Goal: Information Seeking & Learning: Learn about a topic

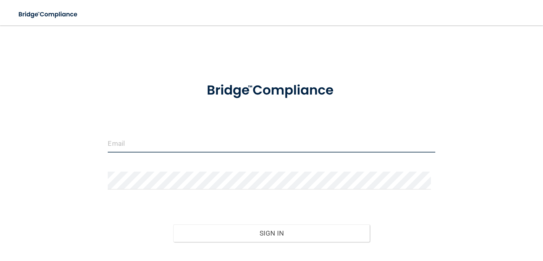
click at [209, 144] on input "email" at bounding box center [271, 144] width 327 height 18
type input "[EMAIL_ADDRESS][DOMAIN_NAME]"
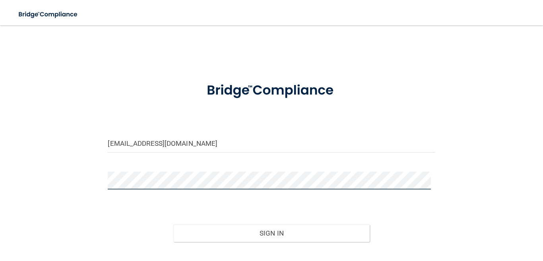
click at [173, 225] on button "Sign In" at bounding box center [271, 233] width 196 height 17
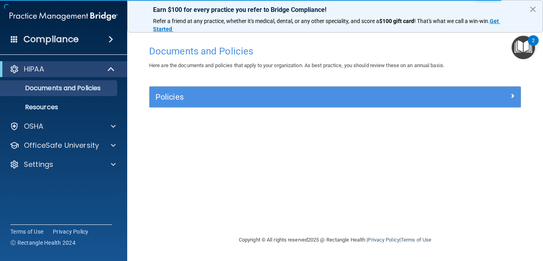
click at [533, 11] on button "×" at bounding box center [533, 9] width 8 height 13
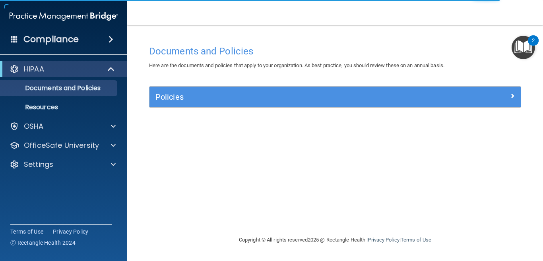
click at [517, 42] on img "Open Resource Center, 2 new notifications" at bounding box center [523, 47] width 23 height 23
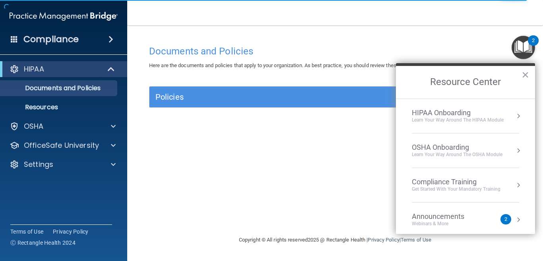
click at [498, 115] on div "HIPAA Onboarding" at bounding box center [458, 113] width 92 height 9
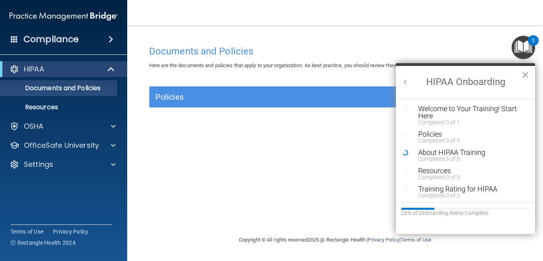
click at [405, 83] on button "Back to Resource Center Home" at bounding box center [405, 82] width 8 height 8
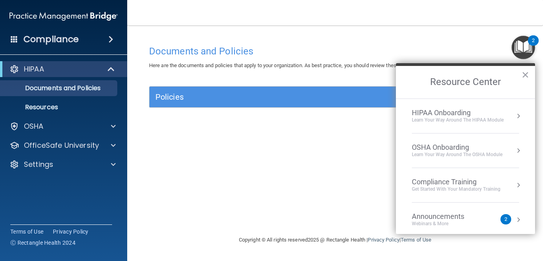
click at [514, 217] on button "Resource Center" at bounding box center [518, 220] width 8 height 8
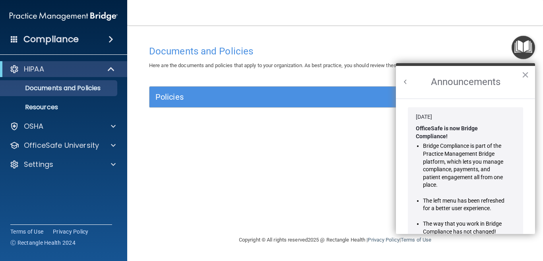
click at [406, 82] on button "Back to Resource Center Home" at bounding box center [405, 82] width 8 height 8
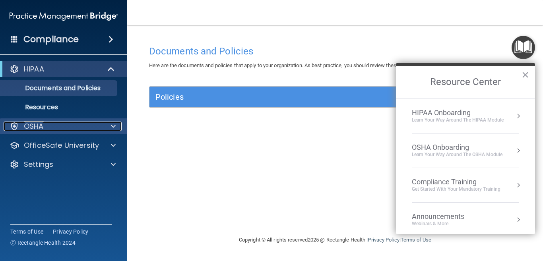
click at [105, 129] on div at bounding box center [112, 127] width 20 height 10
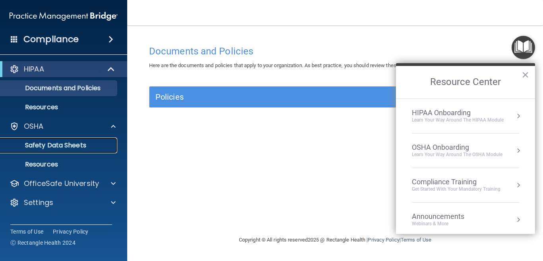
click at [82, 149] on p "Safety Data Sheets" at bounding box center [59, 145] width 109 height 8
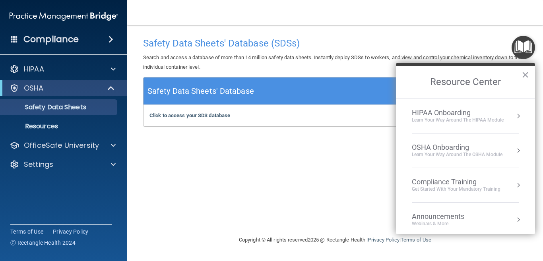
click at [498, 183] on div "Compliance Training" at bounding box center [456, 182] width 89 height 9
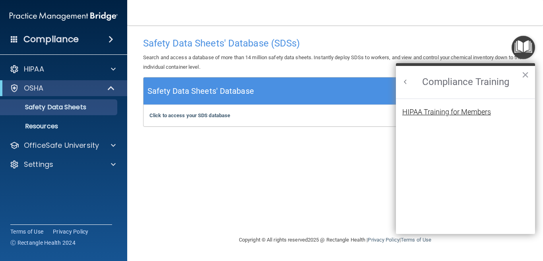
click at [432, 116] on div "HIPAA Training for Members" at bounding box center [446, 112] width 89 height 7
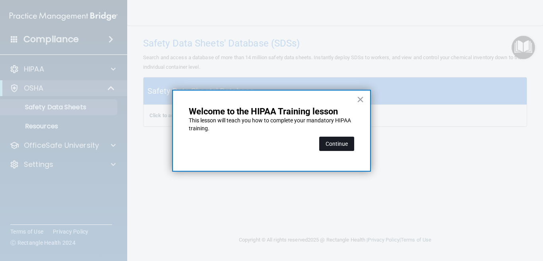
click at [335, 146] on button "Continue" at bounding box center [336, 144] width 35 height 14
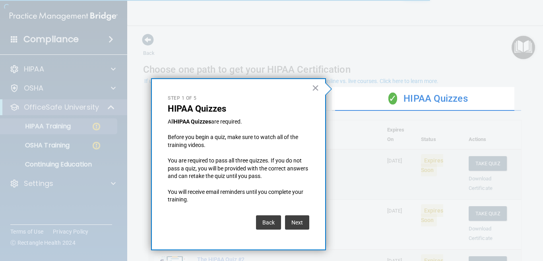
click at [541, 112] on div at bounding box center [528, 130] width 29 height 261
click at [266, 221] on button "Back" at bounding box center [268, 222] width 25 height 14
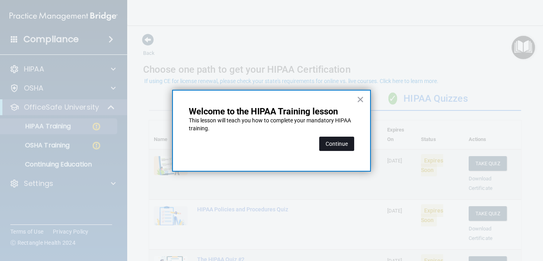
click at [333, 148] on button "Continue" at bounding box center [336, 144] width 35 height 14
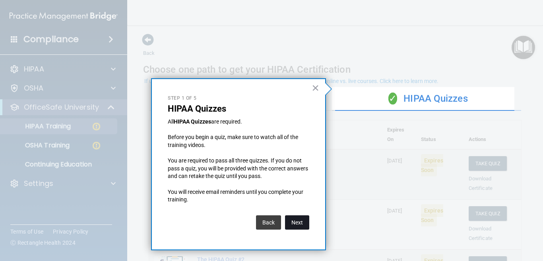
click at [300, 226] on button "Next" at bounding box center [297, 222] width 24 height 14
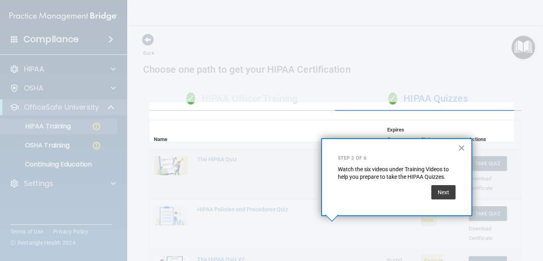
scroll to position [159, 0]
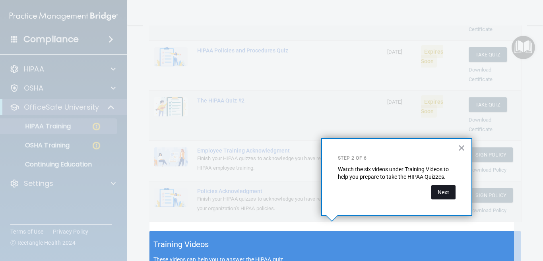
click at [440, 197] on button "Next" at bounding box center [443, 192] width 24 height 14
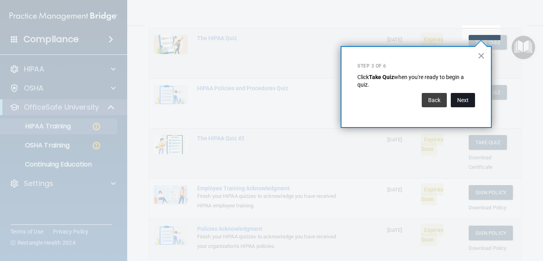
click at [461, 100] on button "Next" at bounding box center [463, 100] width 24 height 14
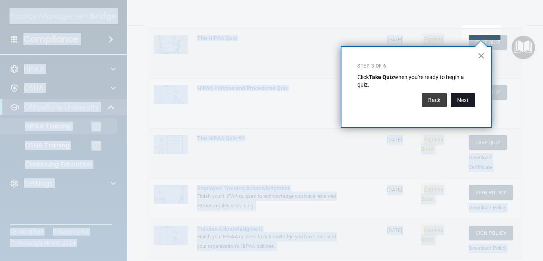
scroll to position [62, 0]
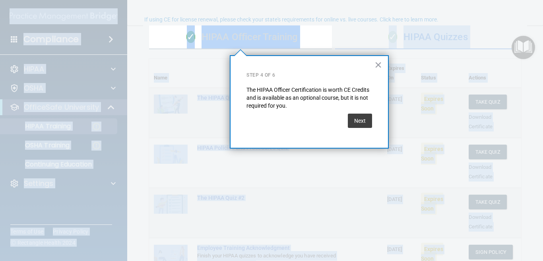
click at [461, 100] on div at bounding box center [437, 130] width 211 height 261
click at [355, 120] on button "Next" at bounding box center [360, 121] width 24 height 14
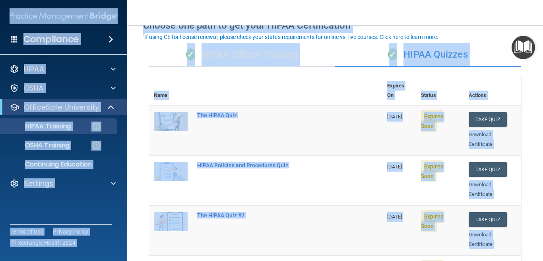
scroll to position [33, 0]
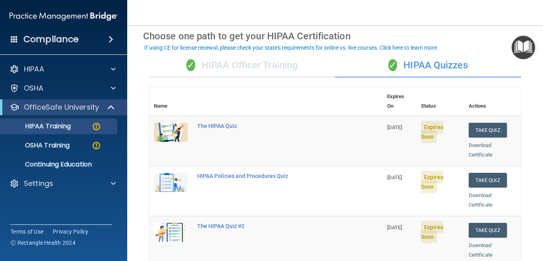
drag, startPoint x: 4, startPoint y: 8, endPoint x: 93, endPoint y: -8, distance: 90.5
click at [93, 0] on html "Compliance HIPAA Documents and Policies Report an Incident Business Associates …" at bounding box center [271, 130] width 543 height 261
click at [471, 123] on button "Take Quiz" at bounding box center [488, 130] width 38 height 15
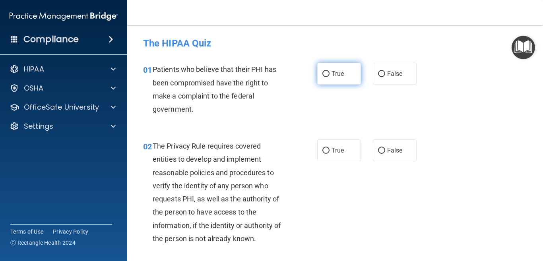
click at [331, 74] on span "True" at bounding box center [337, 74] width 12 height 8
click at [328, 74] on input "True" at bounding box center [325, 74] width 7 height 6
radio input "true"
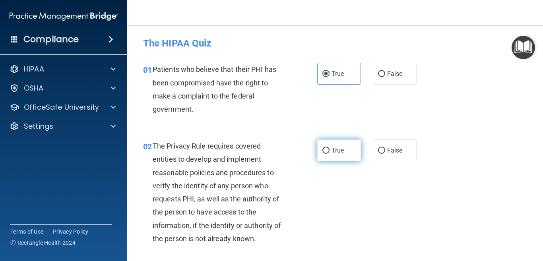
click at [324, 151] on input "True" at bounding box center [325, 151] width 7 height 6
radio input "true"
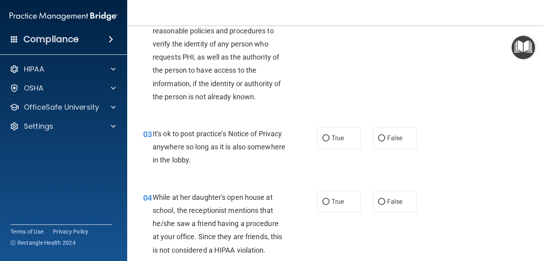
scroll to position [155, 0]
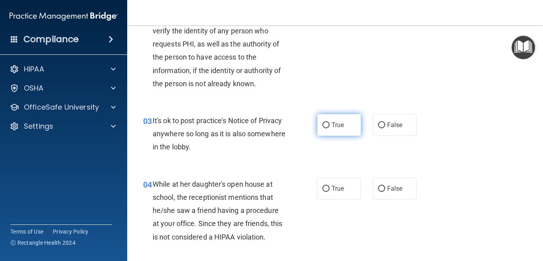
click at [331, 124] on span "True" at bounding box center [337, 125] width 12 height 8
click at [329, 124] on input "True" at bounding box center [325, 125] width 7 height 6
radio input "true"
click at [378, 187] on input "False" at bounding box center [381, 189] width 7 height 6
radio input "true"
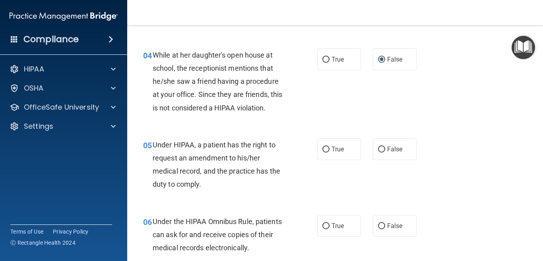
scroll to position [289, 0]
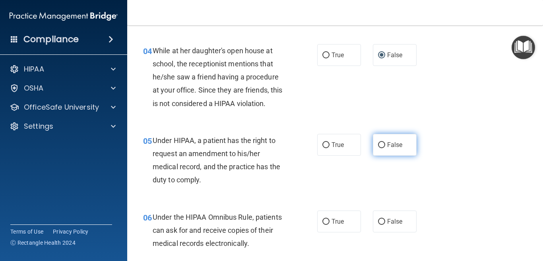
click at [378, 145] on input "False" at bounding box center [381, 145] width 7 height 6
radio input "true"
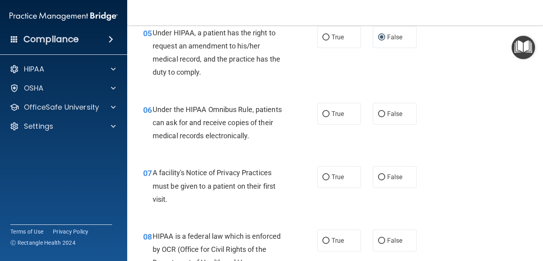
scroll to position [400, 0]
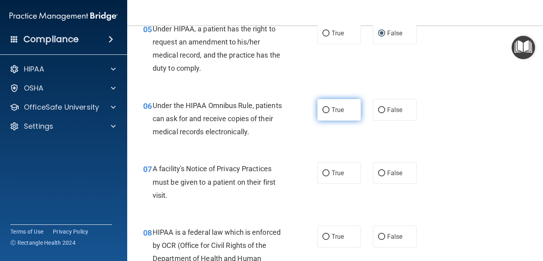
click at [322, 109] on input "True" at bounding box center [325, 110] width 7 height 6
radio input "true"
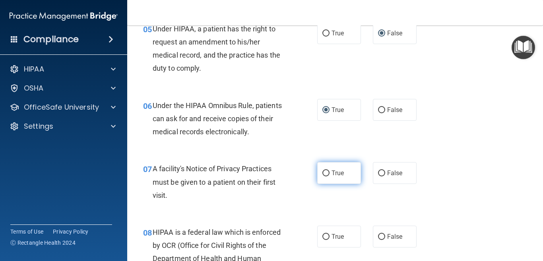
click at [324, 173] on input "True" at bounding box center [325, 174] width 7 height 6
radio input "true"
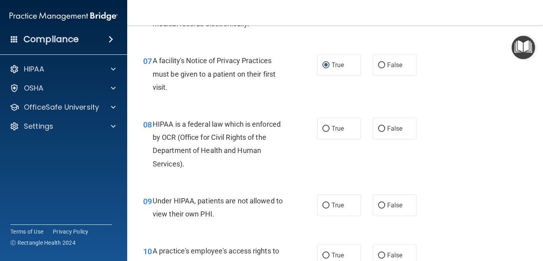
scroll to position [512, 0]
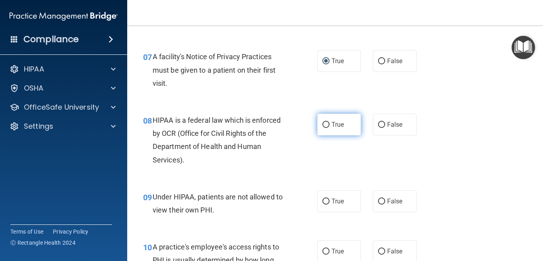
click at [334, 128] on label "True" at bounding box center [339, 125] width 44 height 22
click at [329, 128] on input "True" at bounding box center [325, 125] width 7 height 6
radio input "true"
click at [378, 201] on input "False" at bounding box center [381, 202] width 7 height 6
radio input "true"
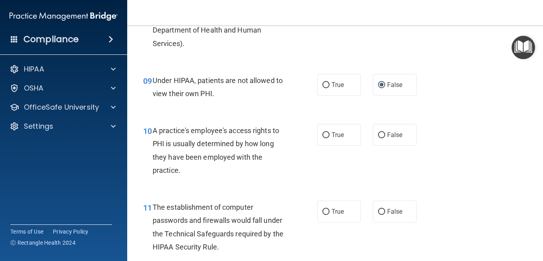
scroll to position [633, 0]
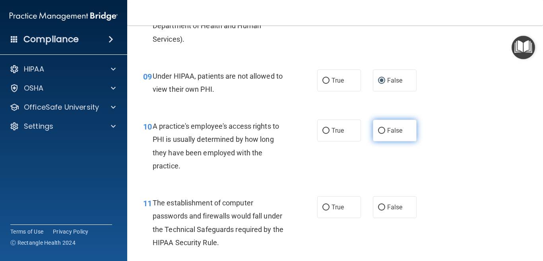
click at [378, 131] on input "False" at bounding box center [381, 131] width 7 height 6
radio input "true"
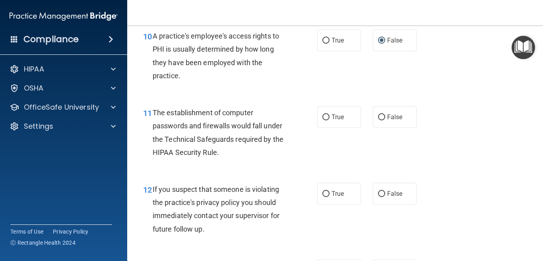
scroll to position [728, 0]
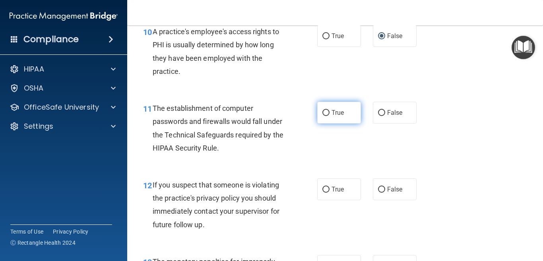
click at [322, 115] on input "True" at bounding box center [325, 113] width 7 height 6
radio input "true"
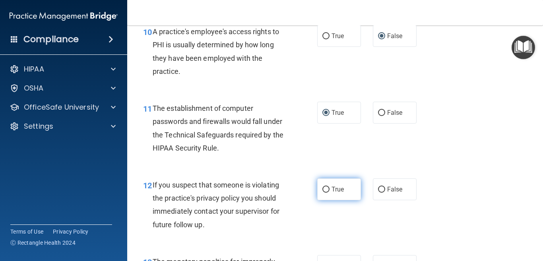
click at [331, 191] on span "True" at bounding box center [337, 190] width 12 height 8
click at [329, 191] on input "True" at bounding box center [325, 190] width 7 height 6
radio input "true"
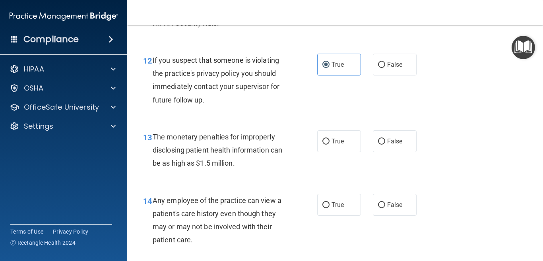
scroll to position [857, 0]
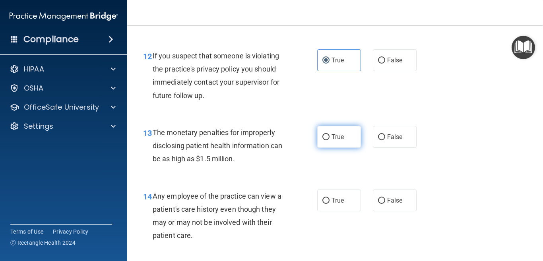
click at [327, 136] on label "True" at bounding box center [339, 137] width 44 height 22
click at [327, 136] on input "True" at bounding box center [325, 137] width 7 height 6
radio input "true"
click at [378, 202] on input "False" at bounding box center [381, 201] width 7 height 6
radio input "true"
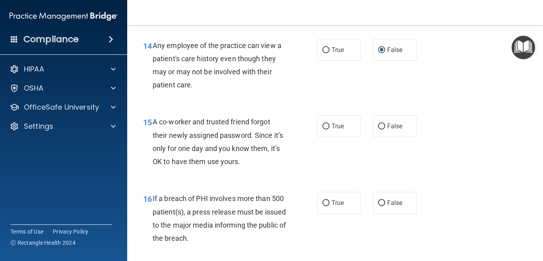
scroll to position [1016, 0]
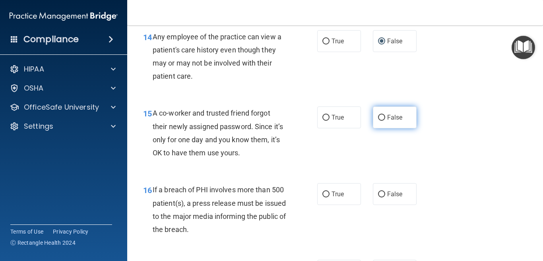
click at [393, 116] on span "False" at bounding box center [395, 118] width 16 height 8
click at [385, 116] on input "False" at bounding box center [381, 118] width 7 height 6
radio input "true"
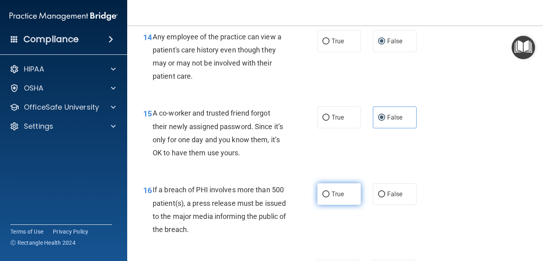
click at [331, 198] on span "True" at bounding box center [337, 194] width 12 height 8
click at [328, 198] on input "True" at bounding box center [325, 195] width 7 height 6
radio input "true"
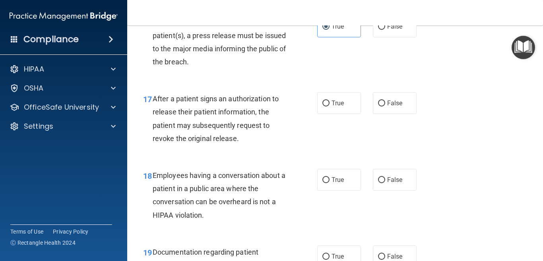
scroll to position [1188, 0]
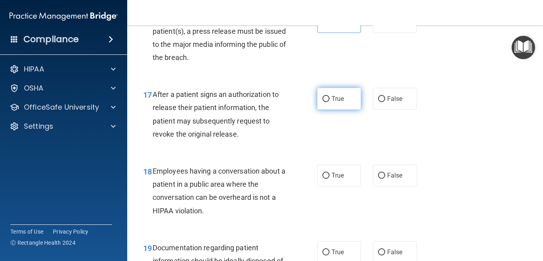
click at [334, 100] on span "True" at bounding box center [337, 99] width 12 height 8
click at [329, 100] on input "True" at bounding box center [325, 99] width 7 height 6
radio input "true"
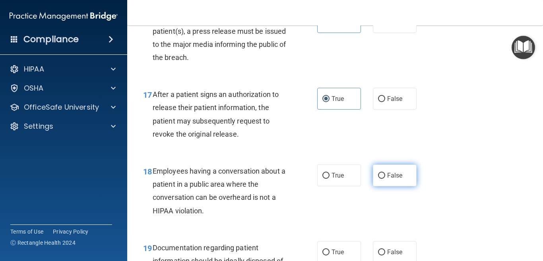
click at [393, 173] on span "False" at bounding box center [395, 176] width 16 height 8
click at [385, 173] on input "False" at bounding box center [381, 176] width 7 height 6
radio input "true"
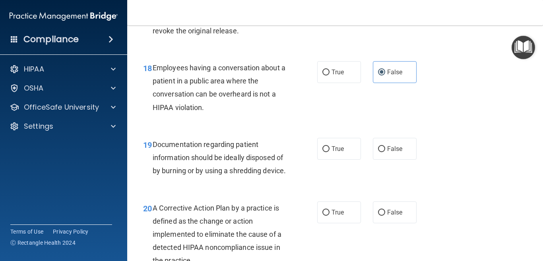
scroll to position [1296, 0]
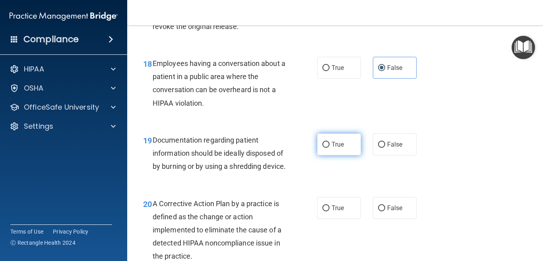
click at [335, 142] on span "True" at bounding box center [337, 145] width 12 height 8
click at [329, 142] on input "True" at bounding box center [325, 145] width 7 height 6
radio input "true"
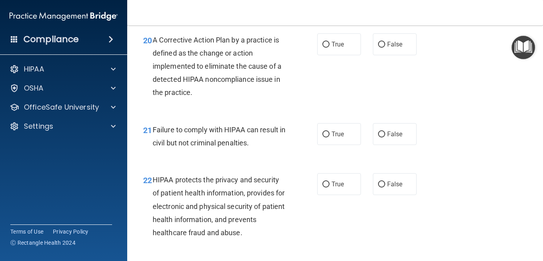
scroll to position [1455, 0]
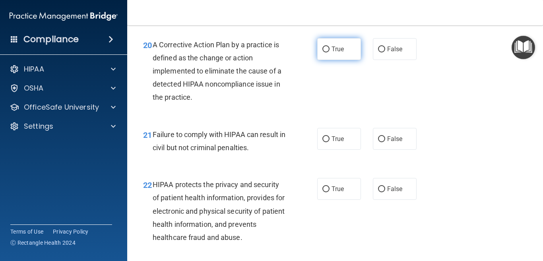
click at [324, 60] on label "True" at bounding box center [339, 49] width 44 height 22
click at [324, 52] on input "True" at bounding box center [325, 50] width 7 height 6
radio input "true"
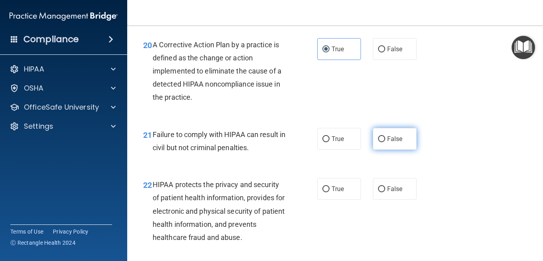
click at [382, 150] on label "False" at bounding box center [395, 139] width 44 height 22
click at [382, 142] on input "False" at bounding box center [381, 139] width 7 height 6
radio input "true"
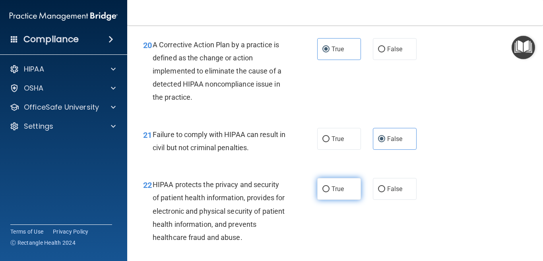
click at [346, 200] on label "True" at bounding box center [339, 189] width 44 height 22
click at [329, 192] on input "True" at bounding box center [325, 189] width 7 height 6
radio input "true"
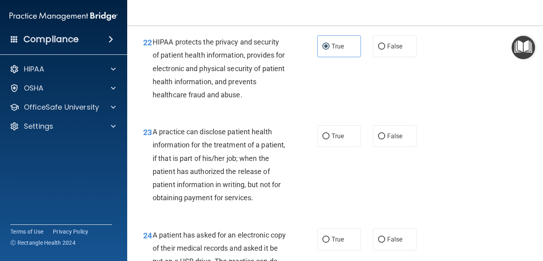
scroll to position [1606, 0]
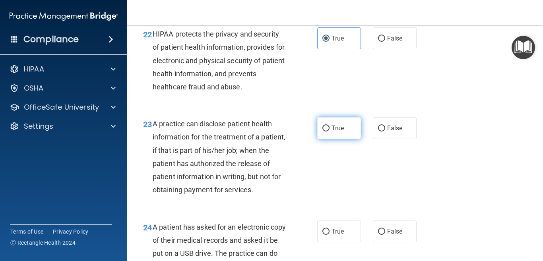
click at [324, 132] on input "True" at bounding box center [325, 129] width 7 height 6
radio input "true"
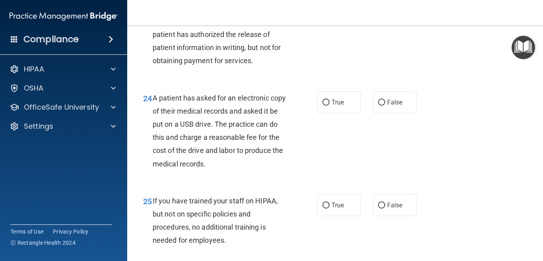
scroll to position [1735, 0]
click at [378, 105] on input "False" at bounding box center [381, 102] width 7 height 6
radio input "true"
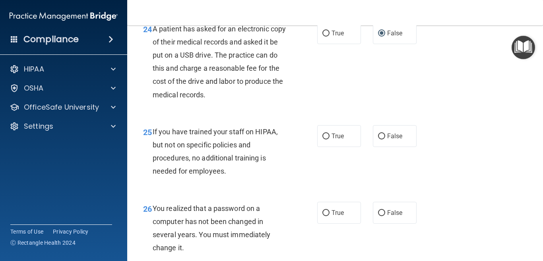
scroll to position [1808, 0]
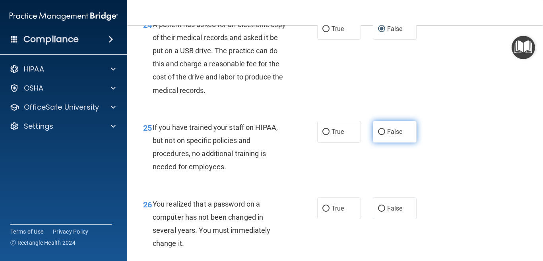
click at [391, 141] on label "False" at bounding box center [395, 132] width 44 height 22
click at [385, 135] on input "False" at bounding box center [381, 132] width 7 height 6
radio input "true"
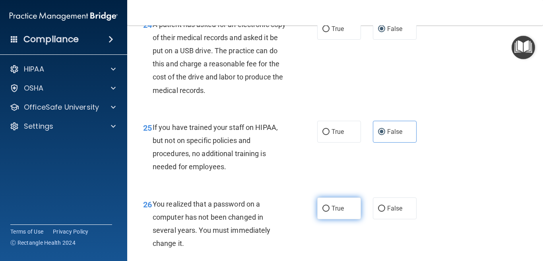
click at [338, 212] on span "True" at bounding box center [337, 209] width 12 height 8
click at [329, 212] on input "True" at bounding box center [325, 209] width 7 height 6
radio input "true"
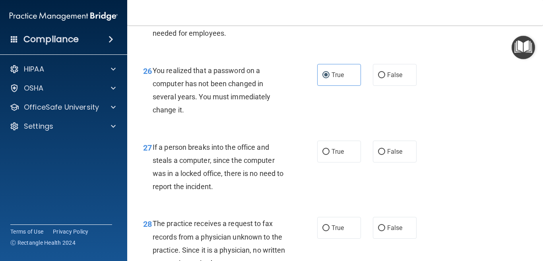
scroll to position [1946, 0]
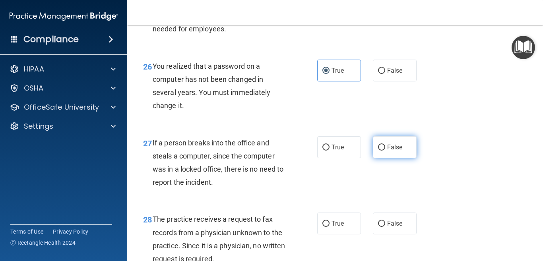
click at [380, 156] on label "False" at bounding box center [395, 147] width 44 height 22
click at [380, 151] on input "False" at bounding box center [381, 148] width 7 height 6
radio input "true"
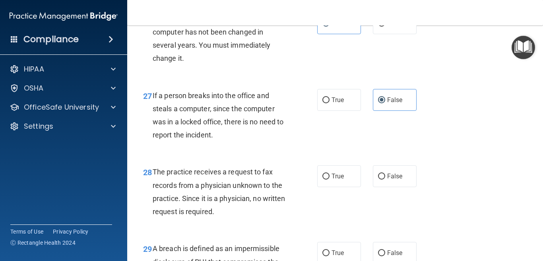
scroll to position [1998, 0]
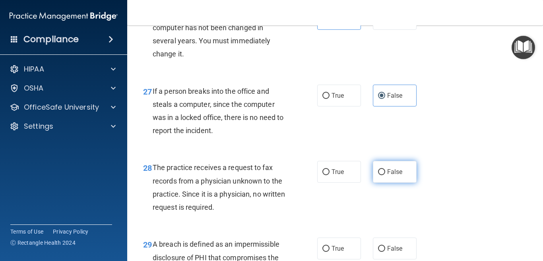
click at [378, 175] on input "False" at bounding box center [381, 172] width 7 height 6
radio input "true"
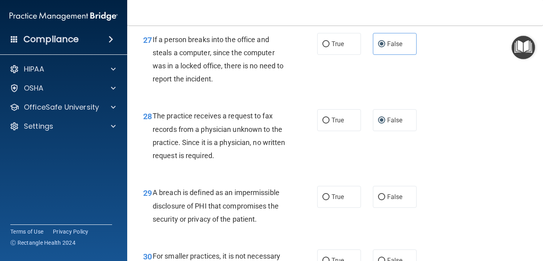
scroll to position [2067, 0]
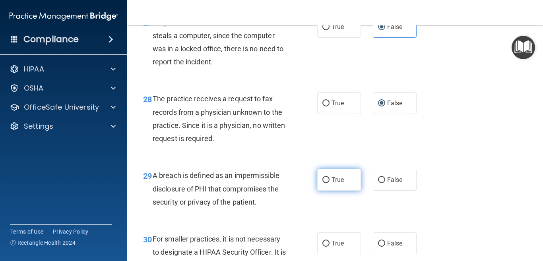
click at [322, 183] on input "True" at bounding box center [325, 180] width 7 height 6
radio input "true"
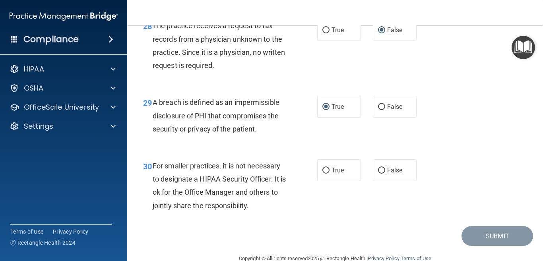
scroll to position [2144, 0]
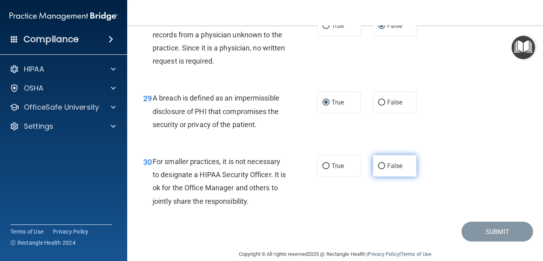
click at [400, 177] on label "False" at bounding box center [395, 166] width 44 height 22
click at [385, 169] on input "False" at bounding box center [381, 166] width 7 height 6
radio input "true"
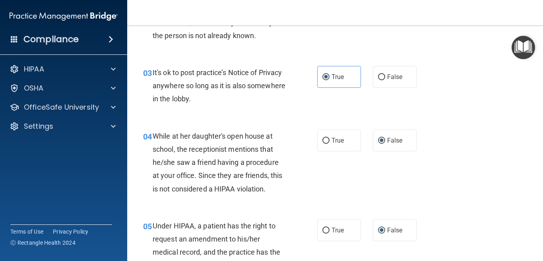
scroll to position [223, 0]
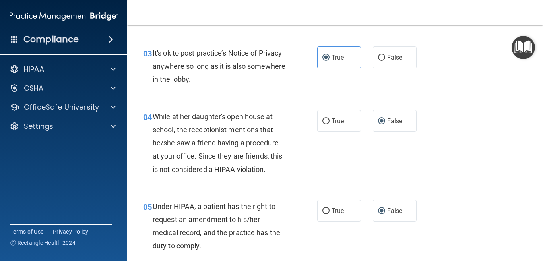
click at [223, 199] on div "05 Under HIPAA, a patient has the right to request an amendment to his/her medi…" at bounding box center [335, 228] width 396 height 77
click at [238, 200] on div "Under HIPAA, a patient has the right to request an amendment to his/her medical…" at bounding box center [223, 226] width 140 height 53
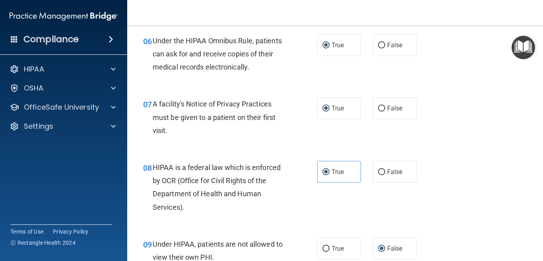
scroll to position [469, 0]
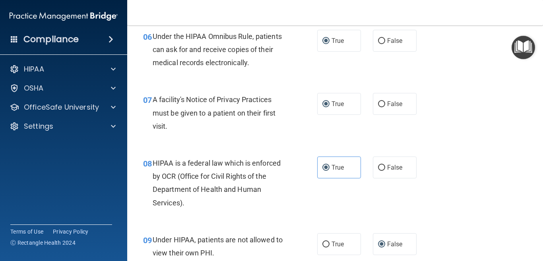
click at [175, 213] on div "08 HIPAA is a federal law which is enforced by OCR (Office for Civil Rights of …" at bounding box center [335, 185] width 396 height 77
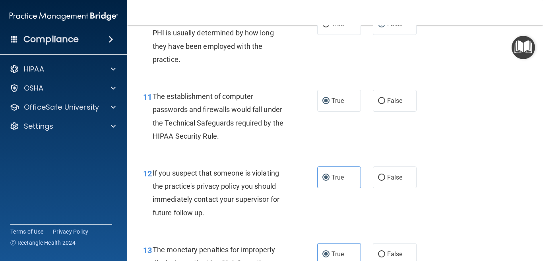
scroll to position [756, 0]
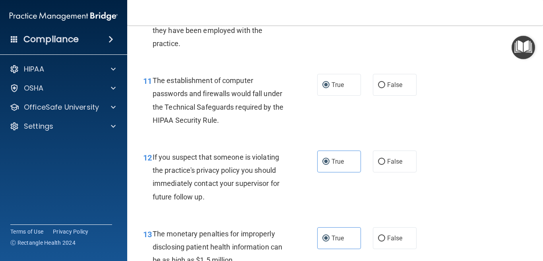
click at [233, 220] on div "13 The monetary penalties for improperly disclosing patient health information …" at bounding box center [335, 249] width 396 height 64
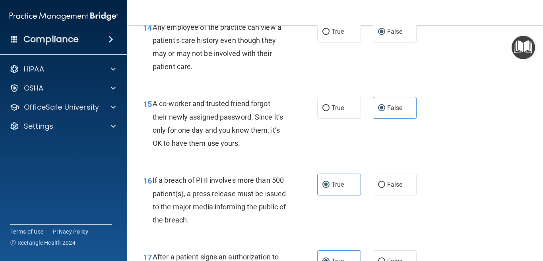
scroll to position [1042, 0]
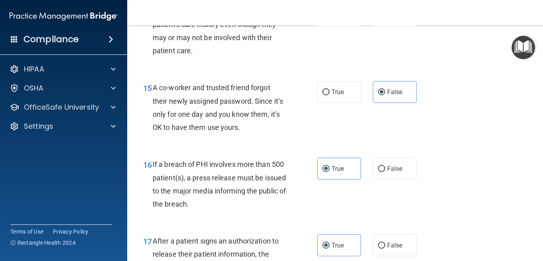
click at [196, 209] on div "If a breach of PHI involves more than 500 patient(s), a press release must be i…" at bounding box center [223, 184] width 140 height 53
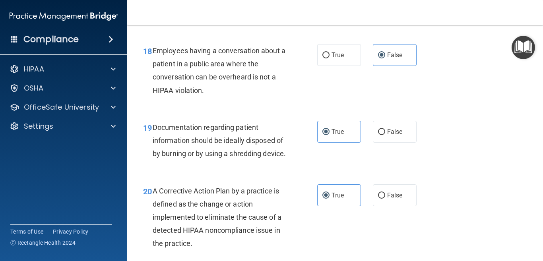
scroll to position [1312, 0]
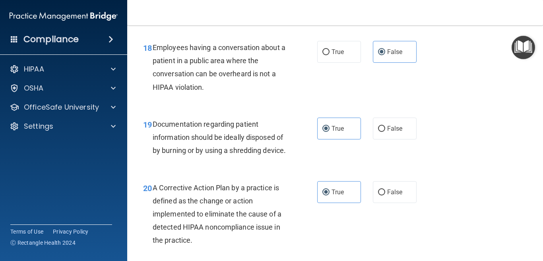
click at [196, 192] on div "20 A Corrective Action Plan by a practice is defined as the change or action im…" at bounding box center [335, 216] width 396 height 90
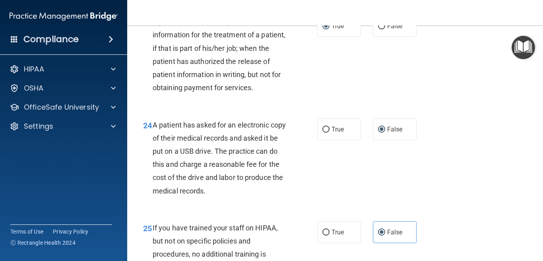
scroll to position [1709, 0]
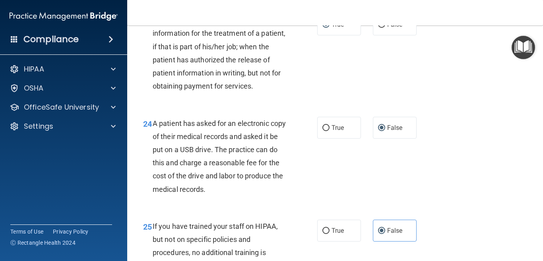
click at [198, 223] on div "25 If you have trained your staff on HIPAA, but not on specific policies and pr…" at bounding box center [335, 248] width 396 height 77
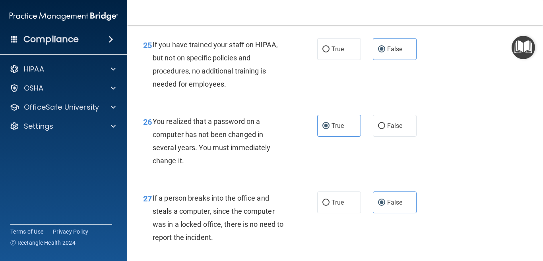
scroll to position [1900, 0]
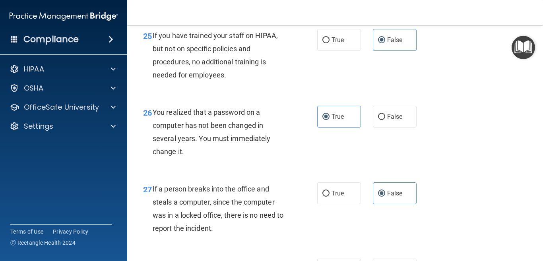
click at [193, 185] on div "27 If a person breaks into the office and steals a computer, since the computer…" at bounding box center [335, 210] width 396 height 77
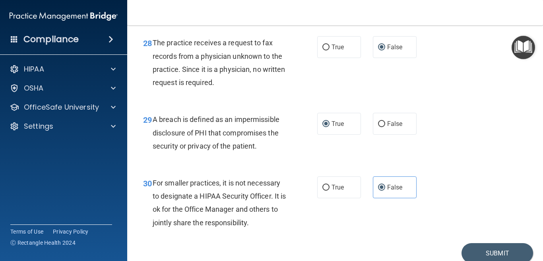
scroll to position [2139, 0]
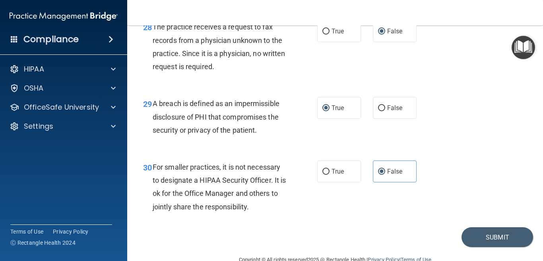
click at [234, 227] on div "30 For smaller practices, it is not necessary to designate a HIPAA Security Off…" at bounding box center [335, 189] width 396 height 77
click at [486, 248] on button "Submit" at bounding box center [497, 237] width 72 height 20
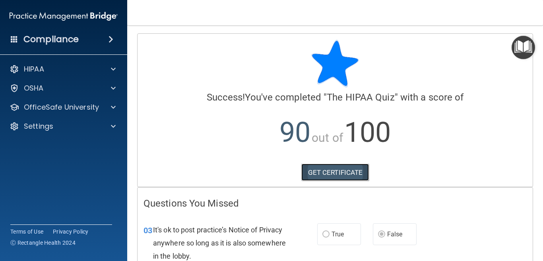
click at [350, 171] on link "GET CERTIFICATE" at bounding box center [335, 172] width 68 height 17
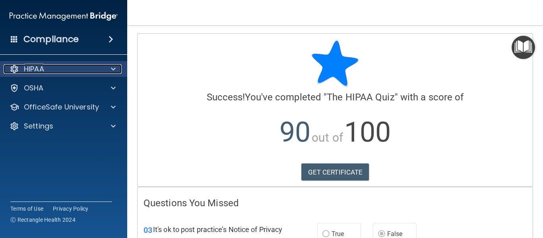
click at [95, 72] on div "HIPAA" at bounding box center [53, 69] width 99 height 10
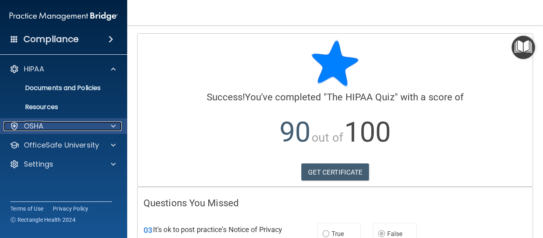
click at [89, 126] on div "OSHA" at bounding box center [53, 127] width 99 height 10
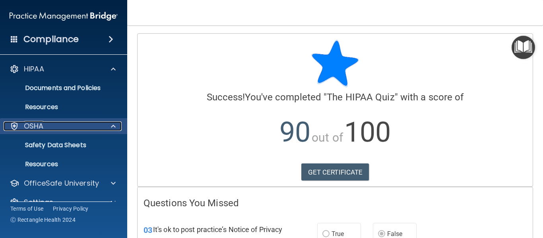
click at [92, 128] on div "OSHA" at bounding box center [53, 127] width 99 height 10
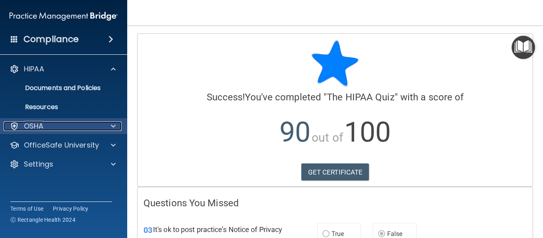
click at [92, 128] on div "OSHA" at bounding box center [53, 127] width 99 height 10
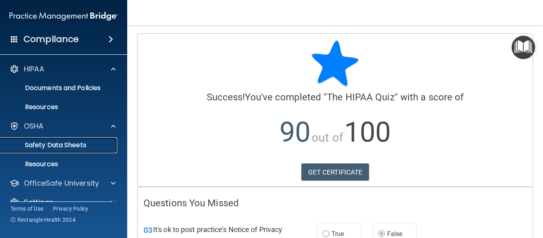
click at [82, 144] on p "Safety Data Sheets" at bounding box center [59, 145] width 109 height 8
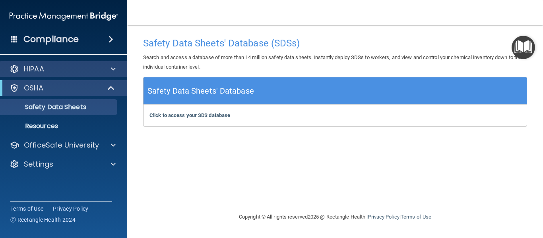
click at [91, 76] on div "HIPAA" at bounding box center [64, 69] width 128 height 16
click at [108, 75] on div "HIPAA" at bounding box center [64, 69] width 128 height 16
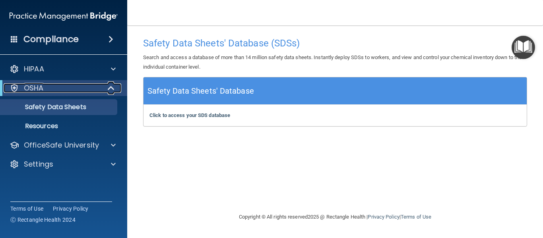
click at [109, 91] on span at bounding box center [112, 88] width 7 height 10
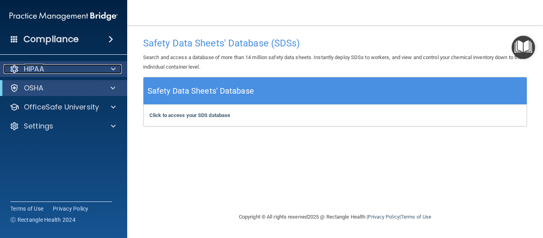
click at [114, 71] on span at bounding box center [113, 69] width 5 height 10
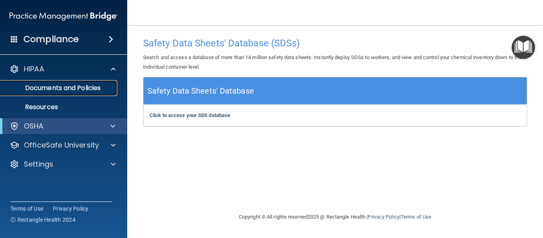
click at [90, 89] on p "Documents and Policies" at bounding box center [59, 88] width 109 height 8
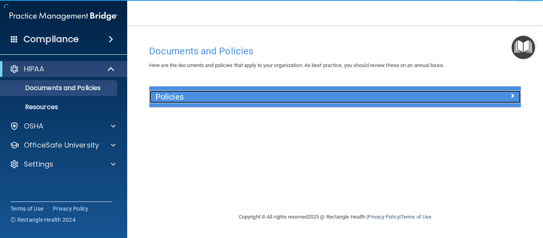
click at [187, 97] on h5 "Policies" at bounding box center [288, 97] width 267 height 9
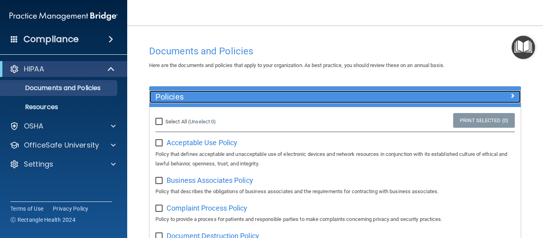
click at [187, 97] on h5 "Policies" at bounding box center [288, 97] width 267 height 9
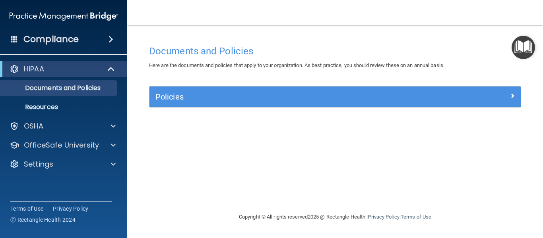
click at [80, 33] on div "Compliance" at bounding box center [63, 39] width 127 height 17
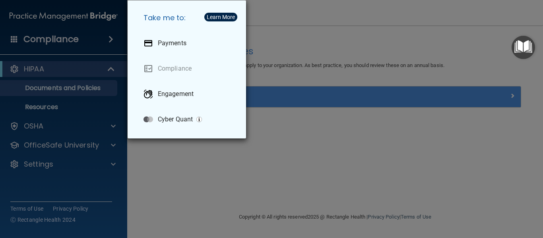
click at [102, 37] on div "Take me to: Payments Compliance Engagement Cyber Quant" at bounding box center [271, 119] width 543 height 238
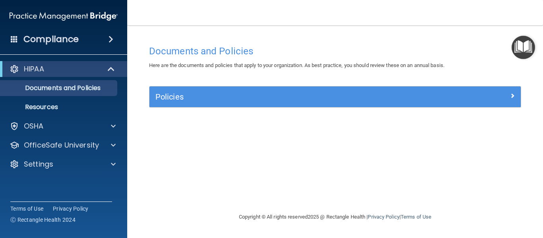
click at [109, 40] on span at bounding box center [111, 40] width 5 height 10
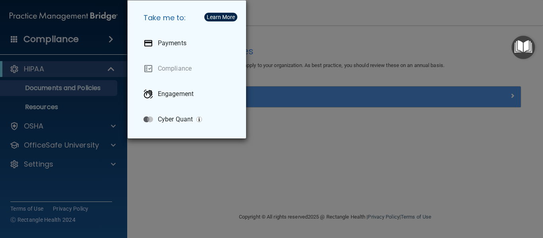
click at [107, 40] on div "Take me to: Payments Compliance Engagement Cyber Quant" at bounding box center [271, 119] width 543 height 238
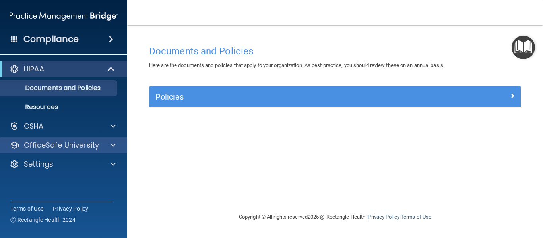
click at [98, 152] on div "OfficeSafe University" at bounding box center [64, 146] width 128 height 16
click at [109, 149] on div at bounding box center [112, 146] width 20 height 10
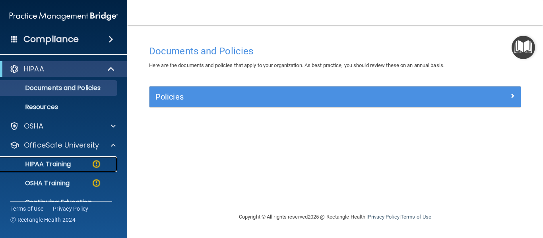
click at [89, 169] on link "HIPAA Training" at bounding box center [54, 165] width 125 height 16
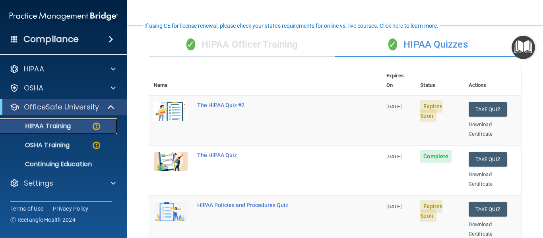
scroll to position [56, 0]
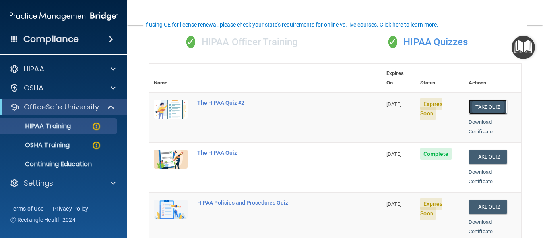
click at [470, 100] on button "Take Quiz" at bounding box center [488, 107] width 38 height 15
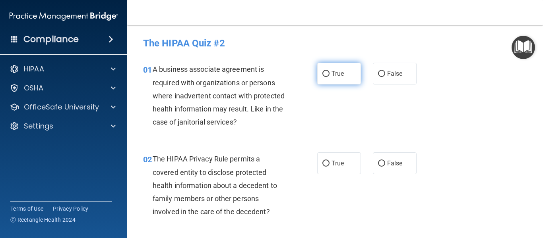
click at [324, 78] on label "True" at bounding box center [339, 74] width 44 height 22
click at [324, 77] on input "True" at bounding box center [325, 74] width 7 height 6
radio input "true"
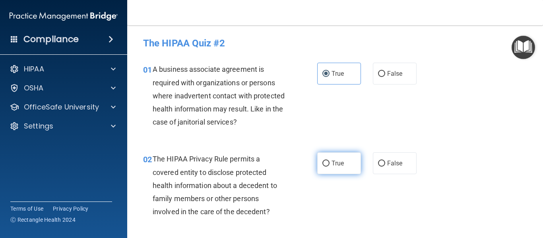
click at [326, 164] on input "True" at bounding box center [325, 164] width 7 height 6
radio input "true"
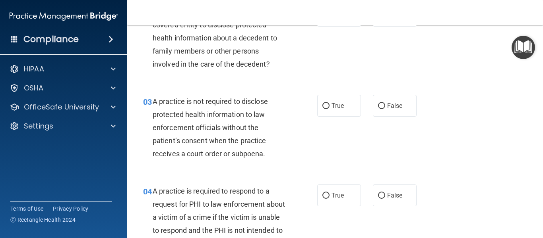
scroll to position [153, 0]
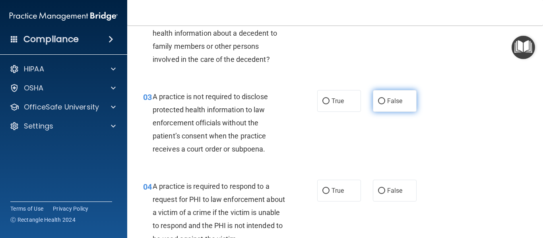
click at [378, 102] on input "False" at bounding box center [381, 102] width 7 height 6
radio input "true"
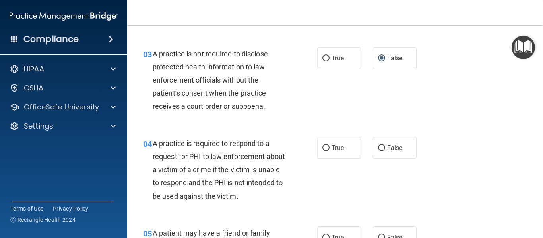
scroll to position [219, 0]
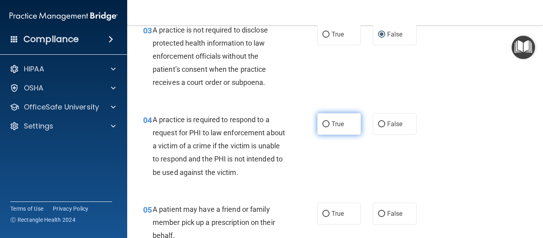
click at [322, 124] on input "True" at bounding box center [325, 125] width 7 height 6
radio input "true"
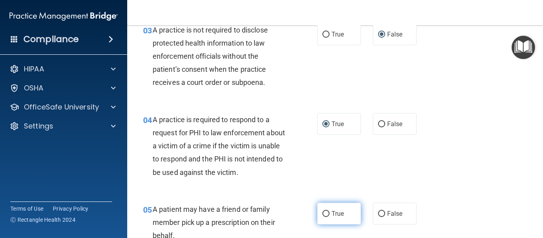
click at [340, 214] on span "True" at bounding box center [337, 214] width 12 height 8
click at [329, 214] on input "True" at bounding box center [325, 214] width 7 height 6
radio input "true"
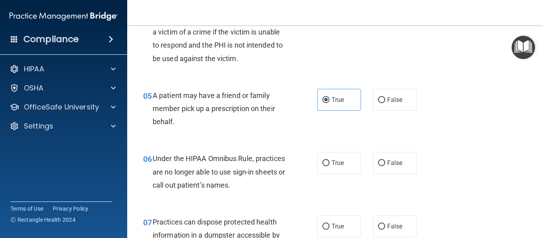
scroll to position [339, 0]
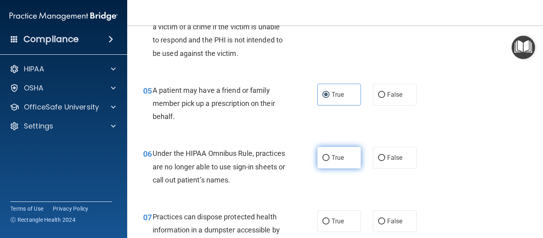
click at [328, 158] on label "True" at bounding box center [339, 158] width 44 height 22
click at [328, 158] on input "True" at bounding box center [325, 158] width 7 height 6
radio input "true"
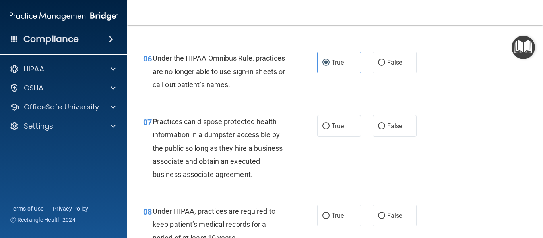
scroll to position [439, 0]
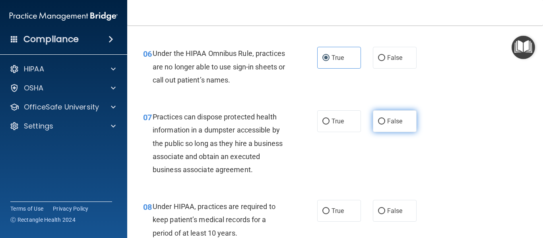
click at [390, 120] on span "False" at bounding box center [395, 122] width 16 height 8
click at [385, 120] on input "False" at bounding box center [381, 122] width 7 height 6
radio input "true"
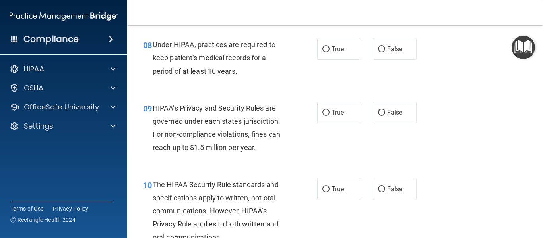
scroll to position [596, 0]
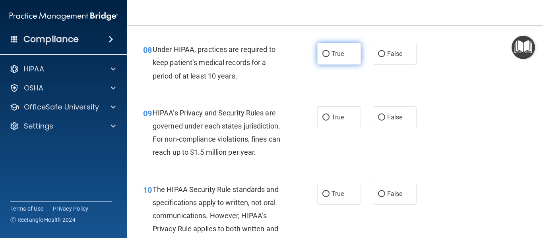
click at [333, 52] on span "True" at bounding box center [337, 54] width 12 height 8
click at [329, 52] on input "True" at bounding box center [325, 54] width 7 height 6
radio input "true"
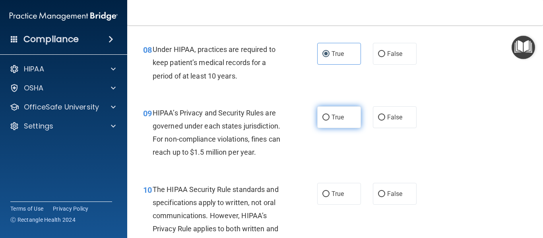
click at [331, 115] on span "True" at bounding box center [337, 118] width 12 height 8
click at [328, 115] on input "True" at bounding box center [325, 118] width 7 height 6
radio input "true"
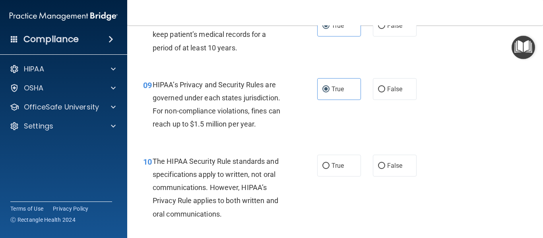
scroll to position [630, 0]
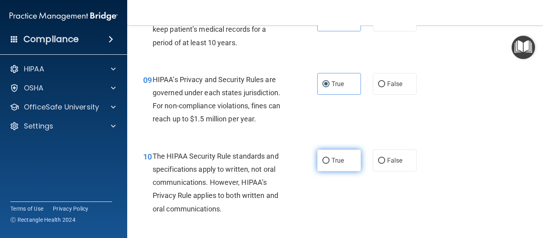
click at [331, 161] on span "True" at bounding box center [337, 161] width 12 height 8
click at [329, 161] on input "True" at bounding box center [325, 161] width 7 height 6
radio input "true"
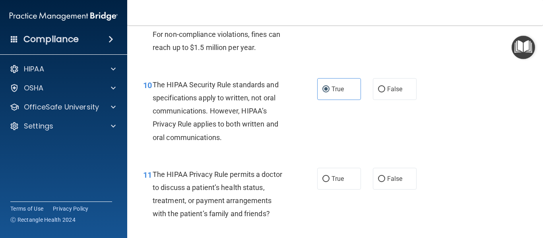
scroll to position [706, 0]
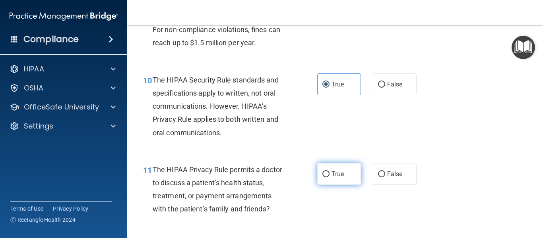
click at [332, 175] on span "True" at bounding box center [337, 175] width 12 height 8
click at [329, 175] on input "True" at bounding box center [325, 175] width 7 height 6
radio input "true"
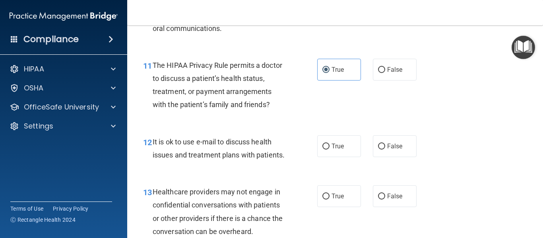
scroll to position [816, 0]
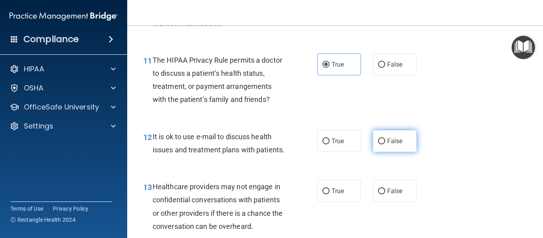
click at [378, 142] on input "False" at bounding box center [381, 142] width 7 height 6
radio input "true"
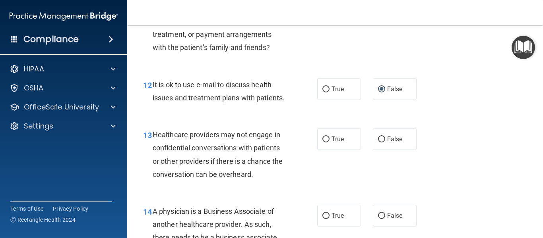
scroll to position [877, 0]
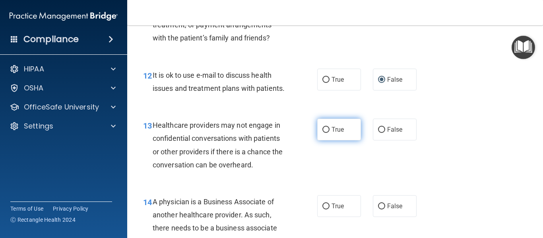
click at [333, 134] on span "True" at bounding box center [337, 130] width 12 height 8
click at [329, 133] on input "True" at bounding box center [325, 130] width 7 height 6
radio input "true"
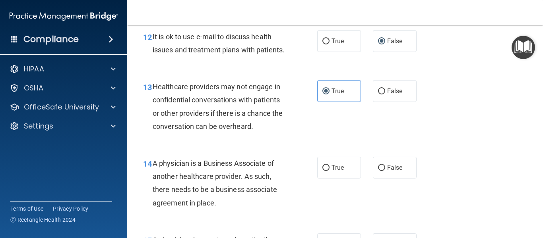
scroll to position [921, 0]
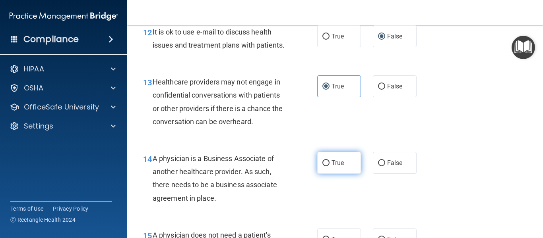
click at [331, 167] on span "True" at bounding box center [337, 163] width 12 height 8
click at [329, 167] on input "True" at bounding box center [325, 164] width 7 height 6
radio input "true"
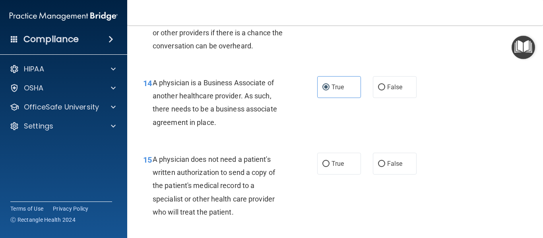
scroll to position [1006, 0]
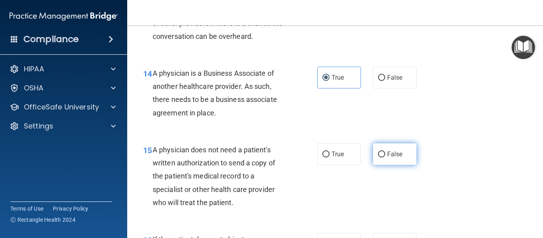
click at [387, 158] on span "False" at bounding box center [395, 155] width 16 height 8
click at [384, 158] on input "False" at bounding box center [381, 155] width 7 height 6
radio input "true"
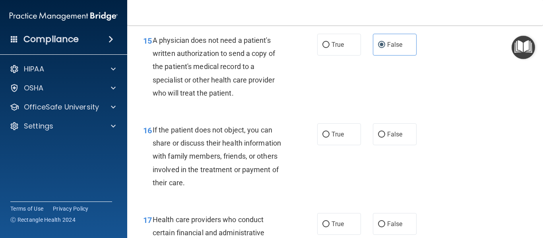
scroll to position [1121, 0]
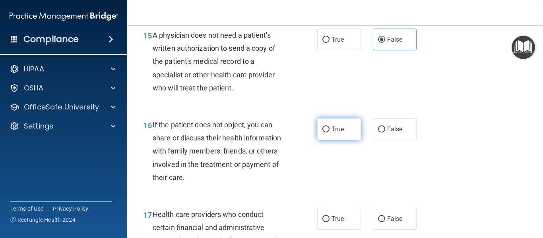
click at [322, 133] on input "True" at bounding box center [325, 130] width 7 height 6
radio input "true"
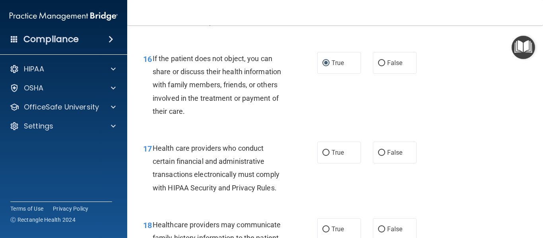
scroll to position [1192, 0]
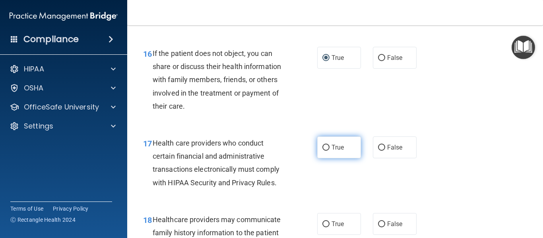
click at [336, 151] on span "True" at bounding box center [337, 148] width 12 height 8
click at [329, 151] on input "True" at bounding box center [325, 148] width 7 height 6
radio input "true"
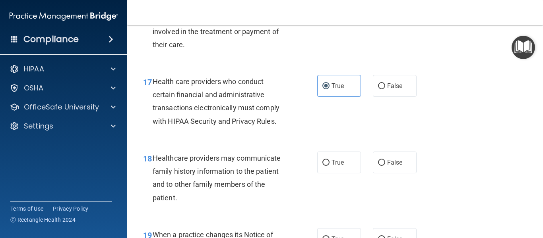
scroll to position [1259, 0]
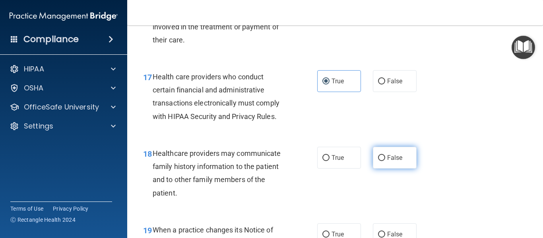
click at [387, 162] on span "False" at bounding box center [395, 158] width 16 height 8
click at [384, 161] on input "False" at bounding box center [381, 158] width 7 height 6
radio input "true"
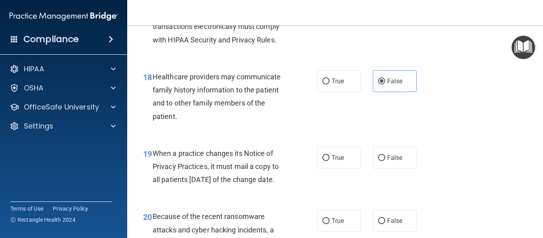
scroll to position [1345, 0]
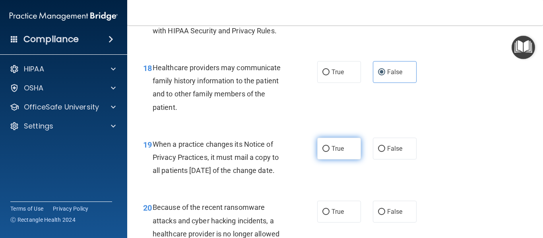
click at [350, 157] on label "True" at bounding box center [339, 149] width 44 height 22
click at [329, 152] on input "True" at bounding box center [325, 149] width 7 height 6
radio input "true"
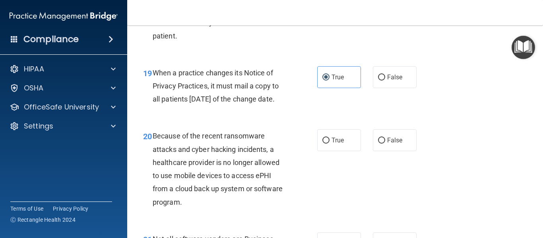
scroll to position [1421, 0]
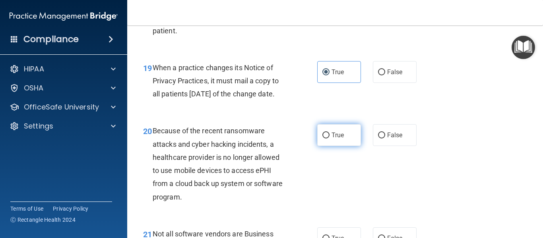
click at [323, 139] on input "True" at bounding box center [325, 136] width 7 height 6
radio input "true"
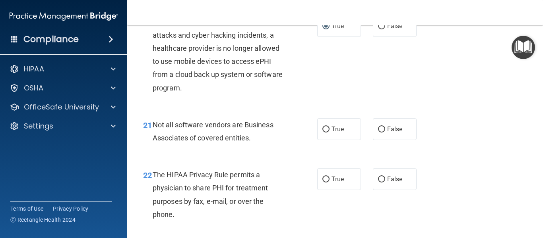
scroll to position [1535, 0]
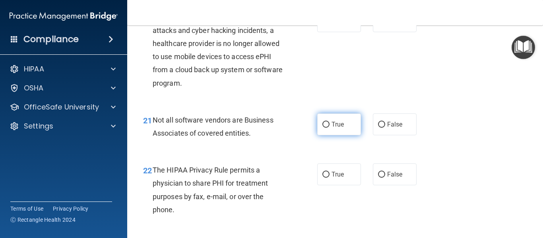
click at [322, 128] on input "True" at bounding box center [325, 125] width 7 height 6
radio input "true"
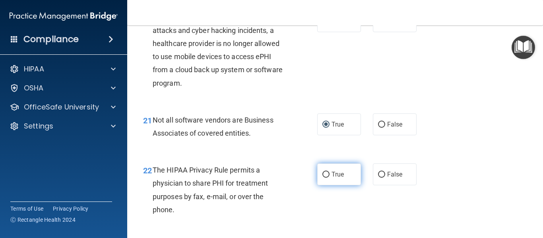
click at [325, 186] on label "True" at bounding box center [339, 175] width 44 height 22
click at [325, 178] on input "True" at bounding box center [325, 175] width 7 height 6
radio input "true"
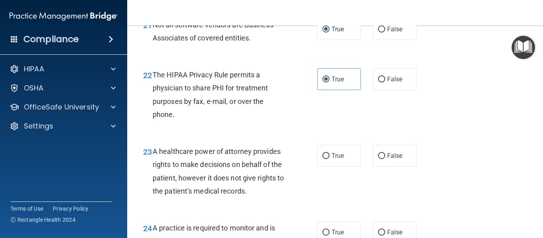
scroll to position [1636, 0]
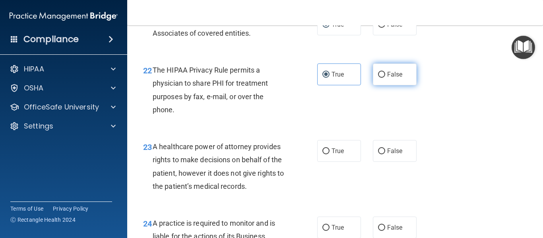
click at [382, 85] on label "False" at bounding box center [395, 75] width 44 height 22
click at [382, 78] on input "False" at bounding box center [381, 75] width 7 height 6
radio input "true"
radio input "false"
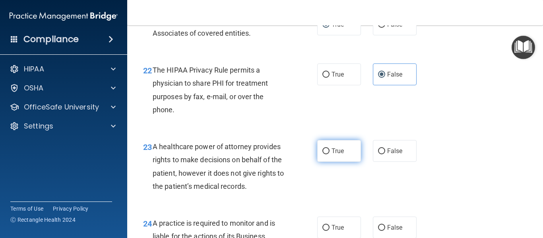
click at [322, 155] on input "True" at bounding box center [325, 152] width 7 height 6
radio input "true"
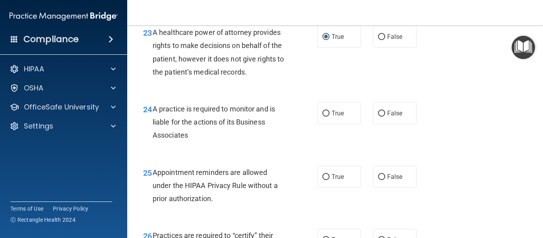
scroll to position [1764, 0]
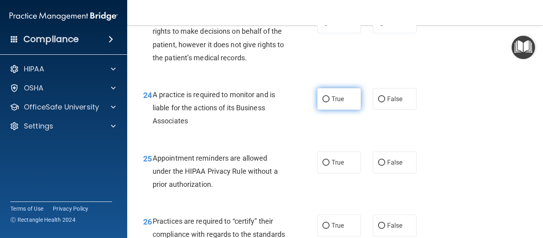
click at [322, 103] on input "True" at bounding box center [325, 100] width 7 height 6
radio input "true"
click at [331, 142] on div "24 A practice is required to monitor and is liable for the actions of its Busin…" at bounding box center [335, 110] width 396 height 64
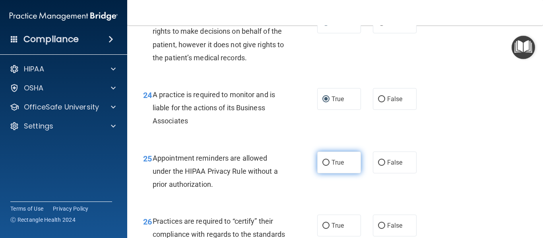
click at [327, 174] on label "True" at bounding box center [339, 163] width 44 height 22
click at [327, 166] on input "True" at bounding box center [325, 163] width 7 height 6
radio input "true"
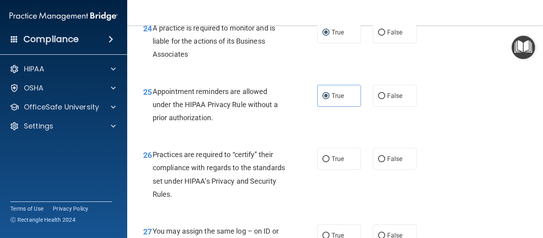
scroll to position [1841, 0]
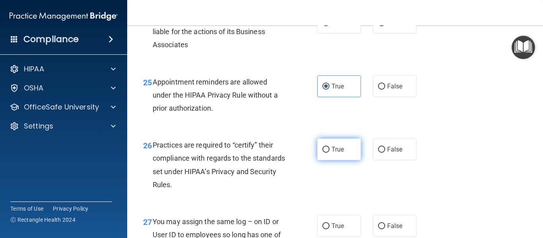
click at [328, 161] on label "True" at bounding box center [339, 150] width 44 height 22
click at [328, 153] on input "True" at bounding box center [325, 150] width 7 height 6
radio input "true"
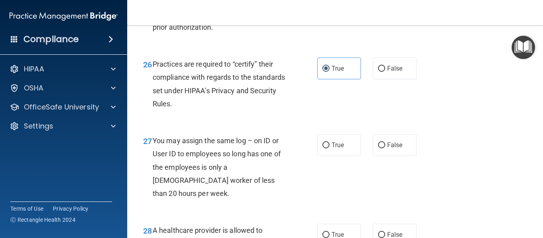
scroll to position [1927, 0]
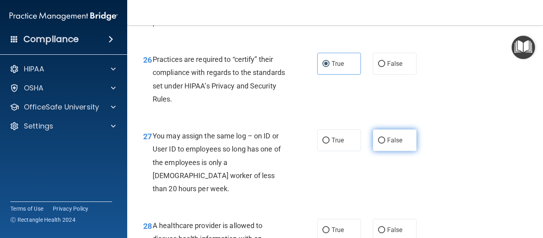
click at [395, 144] on span "False" at bounding box center [395, 141] width 16 height 8
click at [385, 144] on input "False" at bounding box center [381, 141] width 7 height 6
radio input "true"
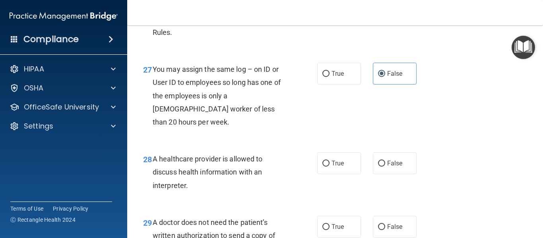
scroll to position [1998, 0]
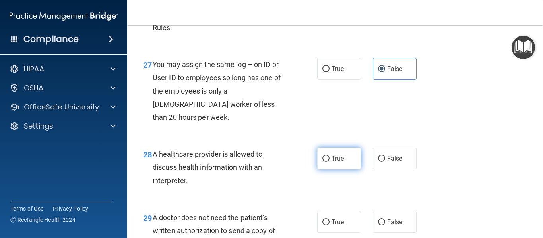
click at [337, 163] on span "True" at bounding box center [337, 159] width 12 height 8
click at [329, 162] on input "True" at bounding box center [325, 159] width 7 height 6
radio input "true"
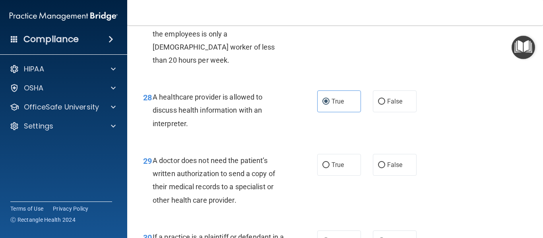
scroll to position [2060, 0]
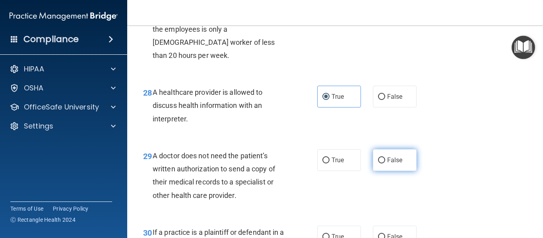
click at [387, 171] on label "False" at bounding box center [395, 160] width 44 height 22
click at [385, 164] on input "False" at bounding box center [381, 161] width 7 height 6
radio input "true"
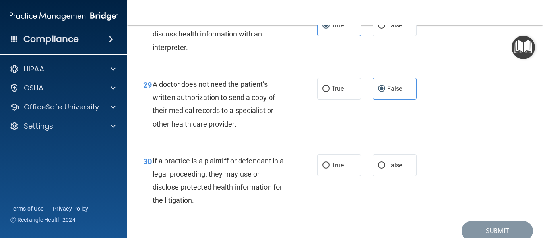
scroll to position [2136, 0]
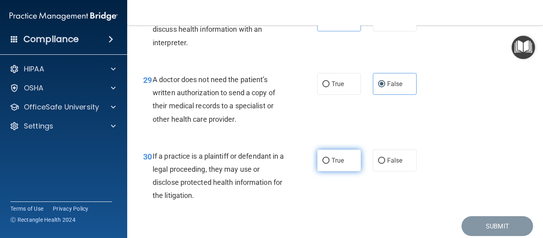
click at [337, 165] on span "True" at bounding box center [337, 161] width 12 height 8
click at [329, 164] on input "True" at bounding box center [325, 161] width 7 height 6
radio input "true"
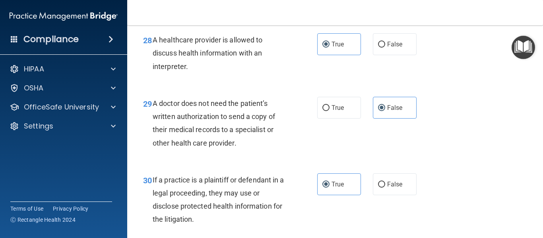
scroll to position [2179, 0]
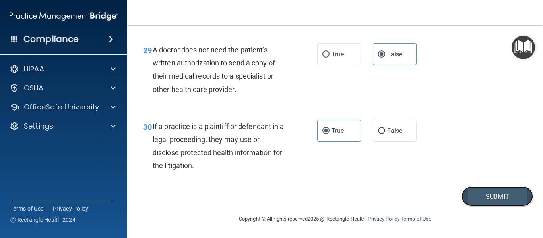
click at [492, 200] on button "Submit" at bounding box center [497, 197] width 72 height 20
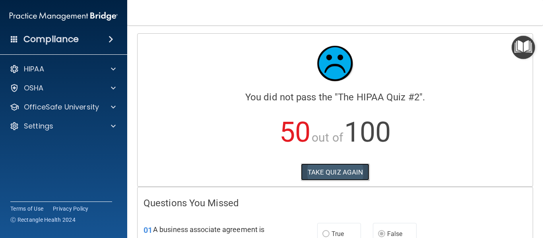
click at [348, 173] on button "TAKE QUIZ AGAIN" at bounding box center [335, 172] width 69 height 17
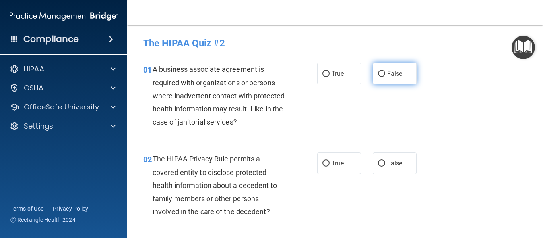
click at [378, 76] on input "False" at bounding box center [381, 74] width 7 height 6
radio input "true"
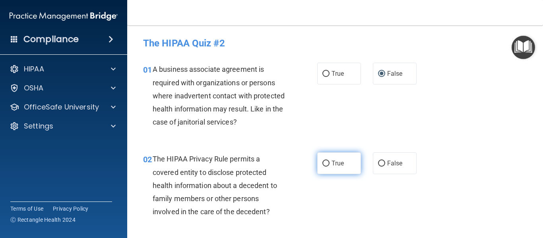
click at [320, 167] on label "True" at bounding box center [339, 164] width 44 height 22
click at [322, 167] on input "True" at bounding box center [325, 164] width 7 height 6
radio input "true"
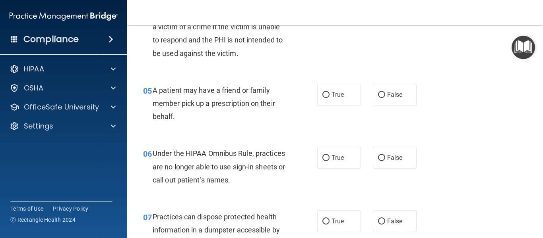
scroll to position [367, 0]
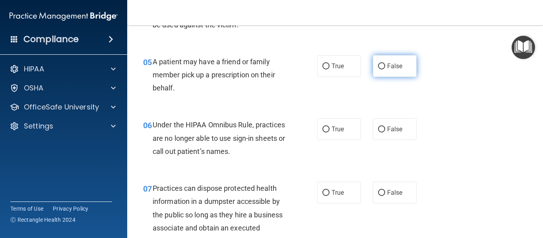
click at [388, 66] on span "False" at bounding box center [395, 66] width 16 height 8
click at [385, 66] on input "False" at bounding box center [381, 67] width 7 height 6
radio input "true"
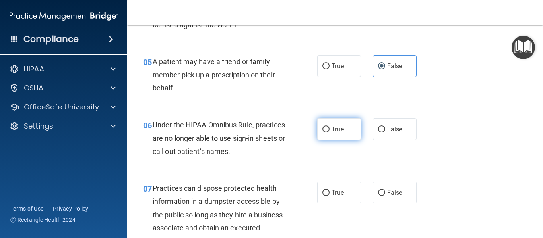
click at [335, 122] on label "True" at bounding box center [339, 129] width 44 height 22
click at [329, 127] on input "True" at bounding box center [325, 130] width 7 height 6
radio input "true"
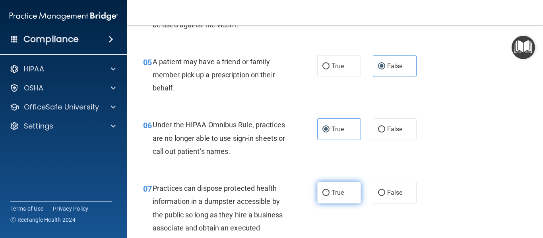
click at [326, 189] on label "True" at bounding box center [339, 193] width 44 height 22
click at [326, 190] on input "True" at bounding box center [325, 193] width 7 height 6
radio input "true"
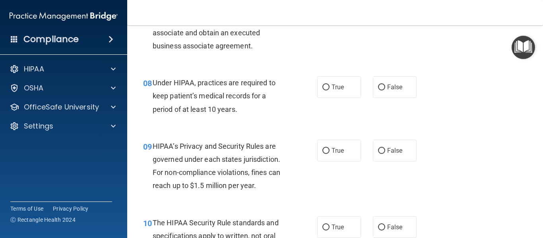
scroll to position [568, 0]
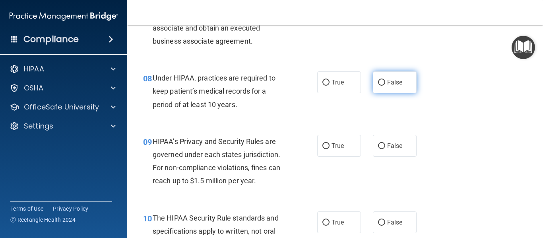
click at [387, 83] on span "False" at bounding box center [395, 83] width 16 height 8
click at [385, 83] on input "False" at bounding box center [381, 83] width 7 height 6
radio input "true"
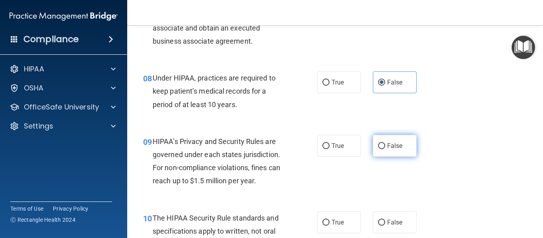
click at [380, 145] on input "False" at bounding box center [381, 146] width 7 height 6
radio input "true"
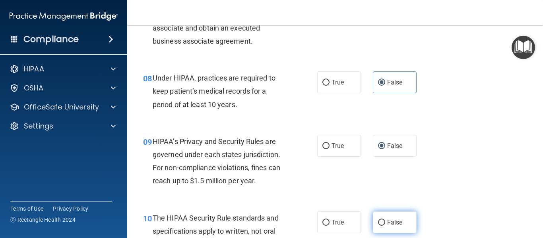
click at [387, 221] on span "False" at bounding box center [395, 223] width 16 height 8
click at [384, 221] on input "False" at bounding box center [381, 223] width 7 height 6
radio input "true"
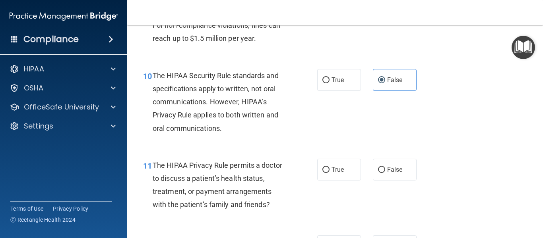
scroll to position [739, 0]
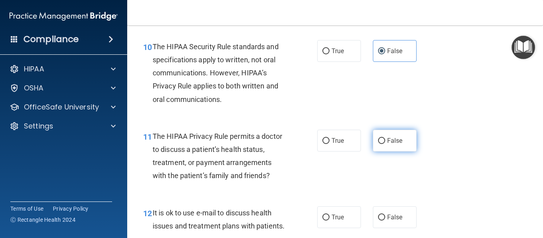
click at [395, 139] on span "False" at bounding box center [395, 141] width 16 height 8
click at [385, 139] on input "False" at bounding box center [381, 141] width 7 height 6
radio input "true"
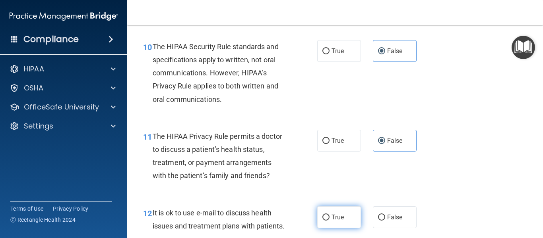
click at [339, 215] on span "True" at bounding box center [337, 218] width 12 height 8
click at [329, 215] on input "True" at bounding box center [325, 218] width 7 height 6
radio input "true"
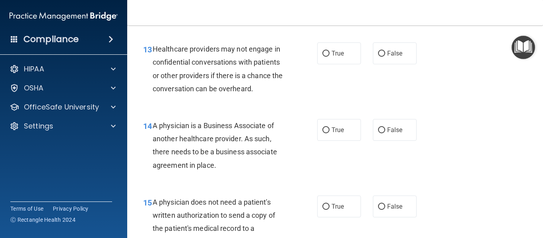
scroll to position [968, 0]
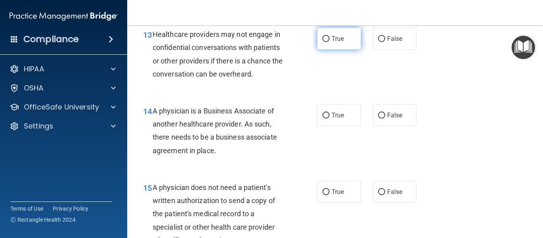
click at [336, 50] on label "True" at bounding box center [339, 39] width 44 height 22
click at [329, 42] on input "True" at bounding box center [325, 39] width 7 height 6
radio input "true"
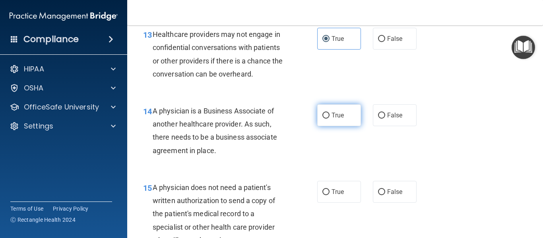
click at [331, 119] on span "True" at bounding box center [337, 116] width 12 height 8
click at [328, 119] on input "True" at bounding box center [325, 116] width 7 height 6
radio input "true"
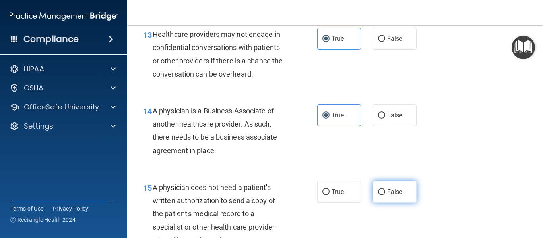
click at [378, 201] on label "False" at bounding box center [395, 192] width 44 height 22
click at [378, 196] on input "False" at bounding box center [381, 193] width 7 height 6
radio input "true"
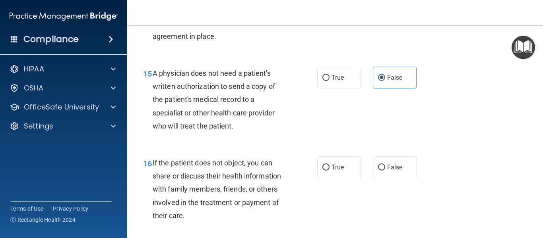
scroll to position [1092, 0]
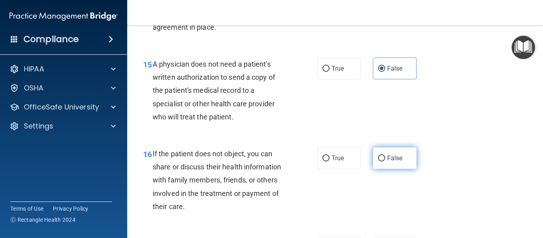
click at [387, 162] on span "False" at bounding box center [395, 159] width 16 height 8
click at [385, 162] on input "False" at bounding box center [381, 159] width 7 height 6
radio input "true"
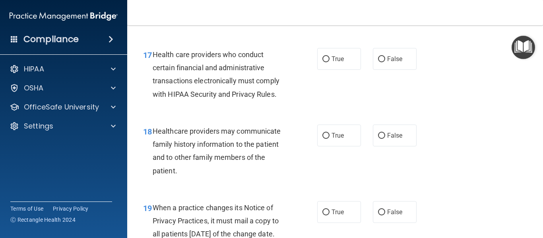
scroll to position [1283, 0]
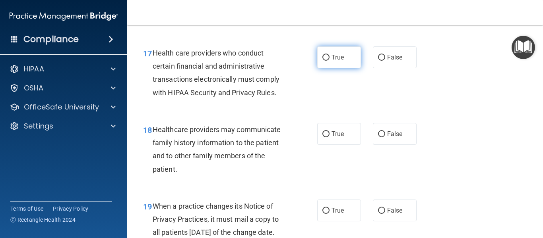
click at [327, 68] on label "True" at bounding box center [339, 58] width 44 height 22
click at [327, 61] on input "True" at bounding box center [325, 58] width 7 height 6
radio input "true"
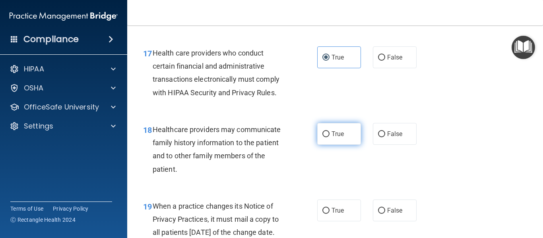
click at [326, 145] on label "True" at bounding box center [339, 134] width 44 height 22
click at [326, 138] on input "True" at bounding box center [325, 135] width 7 height 6
radio input "true"
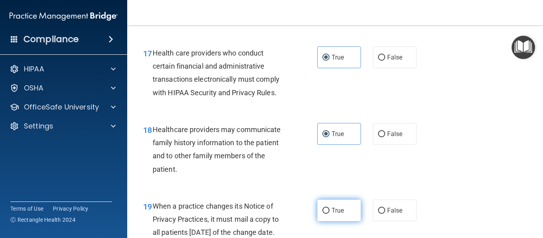
click at [326, 222] on label "True" at bounding box center [339, 211] width 44 height 22
click at [326, 214] on input "True" at bounding box center [325, 211] width 7 height 6
radio input "true"
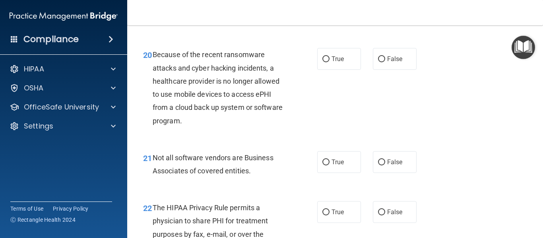
scroll to position [1537, 0]
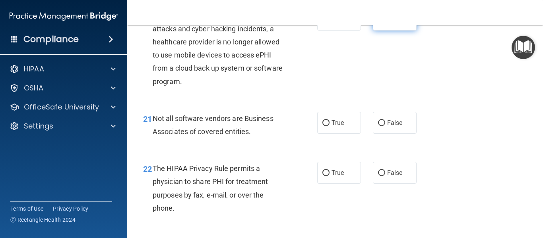
drag, startPoint x: 384, startPoint y: 44, endPoint x: 384, endPoint y: 52, distance: 7.6
click at [387, 23] on span "False" at bounding box center [395, 20] width 16 height 8
click at [384, 23] on input "False" at bounding box center [381, 20] width 7 height 6
radio input "true"
click at [378, 126] on input "False" at bounding box center [381, 123] width 7 height 6
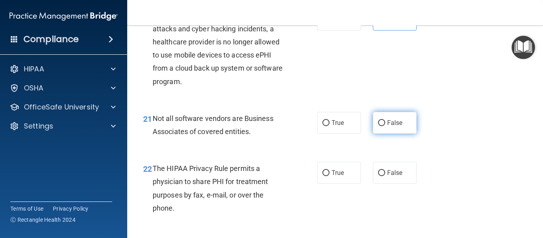
radio input "true"
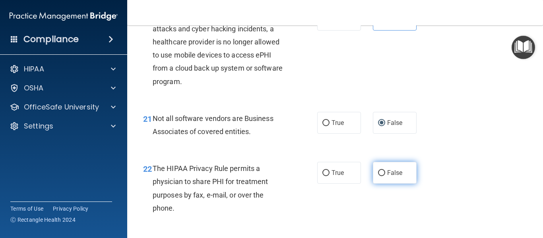
click at [382, 184] on label "False" at bounding box center [395, 173] width 44 height 22
click at [382, 176] on input "False" at bounding box center [381, 174] width 7 height 6
radio input "true"
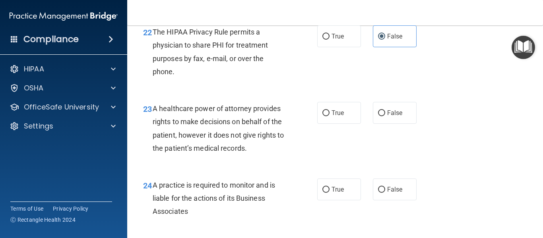
scroll to position [1698, 0]
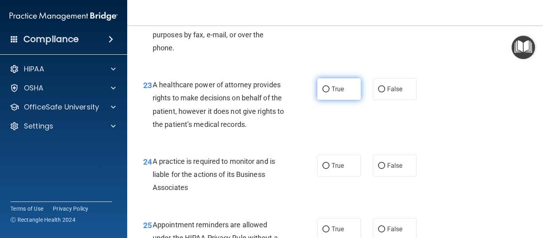
click at [336, 93] on span "True" at bounding box center [337, 89] width 12 height 8
click at [329, 93] on input "True" at bounding box center [325, 90] width 7 height 6
radio input "true"
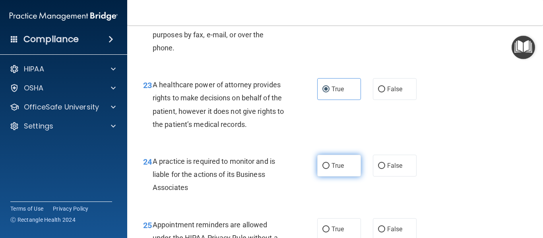
click at [331, 170] on span "True" at bounding box center [337, 166] width 12 height 8
click at [329, 169] on input "True" at bounding box center [325, 166] width 7 height 6
radio input "true"
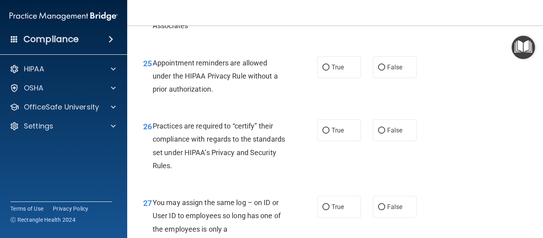
scroll to position [1898, 0]
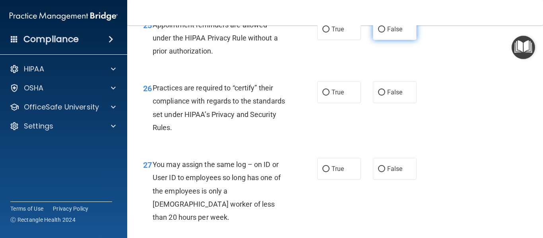
click at [392, 40] on label "False" at bounding box center [395, 29] width 44 height 22
click at [385, 33] on input "False" at bounding box center [381, 30] width 7 height 6
radio input "true"
click at [378, 96] on input "False" at bounding box center [381, 93] width 7 height 6
radio input "true"
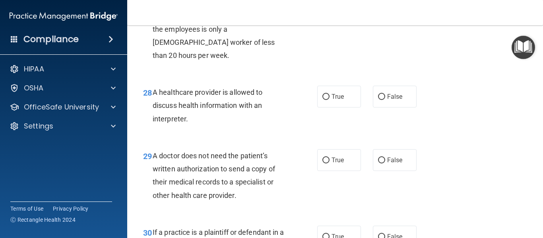
scroll to position [2179, 0]
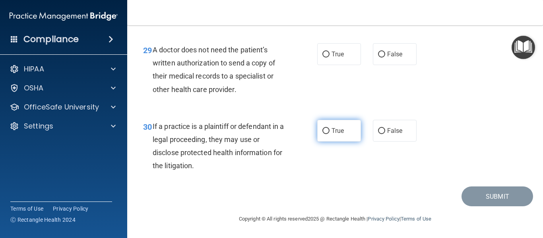
click at [334, 128] on span "True" at bounding box center [337, 131] width 12 height 8
click at [329, 128] on input "True" at bounding box center [325, 131] width 7 height 6
radio input "true"
click at [328, 41] on div "29 A doctor does not need the patient’s written authorization to send a copy of…" at bounding box center [335, 71] width 396 height 77
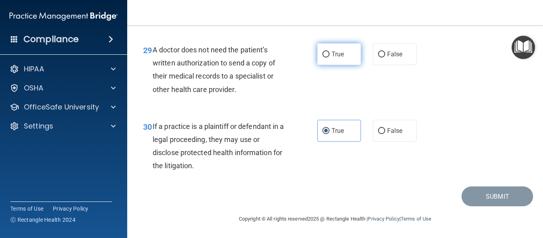
click at [326, 57] on input "True" at bounding box center [325, 55] width 7 height 6
radio input "true"
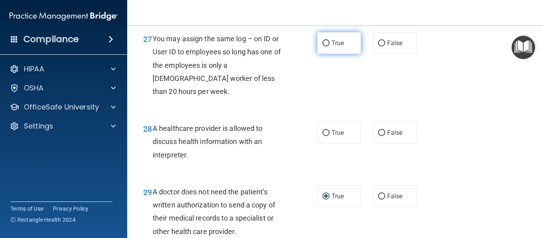
scroll to position [2020, 0]
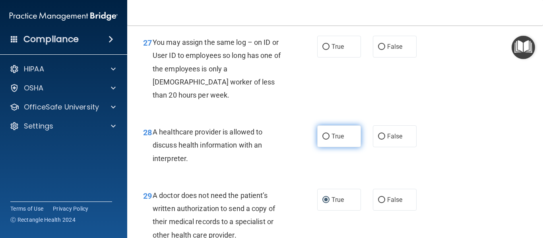
click at [342, 147] on label "True" at bounding box center [339, 137] width 44 height 22
click at [329, 140] on input "True" at bounding box center [325, 137] width 7 height 6
radio input "true"
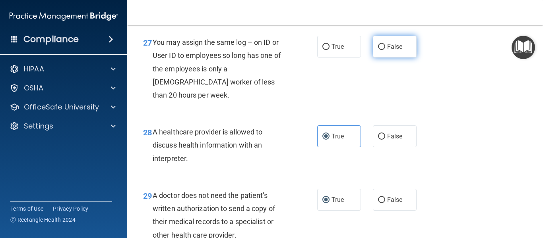
click at [395, 50] on span "False" at bounding box center [395, 47] width 16 height 8
click at [385, 50] on input "False" at bounding box center [381, 47] width 7 height 6
radio input "true"
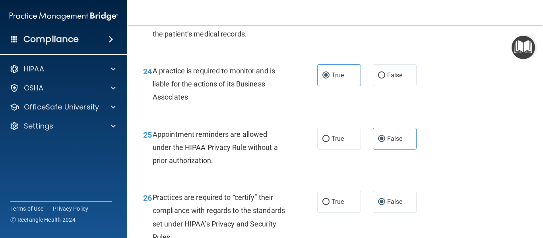
scroll to position [1769, 0]
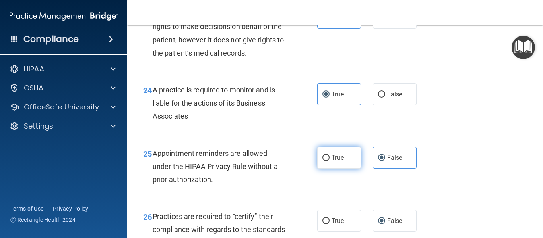
click at [327, 169] on label "True" at bounding box center [339, 158] width 44 height 22
click at [327, 161] on input "True" at bounding box center [325, 158] width 7 height 6
radio input "true"
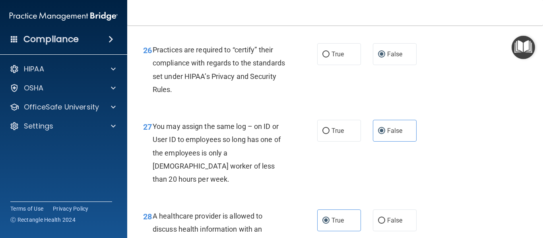
scroll to position [1869, 0]
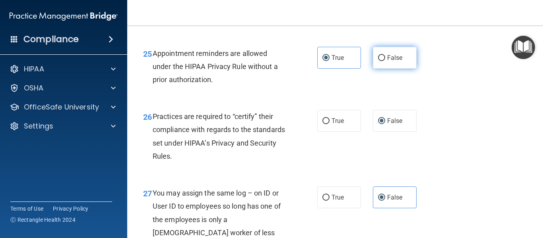
click at [376, 69] on label "False" at bounding box center [395, 58] width 44 height 22
click at [378, 61] on input "False" at bounding box center [381, 58] width 7 height 6
radio input "true"
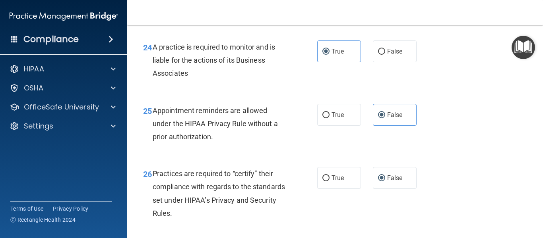
scroll to position [1788, 0]
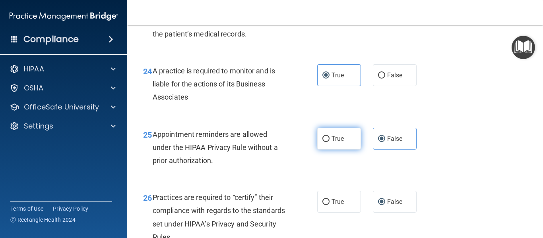
click at [335, 150] on label "True" at bounding box center [339, 139] width 44 height 22
click at [329, 142] on input "True" at bounding box center [325, 139] width 7 height 6
radio input "true"
radio input "false"
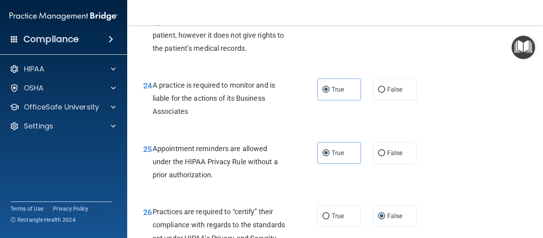
scroll to position [1764, 0]
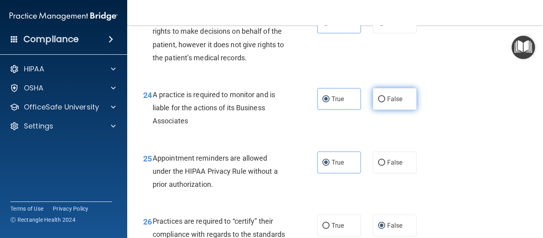
click at [383, 110] on label "False" at bounding box center [395, 99] width 44 height 22
click at [383, 103] on input "False" at bounding box center [381, 100] width 7 height 6
radio input "true"
radio input "false"
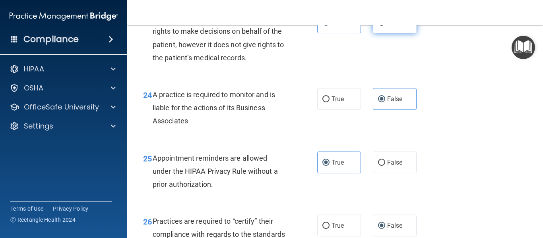
click at [379, 26] on input "False" at bounding box center [381, 23] width 7 height 6
radio input "true"
radio input "false"
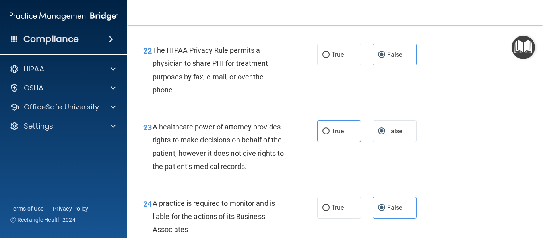
scroll to position [1653, 0]
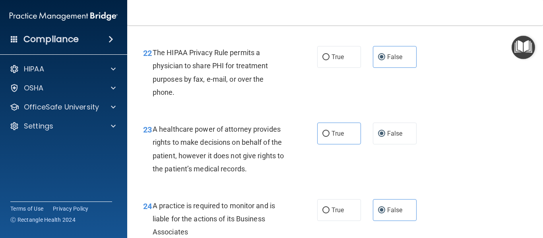
click at [328, 18] on label "True" at bounding box center [339, 7] width 44 height 22
click at [328, 10] on input "True" at bounding box center [325, 7] width 7 height 6
radio input "true"
radio input "false"
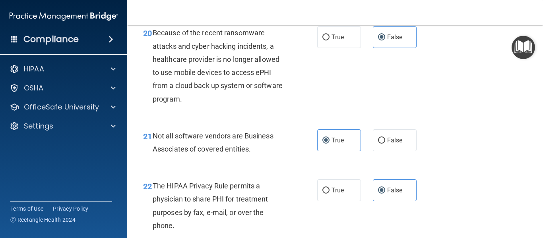
scroll to position [1510, 0]
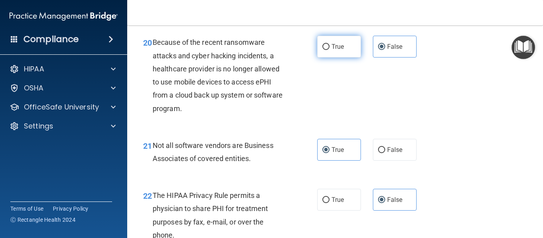
click at [329, 58] on label "True" at bounding box center [339, 47] width 44 height 22
click at [329, 50] on input "True" at bounding box center [325, 47] width 7 height 6
radio input "true"
radio input "false"
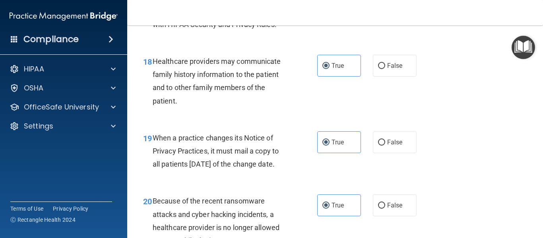
scroll to position [1335, 0]
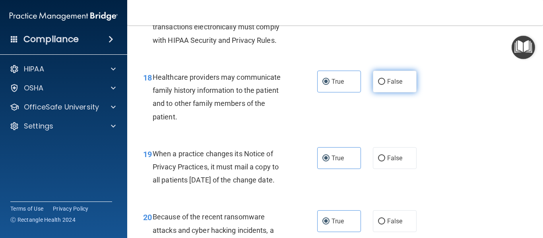
click at [380, 85] on input "False" at bounding box center [381, 82] width 7 height 6
radio input "true"
radio input "false"
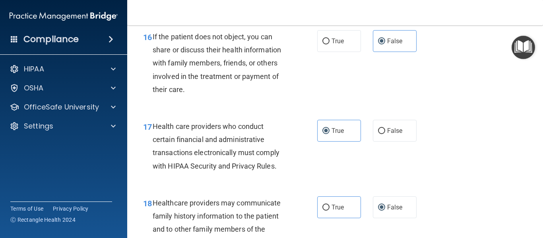
scroll to position [1208, 0]
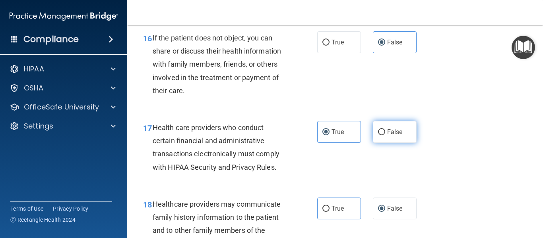
click at [380, 136] on input "False" at bounding box center [381, 133] width 7 height 6
radio input "true"
radio input "false"
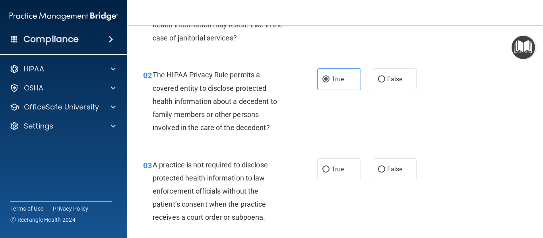
scroll to position [95, 0]
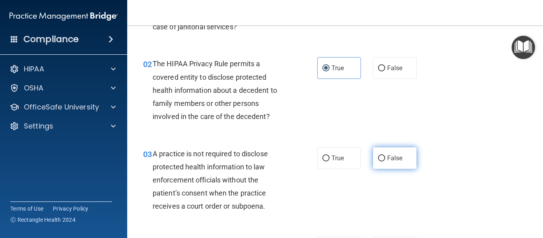
click at [380, 160] on input "False" at bounding box center [381, 159] width 7 height 6
radio input "true"
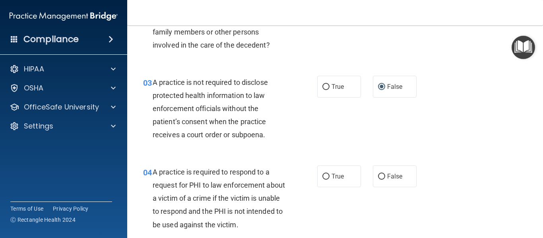
scroll to position [175, 0]
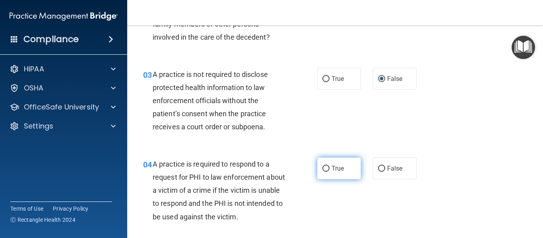
click at [326, 169] on input "True" at bounding box center [325, 169] width 7 height 6
radio input "true"
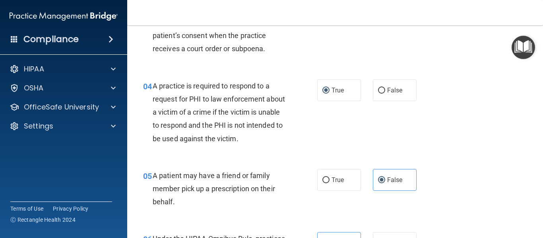
scroll to position [254, 0]
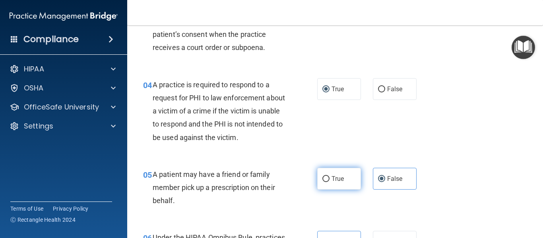
click at [318, 181] on label "True" at bounding box center [339, 179] width 44 height 22
click at [322, 181] on input "True" at bounding box center [325, 179] width 7 height 6
radio input "true"
radio input "false"
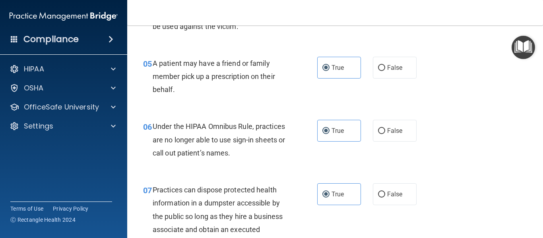
scroll to position [382, 0]
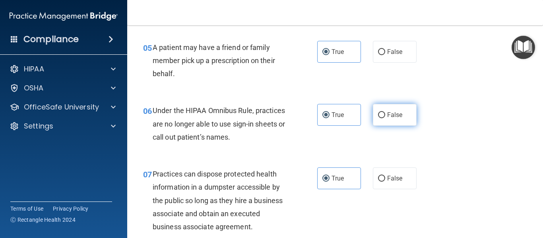
click at [393, 118] on span "False" at bounding box center [395, 115] width 16 height 8
click at [385, 118] on input "False" at bounding box center [381, 115] width 7 height 6
radio input "true"
radio input "false"
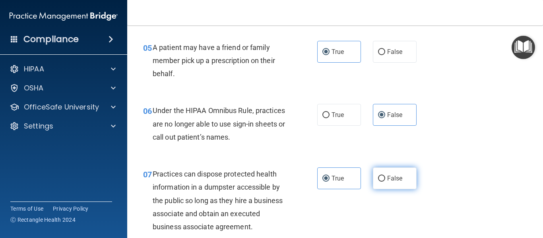
click at [391, 178] on span "False" at bounding box center [395, 179] width 16 height 8
click at [385, 178] on input "False" at bounding box center [381, 179] width 7 height 6
radio input "true"
radio input "false"
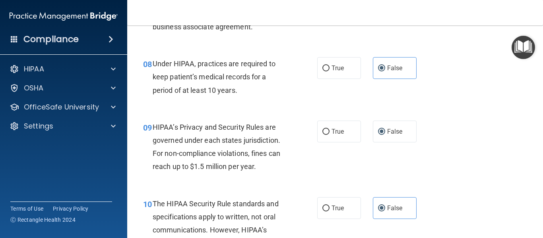
scroll to position [591, 0]
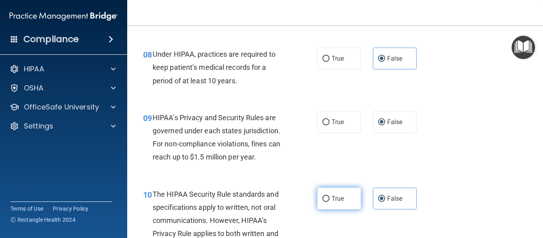
click at [336, 201] on span "True" at bounding box center [337, 199] width 12 height 8
click at [329, 201] on input "True" at bounding box center [325, 199] width 7 height 6
radio input "true"
radio input "false"
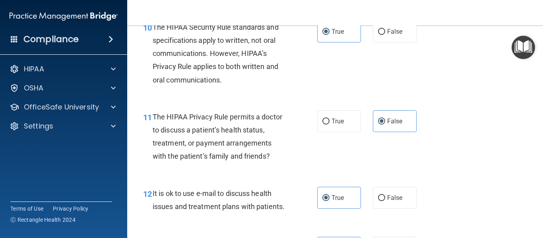
scroll to position [766, 0]
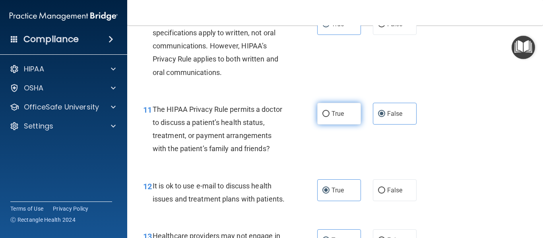
click at [331, 122] on label "True" at bounding box center [339, 114] width 44 height 22
click at [329, 117] on input "True" at bounding box center [325, 114] width 7 height 6
radio input "true"
radio input "false"
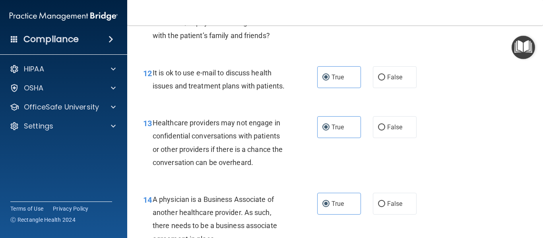
scroll to position [893, 0]
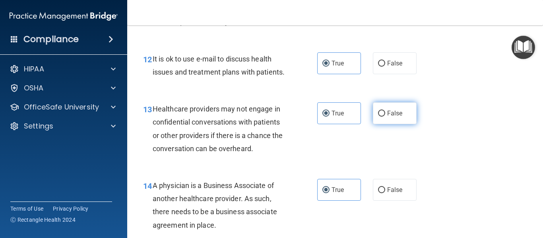
click at [381, 117] on input "False" at bounding box center [381, 114] width 7 height 6
radio input "true"
radio input "false"
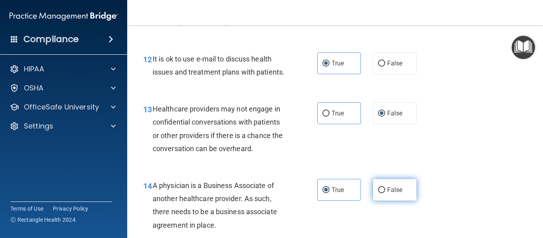
click at [390, 194] on span "False" at bounding box center [395, 190] width 16 height 8
click at [385, 194] on input "False" at bounding box center [381, 191] width 7 height 6
radio input "true"
radio input "false"
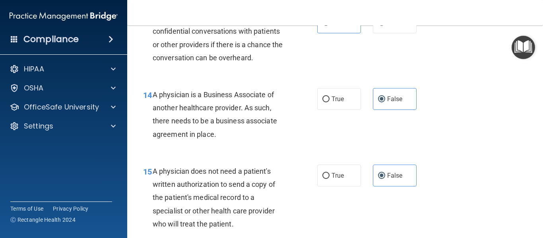
scroll to position [1005, 0]
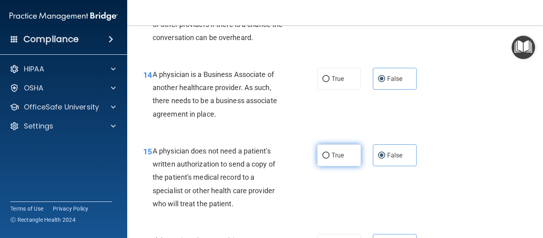
click at [331, 159] on span "True" at bounding box center [337, 156] width 12 height 8
click at [329, 159] on input "True" at bounding box center [325, 156] width 7 height 6
radio input "true"
radio input "false"
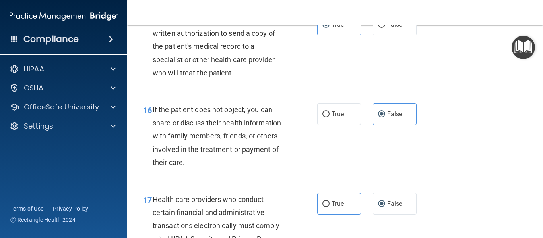
scroll to position [1138, 0]
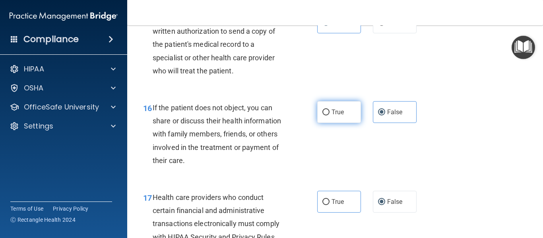
click at [327, 123] on label "True" at bounding box center [339, 112] width 44 height 22
click at [327, 116] on input "True" at bounding box center [325, 113] width 7 height 6
radio input "true"
radio input "false"
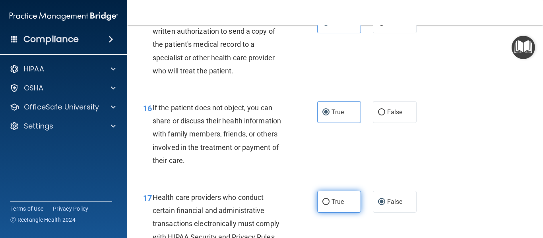
click at [331, 206] on span "True" at bounding box center [337, 202] width 12 height 8
click at [329, 205] on input "True" at bounding box center [325, 203] width 7 height 6
radio input "true"
radio input "false"
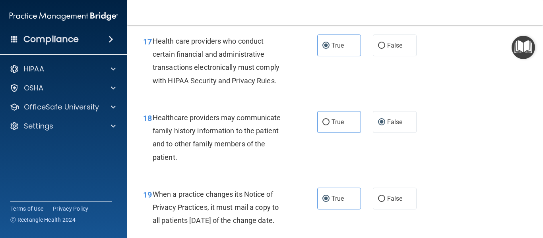
scroll to position [1313, 0]
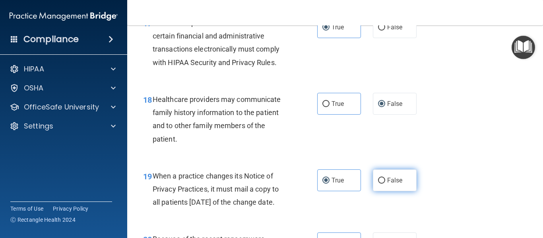
click at [391, 184] on span "False" at bounding box center [395, 181] width 16 height 8
click at [385, 184] on input "False" at bounding box center [381, 181] width 7 height 6
radio input "true"
radio input "false"
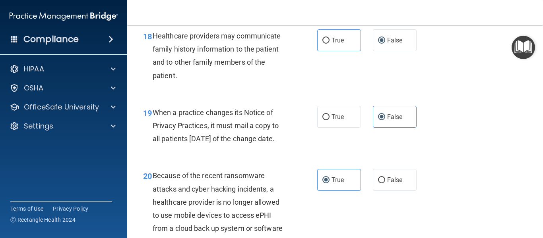
scroll to position [1392, 0]
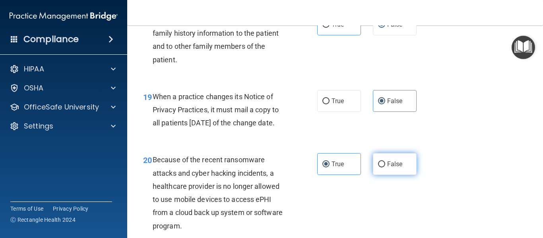
click at [393, 168] on span "False" at bounding box center [395, 165] width 16 height 8
click at [385, 168] on input "False" at bounding box center [381, 165] width 7 height 6
radio input "true"
radio input "false"
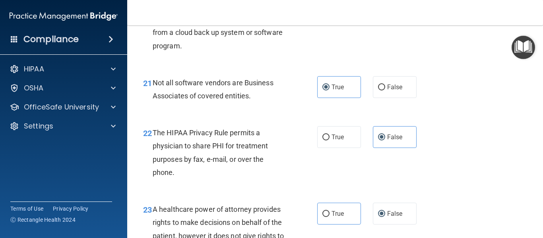
scroll to position [1583, 0]
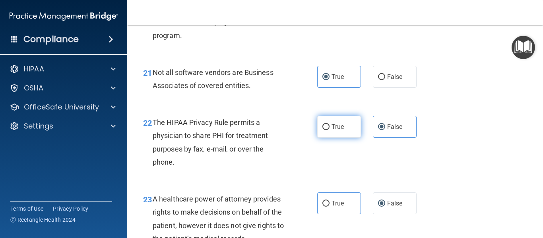
click at [338, 138] on label "True" at bounding box center [339, 127] width 44 height 22
click at [329, 130] on input "True" at bounding box center [325, 127] width 7 height 6
radio input "true"
radio input "false"
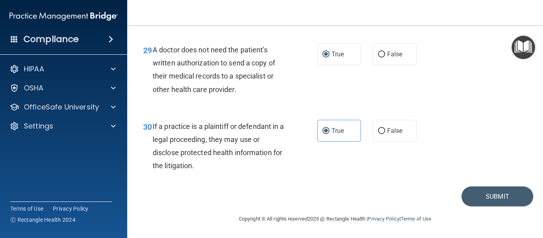
scroll to position [2171, 0]
click at [504, 204] on button "Submit" at bounding box center [497, 197] width 72 height 20
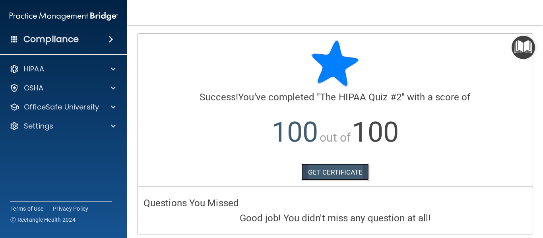
click at [336, 172] on link "GET CERTIFICATE" at bounding box center [335, 172] width 68 height 17
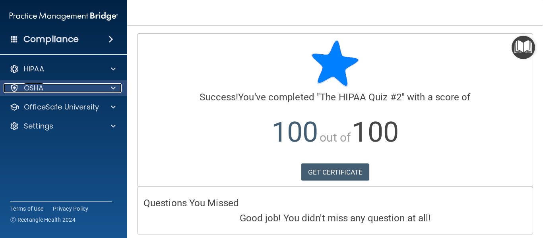
click at [97, 87] on div "OSHA" at bounding box center [53, 88] width 99 height 10
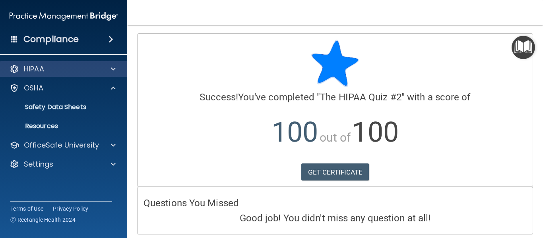
click at [104, 75] on div "HIPAA" at bounding box center [64, 69] width 128 height 16
click at [110, 77] on div "HIPAA" at bounding box center [64, 69] width 128 height 16
click at [111, 73] on span at bounding box center [113, 69] width 5 height 10
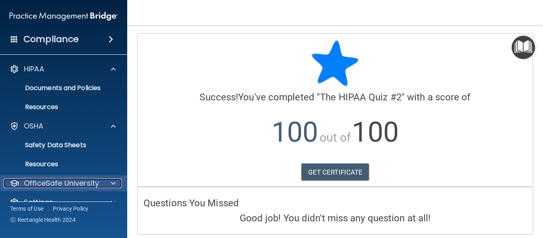
click at [94, 186] on p "OfficeSafe University" at bounding box center [61, 184] width 75 height 10
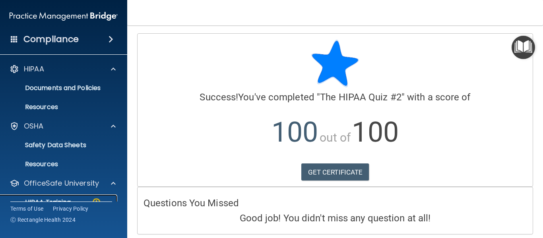
click at [96, 201] on img at bounding box center [96, 203] width 10 height 10
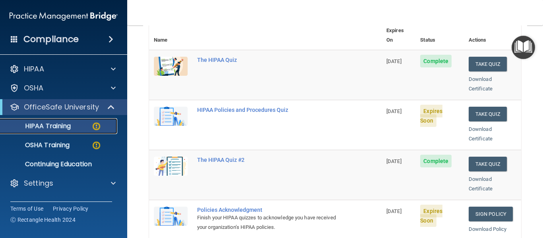
scroll to position [86, 0]
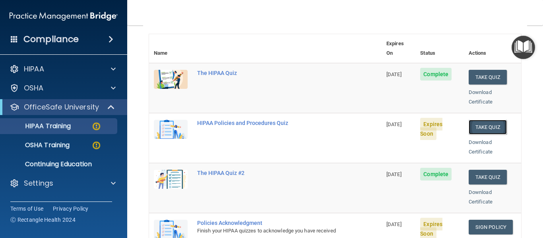
click at [483, 120] on button "Take Quiz" at bounding box center [488, 127] width 38 height 15
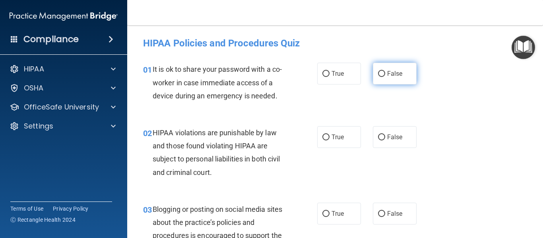
click at [388, 75] on span "False" at bounding box center [395, 74] width 16 height 8
click at [385, 75] on input "False" at bounding box center [381, 74] width 7 height 6
radio input "true"
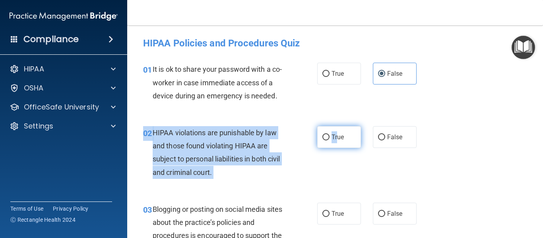
drag, startPoint x: 335, startPoint y: 126, endPoint x: 333, endPoint y: 132, distance: 6.5
click at [333, 132] on div "02 HIPAA violations are punishable by law and those found violating HIPAA are s…" at bounding box center [335, 154] width 396 height 77
click at [333, 134] on span "True" at bounding box center [337, 138] width 12 height 8
click at [329, 135] on input "True" at bounding box center [325, 138] width 7 height 6
radio input "true"
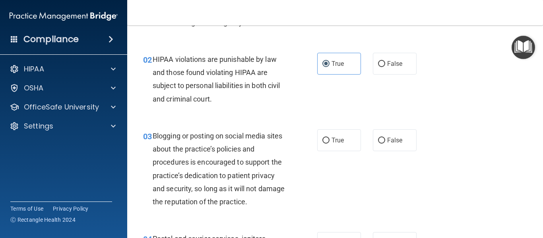
scroll to position [84, 0]
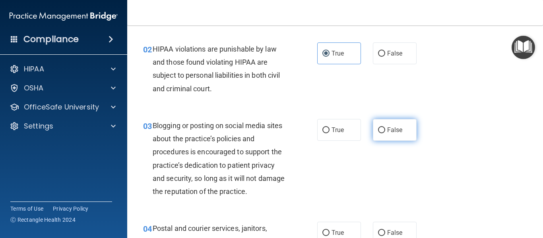
click at [380, 131] on input "False" at bounding box center [381, 131] width 7 height 6
radio input "true"
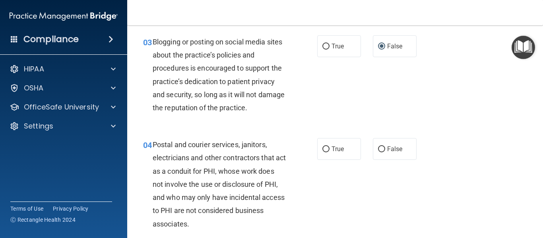
scroll to position [173, 0]
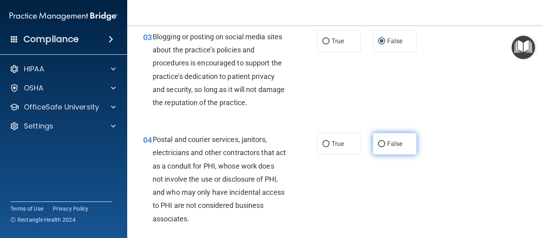
click at [381, 143] on input "False" at bounding box center [381, 144] width 7 height 6
radio input "true"
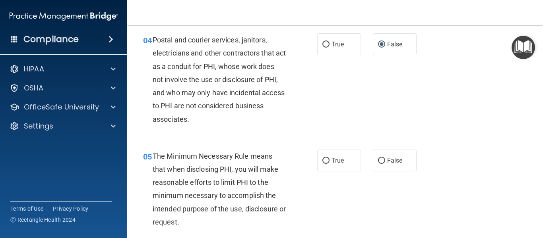
scroll to position [278, 0]
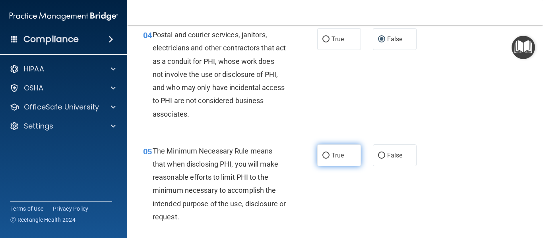
click at [325, 155] on input "True" at bounding box center [325, 156] width 7 height 6
radio input "true"
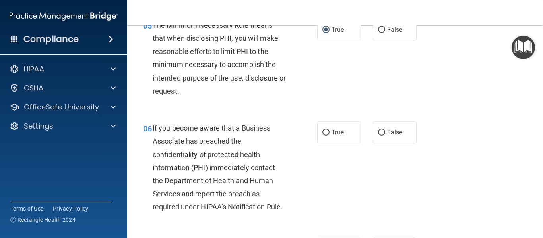
scroll to position [409, 0]
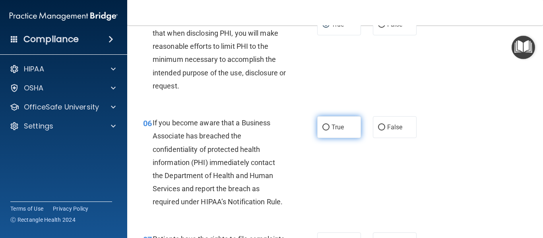
click at [339, 126] on span "True" at bounding box center [337, 128] width 12 height 8
click at [329, 126] on input "True" at bounding box center [325, 128] width 7 height 6
radio input "true"
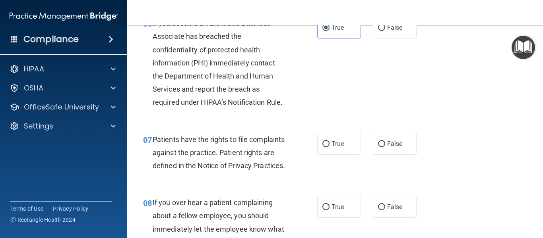
scroll to position [514, 0]
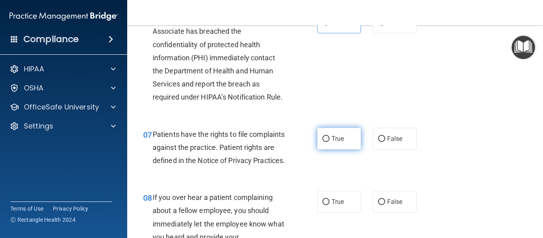
click at [322, 140] on input "True" at bounding box center [325, 139] width 7 height 6
radio input "true"
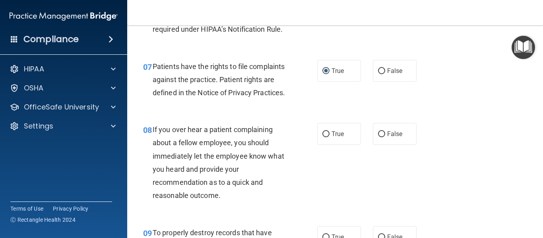
scroll to position [587, 0]
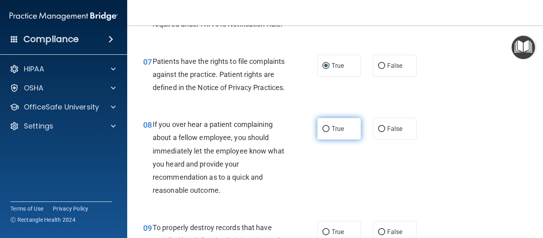
click at [335, 140] on label "True" at bounding box center [339, 129] width 44 height 22
click at [329, 132] on input "True" at bounding box center [325, 129] width 7 height 6
radio input "true"
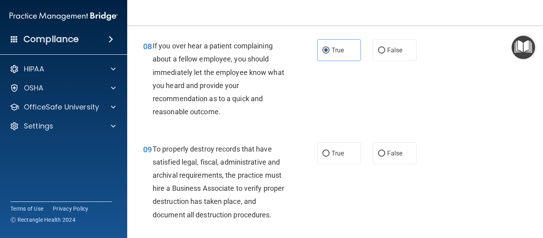
scroll to position [671, 0]
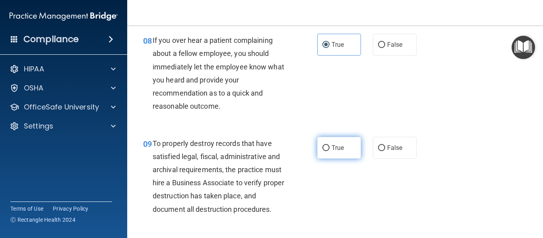
click at [331, 152] on span "True" at bounding box center [337, 148] width 12 height 8
click at [328, 151] on input "True" at bounding box center [325, 148] width 7 height 6
radio input "true"
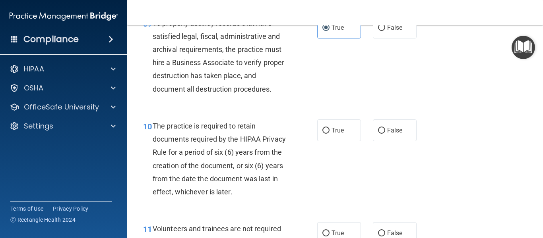
scroll to position [797, 0]
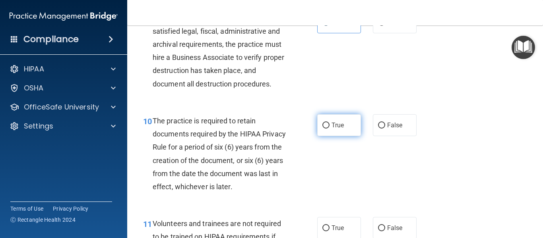
click at [320, 135] on label "True" at bounding box center [339, 125] width 44 height 22
click at [322, 129] on input "True" at bounding box center [325, 126] width 7 height 6
radio input "true"
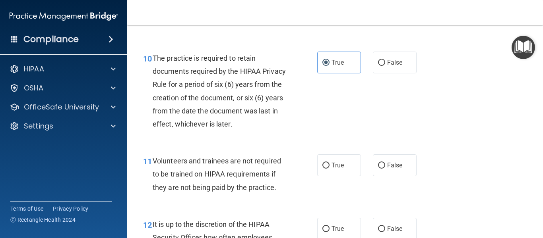
scroll to position [865, 0]
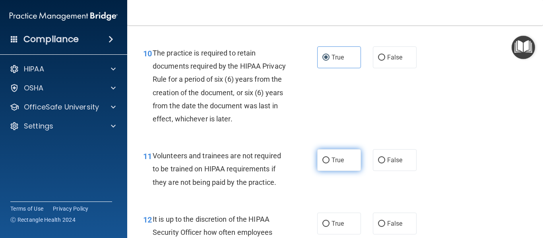
click at [326, 171] on label "True" at bounding box center [339, 160] width 44 height 22
click at [326, 164] on input "True" at bounding box center [325, 161] width 7 height 6
radio input "true"
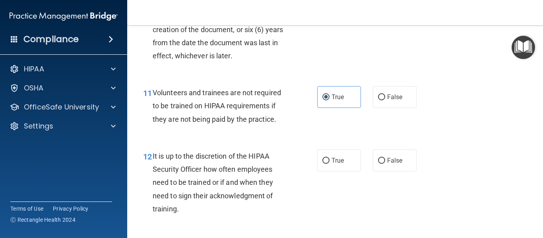
scroll to position [933, 0]
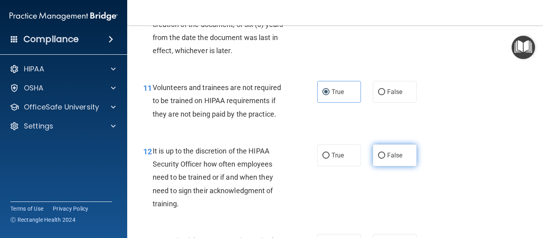
click at [387, 159] on span "False" at bounding box center [395, 156] width 16 height 8
click at [384, 159] on input "False" at bounding box center [381, 156] width 7 height 6
radio input "true"
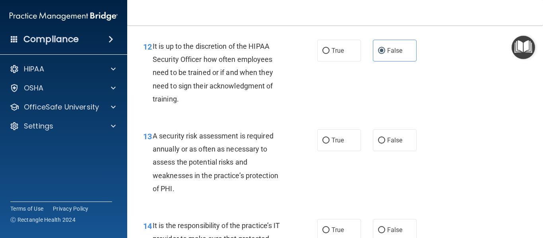
scroll to position [1043, 0]
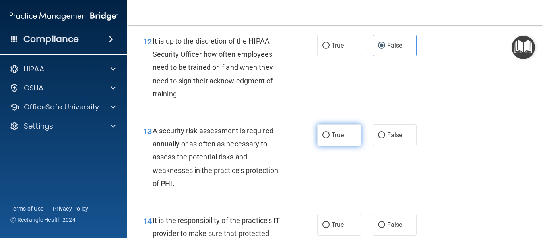
click at [322, 139] on input "True" at bounding box center [325, 136] width 7 height 6
radio input "true"
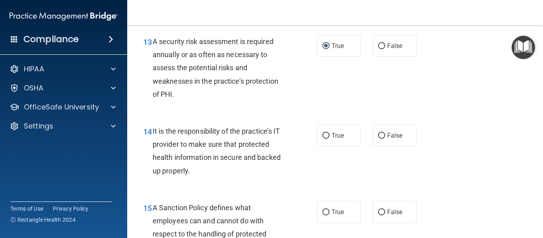
scroll to position [1138, 0]
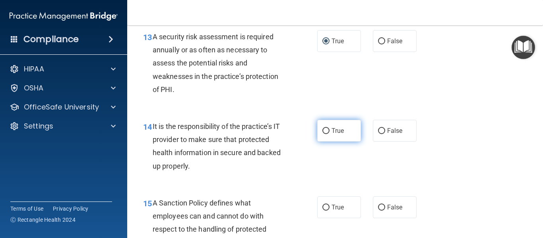
click at [334, 142] on label "True" at bounding box center [339, 131] width 44 height 22
click at [329, 134] on input "True" at bounding box center [325, 131] width 7 height 6
radio input "true"
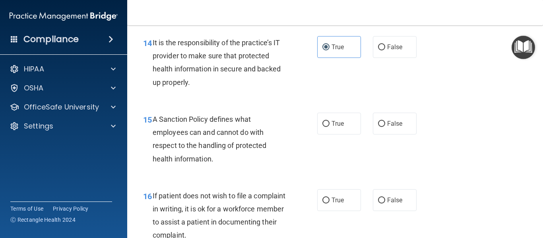
scroll to position [1237, 0]
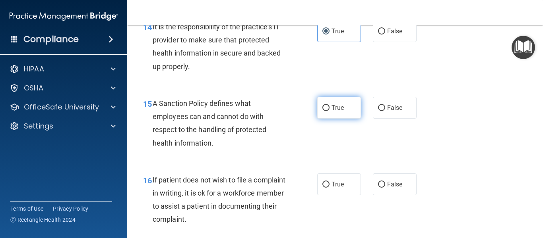
click at [331, 112] on span "True" at bounding box center [337, 108] width 12 height 8
click at [329, 111] on input "True" at bounding box center [325, 108] width 7 height 6
radio input "true"
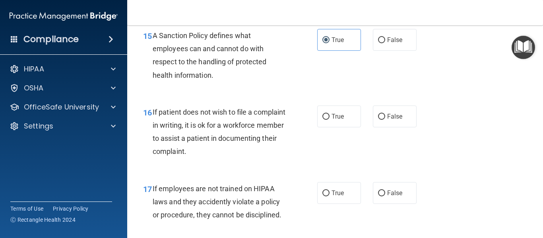
scroll to position [1311, 0]
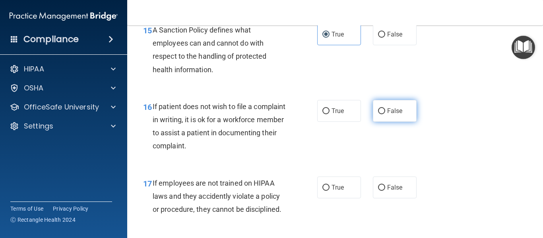
click at [401, 122] on label "False" at bounding box center [395, 111] width 44 height 22
click at [385, 114] on input "False" at bounding box center [381, 112] width 7 height 6
radio input "true"
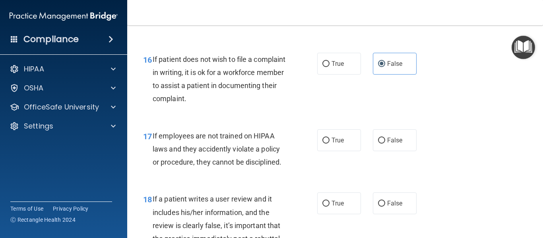
scroll to position [1368, 0]
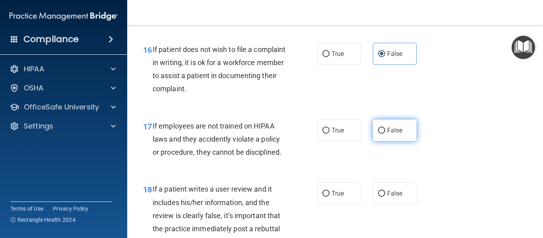
click at [382, 141] on label "False" at bounding box center [395, 131] width 44 height 22
click at [382, 134] on input "False" at bounding box center [381, 131] width 7 height 6
radio input "true"
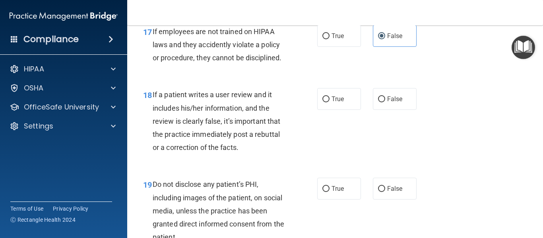
scroll to position [1468, 0]
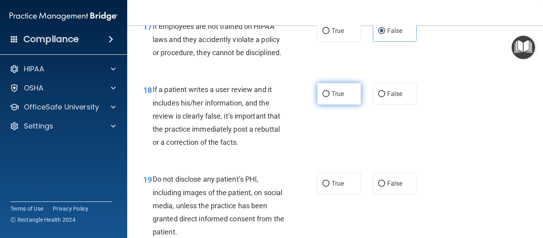
click at [328, 104] on label "True" at bounding box center [339, 94] width 44 height 22
click at [328, 97] on input "True" at bounding box center [325, 94] width 7 height 6
radio input "true"
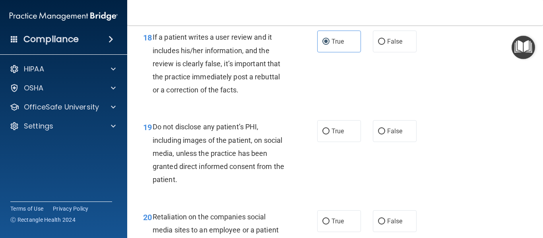
scroll to position [1531, 0]
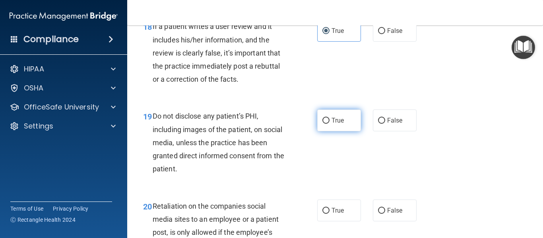
click at [318, 132] on label "True" at bounding box center [339, 121] width 44 height 22
click at [322, 124] on input "True" at bounding box center [325, 121] width 7 height 6
radio input "true"
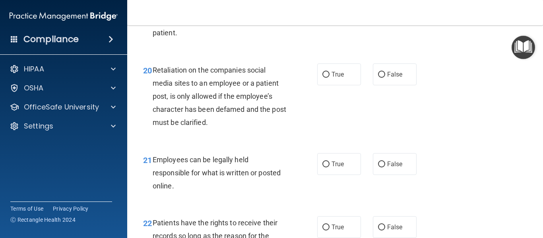
scroll to position [1673, 0]
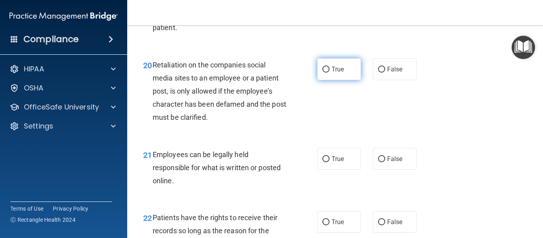
click at [337, 73] on span "True" at bounding box center [337, 70] width 12 height 8
click at [329, 73] on input "True" at bounding box center [325, 70] width 7 height 6
radio input "true"
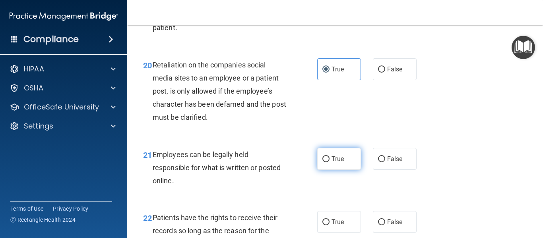
click at [324, 163] on input "True" at bounding box center [325, 160] width 7 height 6
radio input "true"
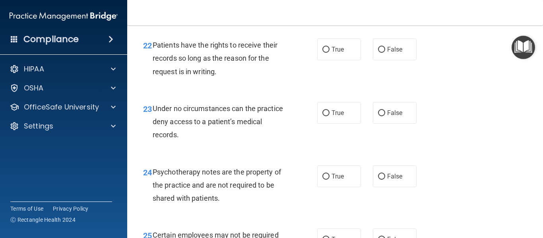
scroll to position [1856, 0]
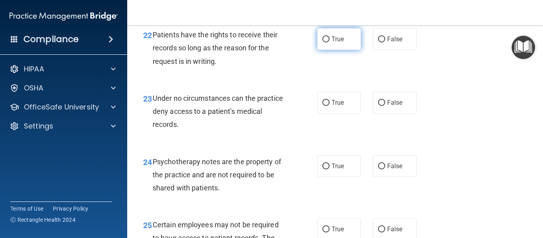
click at [331, 43] on span "True" at bounding box center [337, 39] width 12 height 8
click at [329, 43] on input "True" at bounding box center [325, 40] width 7 height 6
radio input "true"
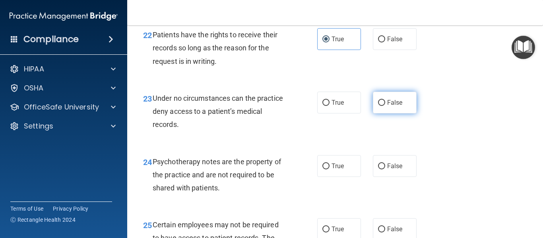
click at [387, 107] on span "False" at bounding box center [395, 103] width 16 height 8
click at [385, 106] on input "False" at bounding box center [381, 103] width 7 height 6
radio input "true"
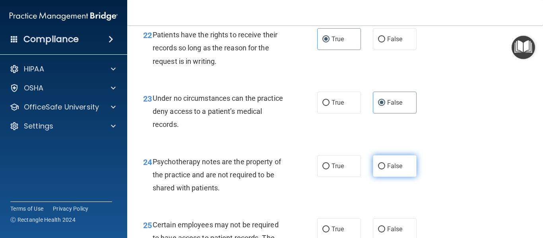
click at [392, 170] on span "False" at bounding box center [395, 167] width 16 height 8
click at [385, 170] on input "False" at bounding box center [381, 167] width 7 height 6
radio input "true"
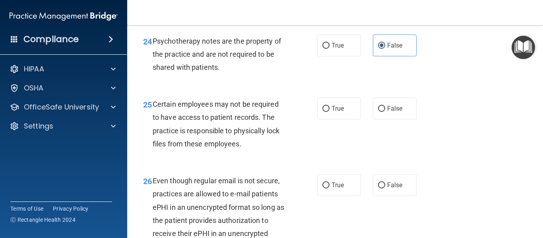
scroll to position [1987, 0]
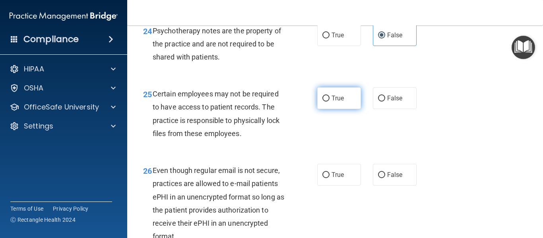
click at [326, 109] on label "True" at bounding box center [339, 98] width 44 height 22
click at [326, 102] on input "True" at bounding box center [325, 99] width 7 height 6
radio input "true"
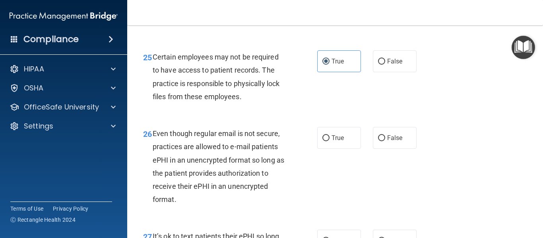
scroll to position [2029, 0]
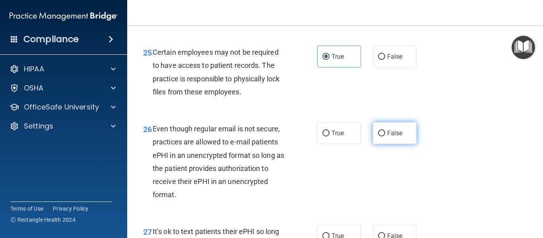
click at [399, 144] on label "False" at bounding box center [395, 133] width 44 height 22
click at [385, 137] on input "False" at bounding box center [381, 134] width 7 height 6
radio input "true"
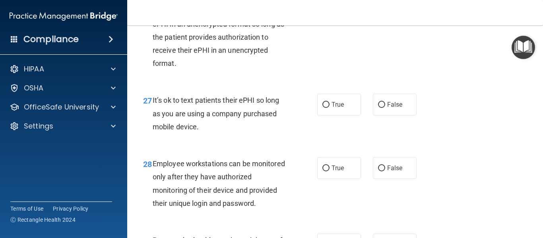
scroll to position [2165, 0]
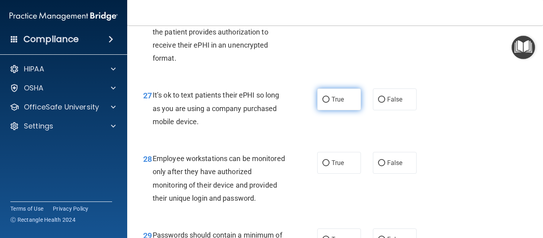
click at [334, 103] on span "True" at bounding box center [337, 100] width 12 height 8
click at [329, 103] on input "True" at bounding box center [325, 100] width 7 height 6
radio input "true"
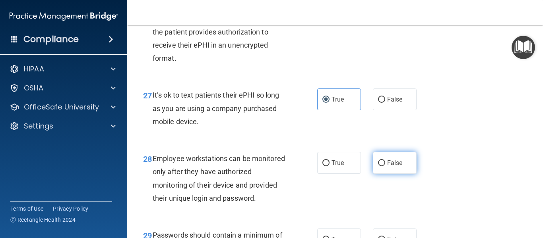
click at [383, 174] on label "False" at bounding box center [395, 163] width 44 height 22
click at [383, 167] on input "False" at bounding box center [381, 164] width 7 height 6
radio input "true"
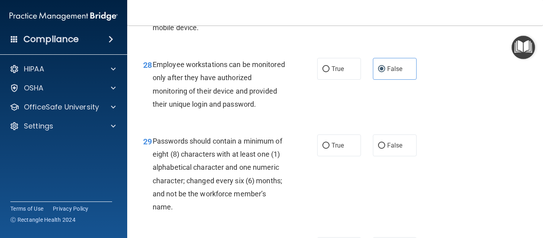
scroll to position [2297, 0]
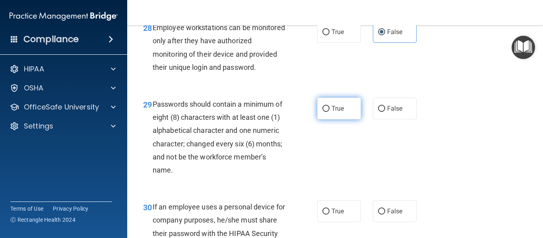
click at [322, 112] on input "True" at bounding box center [325, 109] width 7 height 6
radio input "true"
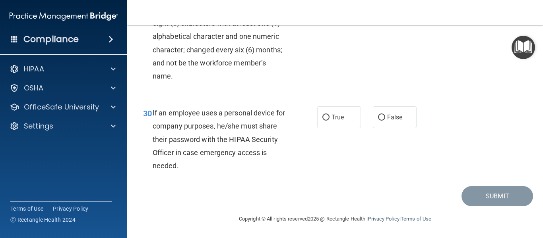
scroll to position [2396, 0]
click at [324, 121] on input "True" at bounding box center [325, 118] width 7 height 6
radio input "true"
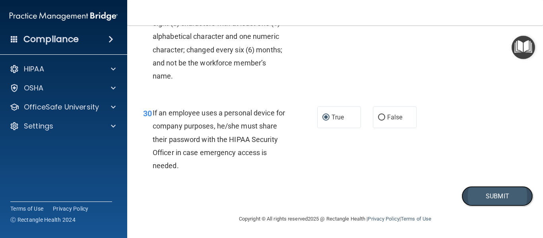
click at [469, 207] on button "Submit" at bounding box center [497, 196] width 72 height 20
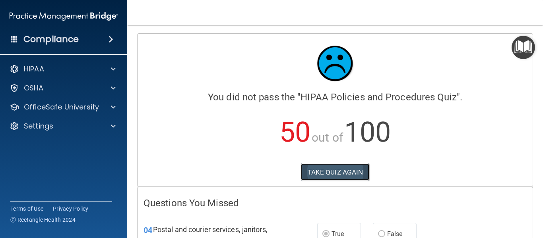
click at [342, 172] on button "TAKE QUIZ AGAIN" at bounding box center [335, 172] width 69 height 17
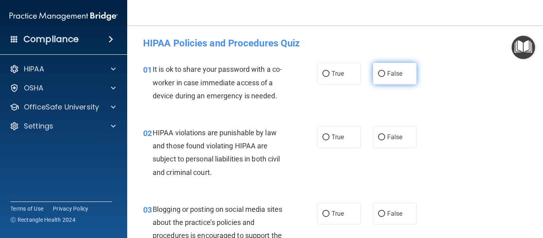
click at [378, 74] on input "False" at bounding box center [381, 74] width 7 height 6
radio input "true"
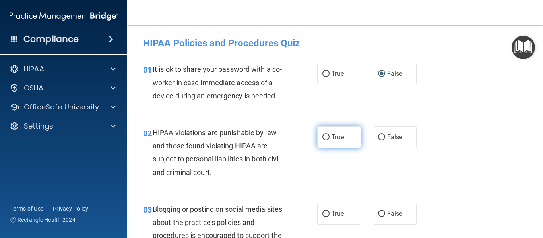
click at [335, 139] on span "True" at bounding box center [337, 138] width 12 height 8
click at [329, 139] on input "True" at bounding box center [325, 138] width 7 height 6
radio input "true"
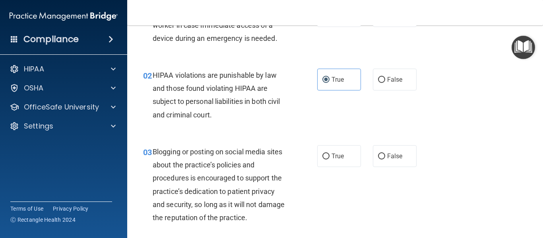
scroll to position [63, 0]
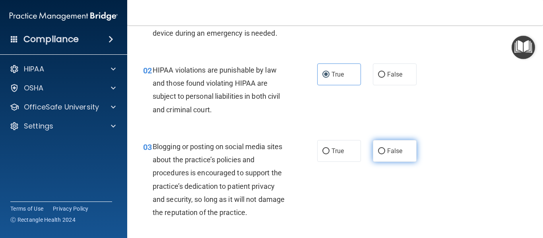
click at [389, 155] on label "False" at bounding box center [395, 151] width 44 height 22
click at [385, 155] on input "False" at bounding box center [381, 152] width 7 height 6
radio input "true"
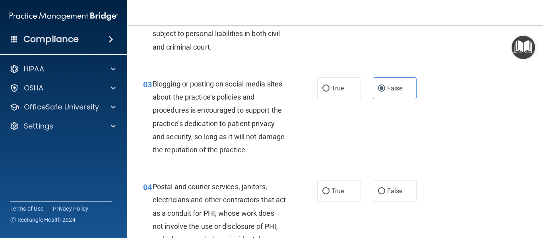
scroll to position [142, 0]
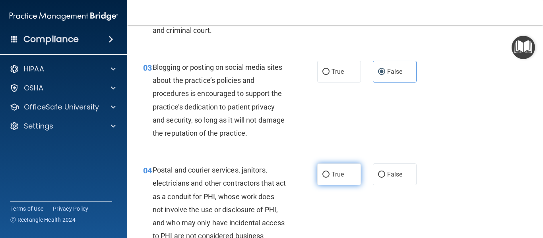
click at [325, 172] on input "True" at bounding box center [325, 175] width 7 height 6
radio input "true"
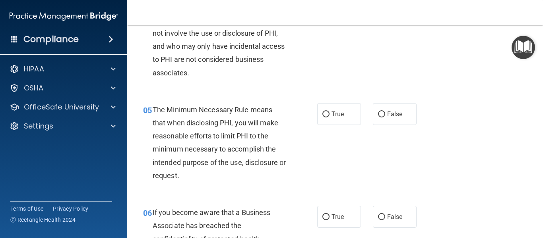
scroll to position [333, 0]
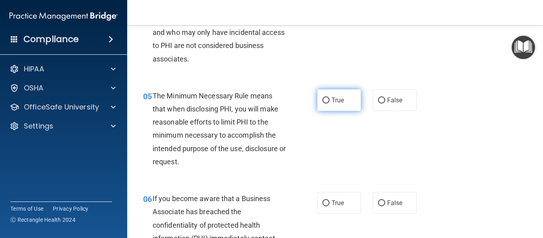
click at [328, 99] on label "True" at bounding box center [339, 100] width 44 height 22
click at [328, 99] on input "True" at bounding box center [325, 101] width 7 height 6
radio input "true"
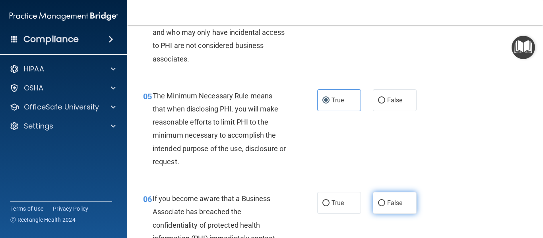
click at [378, 205] on input "False" at bounding box center [381, 204] width 7 height 6
radio input "true"
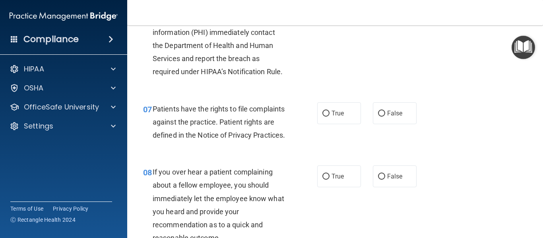
scroll to position [540, 0]
click at [322, 111] on input "True" at bounding box center [325, 113] width 7 height 6
radio input "true"
click at [382, 187] on label "False" at bounding box center [395, 176] width 44 height 22
click at [382, 180] on input "False" at bounding box center [381, 177] width 7 height 6
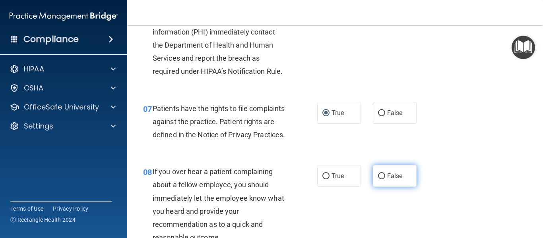
radio input "true"
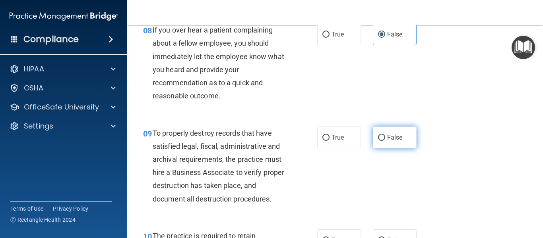
scroll to position [683, 0]
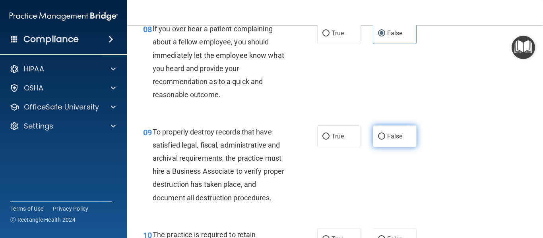
click at [387, 140] on span "False" at bounding box center [395, 137] width 16 height 8
click at [385, 140] on input "False" at bounding box center [381, 137] width 7 height 6
radio input "true"
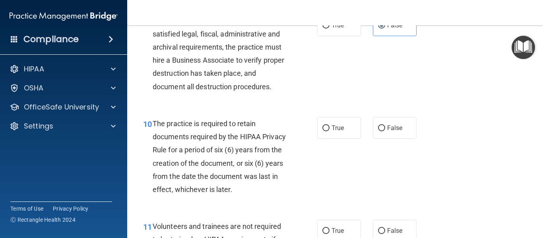
scroll to position [810, 0]
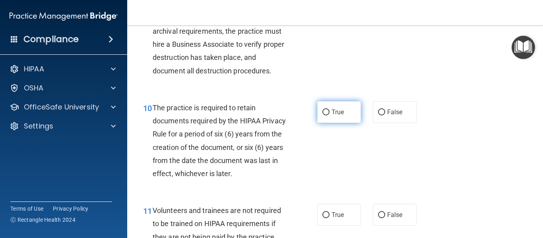
click at [325, 116] on input "True" at bounding box center [325, 113] width 7 height 6
radio input "true"
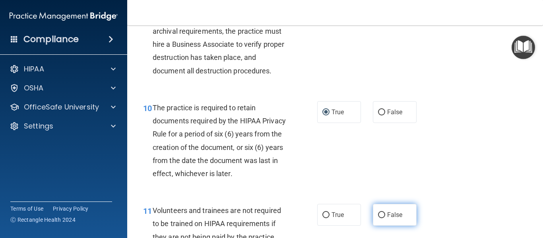
click at [395, 219] on span "False" at bounding box center [395, 215] width 16 height 8
click at [385, 219] on input "False" at bounding box center [381, 216] width 7 height 6
radio input "true"
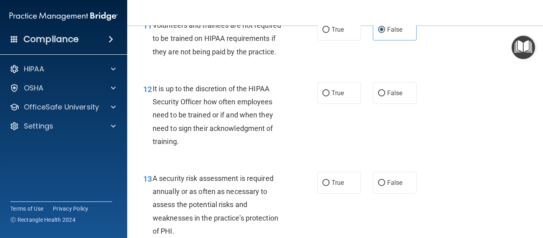
scroll to position [1001, 0]
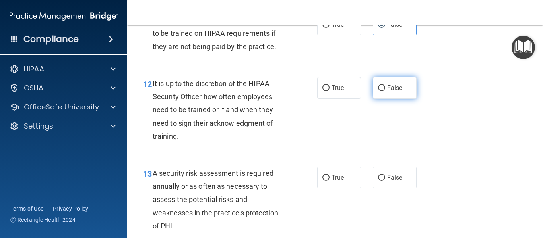
click at [381, 99] on label "False" at bounding box center [395, 88] width 44 height 22
click at [381, 91] on input "False" at bounding box center [381, 88] width 7 height 6
radio input "true"
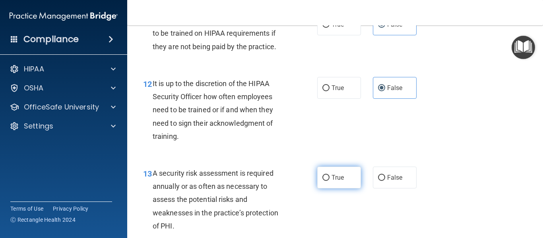
click at [334, 182] on span "True" at bounding box center [337, 178] width 12 height 8
click at [329, 181] on input "True" at bounding box center [325, 178] width 7 height 6
radio input "true"
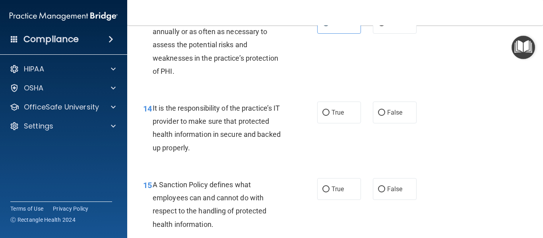
scroll to position [1160, 0]
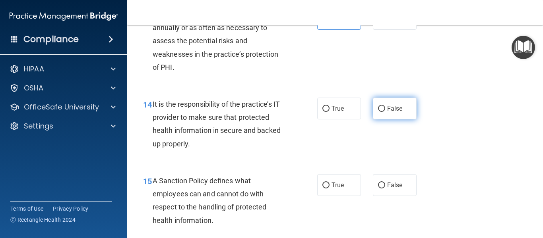
click at [375, 120] on label "False" at bounding box center [395, 109] width 44 height 22
click at [378, 112] on input "False" at bounding box center [381, 109] width 7 height 6
radio input "true"
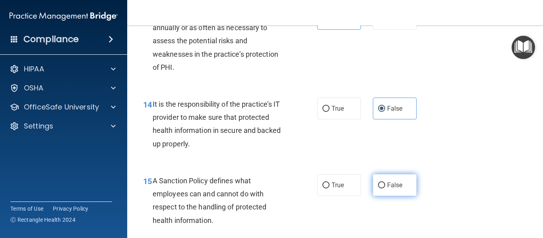
click at [387, 194] on label "False" at bounding box center [395, 185] width 44 height 22
click at [385, 189] on input "False" at bounding box center [381, 186] width 7 height 6
radio input "true"
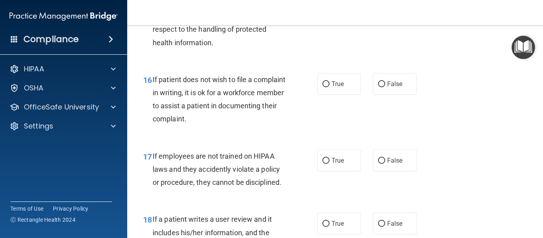
scroll to position [1351, 0]
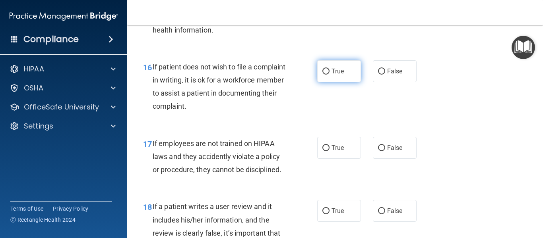
click at [326, 75] on input "True" at bounding box center [325, 72] width 7 height 6
radio input "true"
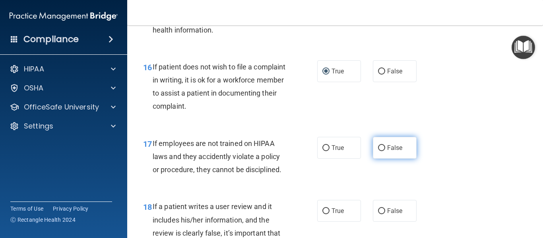
click at [378, 159] on label "False" at bounding box center [395, 148] width 44 height 22
click at [378, 151] on input "False" at bounding box center [381, 148] width 7 height 6
radio input "true"
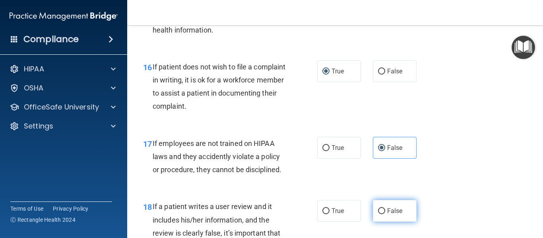
click at [378, 215] on input "False" at bounding box center [381, 212] width 7 height 6
radio input "true"
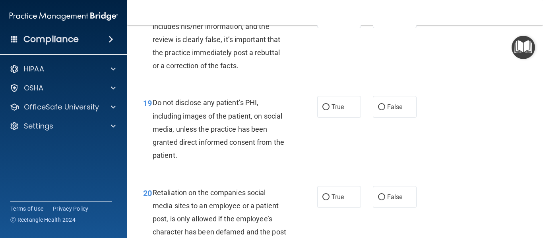
scroll to position [1557, 0]
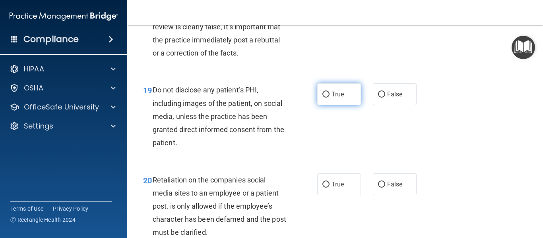
click at [333, 98] on span "True" at bounding box center [337, 95] width 12 height 8
click at [329, 98] on input "True" at bounding box center [325, 95] width 7 height 6
radio input "true"
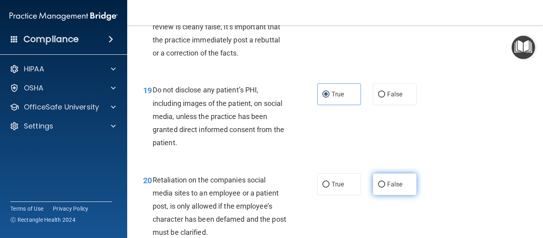
click at [380, 196] on label "False" at bounding box center [395, 185] width 44 height 22
click at [380, 188] on input "False" at bounding box center [381, 185] width 7 height 6
radio input "true"
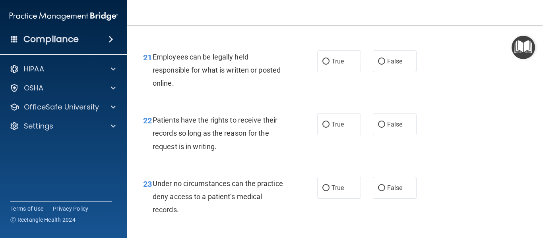
scroll to position [1780, 0]
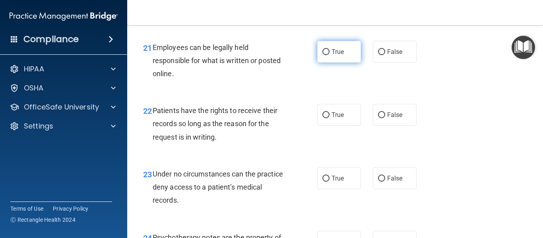
click at [331, 56] on span "True" at bounding box center [337, 52] width 12 height 8
click at [329, 55] on input "True" at bounding box center [325, 52] width 7 height 6
radio input "true"
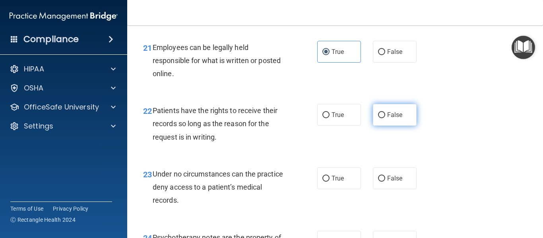
click at [378, 118] on input "False" at bounding box center [381, 115] width 7 height 6
radio input "true"
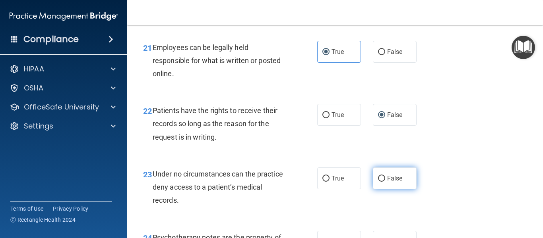
click at [382, 190] on label "False" at bounding box center [395, 179] width 44 height 22
click at [382, 182] on input "False" at bounding box center [381, 179] width 7 height 6
radio input "true"
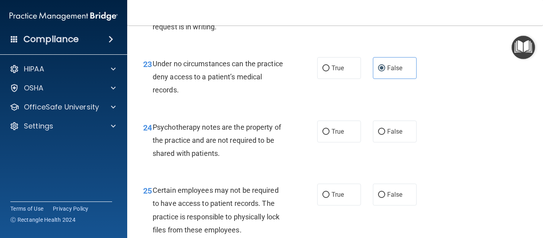
scroll to position [1891, 0]
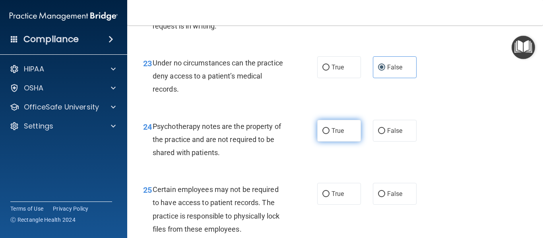
click at [331, 135] on span "True" at bounding box center [337, 131] width 12 height 8
click at [329, 134] on input "True" at bounding box center [325, 131] width 7 height 6
radio input "true"
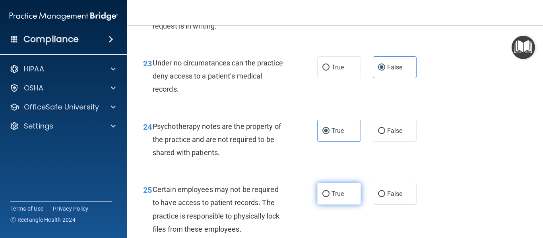
click at [322, 198] on input "True" at bounding box center [325, 195] width 7 height 6
radio input "true"
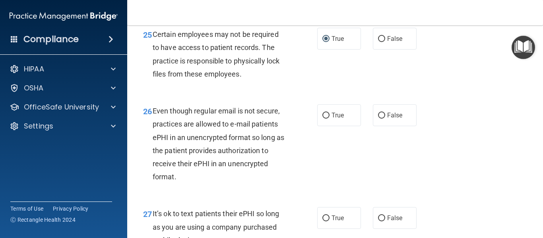
scroll to position [2050, 0]
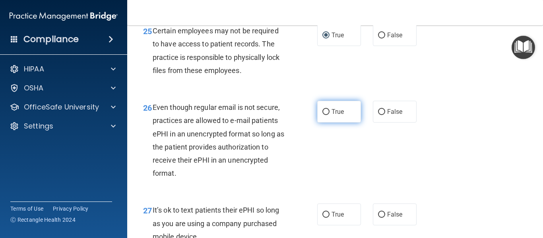
click at [331, 116] on span "True" at bounding box center [337, 112] width 12 height 8
click at [329, 115] on input "True" at bounding box center [325, 112] width 7 height 6
radio input "true"
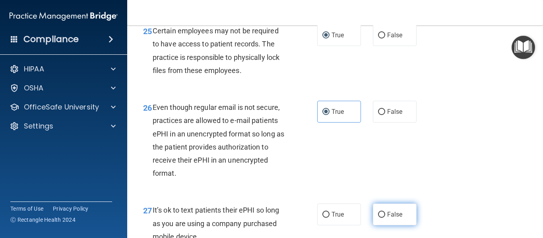
click at [378, 218] on input "False" at bounding box center [381, 215] width 7 height 6
radio input "true"
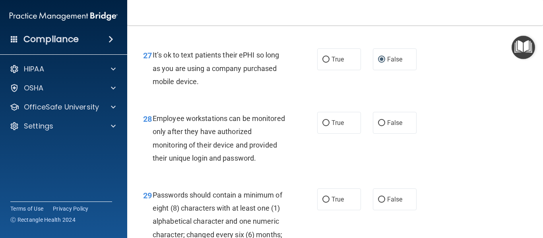
scroll to position [2209, 0]
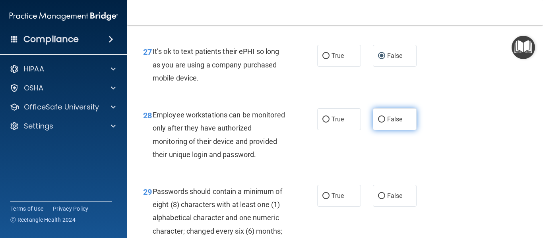
click at [379, 123] on input "False" at bounding box center [381, 120] width 7 height 6
radio input "true"
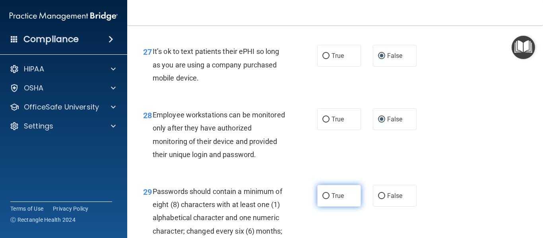
click at [334, 200] on span "True" at bounding box center [337, 196] width 12 height 8
click at [329, 200] on input "True" at bounding box center [325, 197] width 7 height 6
radio input "true"
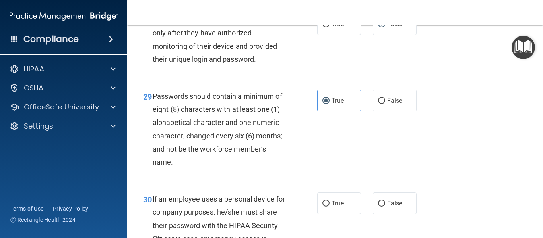
scroll to position [2320, 0]
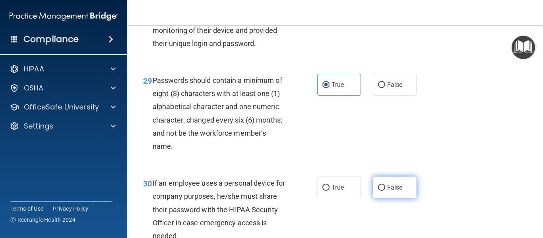
click at [386, 199] on label "False" at bounding box center [395, 188] width 44 height 22
click at [385, 191] on input "False" at bounding box center [381, 188] width 7 height 6
radio input "true"
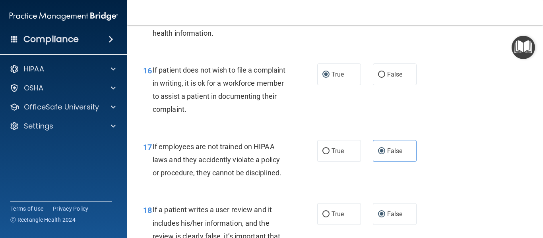
scroll to position [2417, 0]
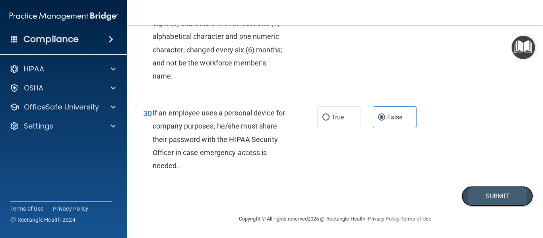
click at [495, 195] on button "Submit" at bounding box center [497, 196] width 72 height 20
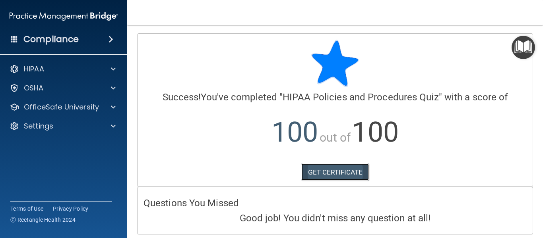
click at [355, 172] on link "GET CERTIFICATE" at bounding box center [335, 172] width 68 height 17
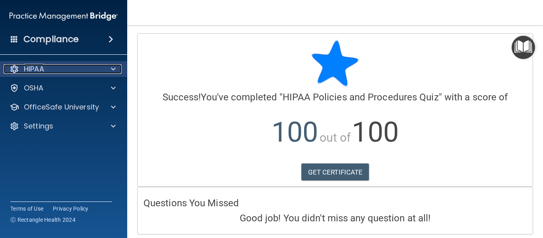
click at [103, 72] on div at bounding box center [112, 69] width 20 height 10
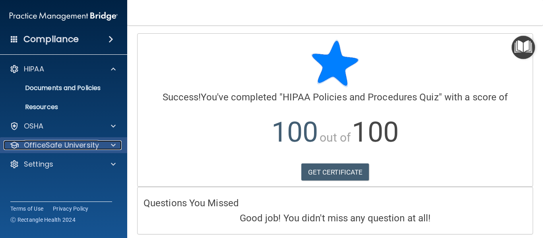
click at [101, 149] on div "OfficeSafe University" at bounding box center [53, 146] width 99 height 10
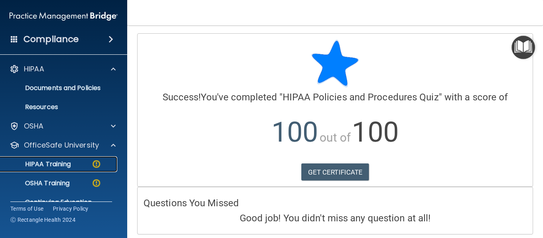
click at [97, 168] on img at bounding box center [96, 164] width 10 height 10
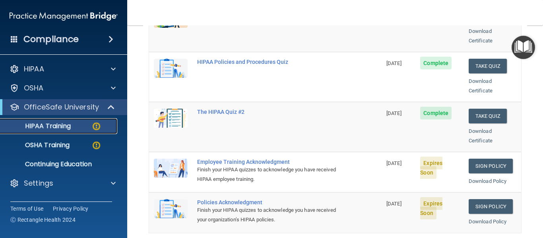
scroll to position [152, 0]
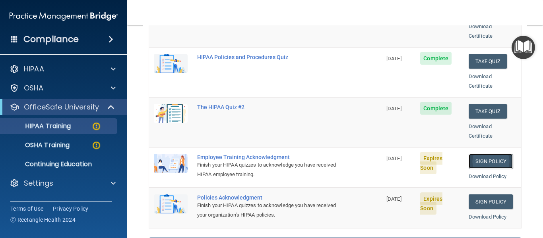
click at [469, 155] on link "Sign Policy" at bounding box center [491, 161] width 44 height 15
click at [76, 142] on div "OSHA Training" at bounding box center [59, 145] width 109 height 8
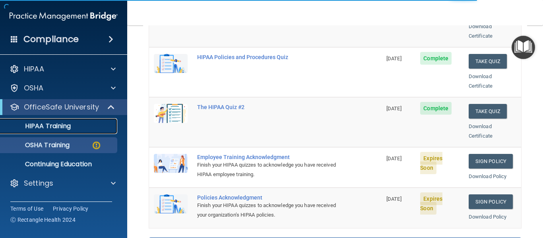
click at [73, 133] on link "HIPAA Training" at bounding box center [54, 126] width 125 height 16
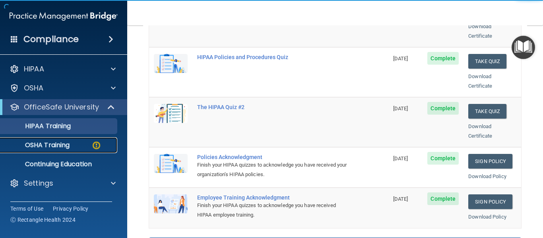
click at [73, 138] on link "OSHA Training" at bounding box center [54, 146] width 125 height 16
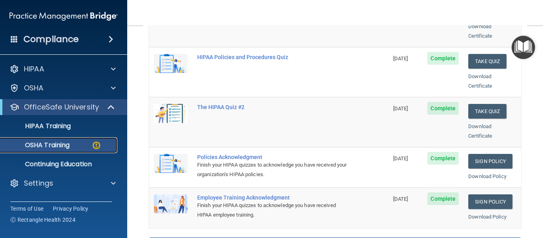
click at [62, 148] on p "OSHA Training" at bounding box center [37, 145] width 64 height 8
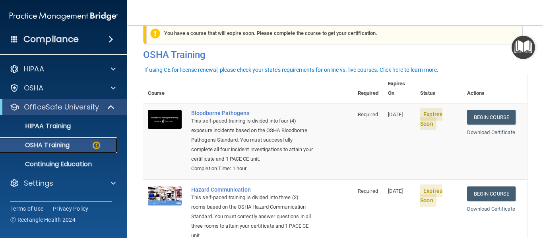
scroll to position [16, 0]
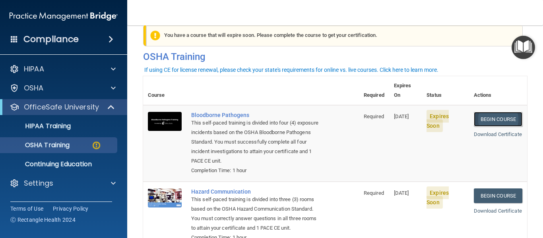
click at [494, 112] on link "Begin Course" at bounding box center [498, 119] width 48 height 15
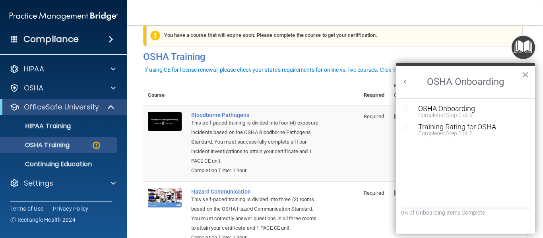
click at [527, 76] on button "×" at bounding box center [525, 74] width 8 height 13
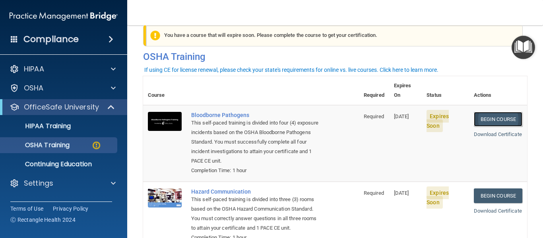
click at [490, 112] on link "Begin Course" at bounding box center [498, 119] width 48 height 15
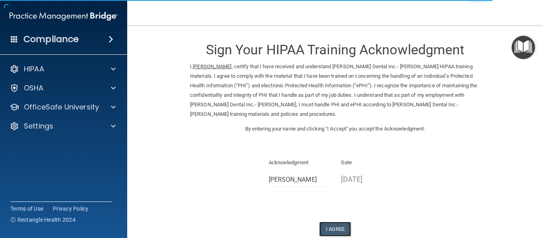
click at [339, 229] on button "I Agree" at bounding box center [335, 229] width 32 height 15
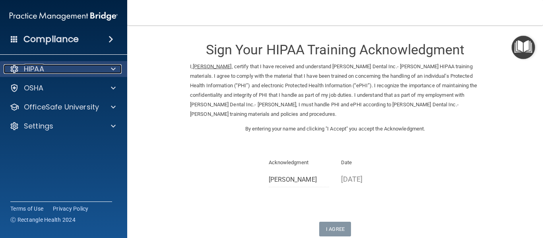
click at [108, 73] on div at bounding box center [112, 69] width 20 height 10
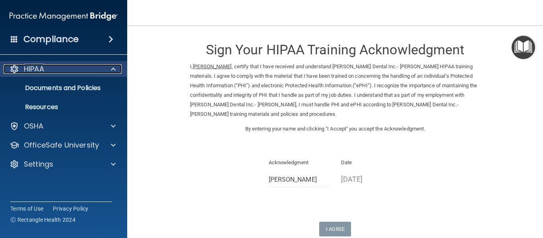
click at [108, 73] on div at bounding box center [112, 69] width 20 height 10
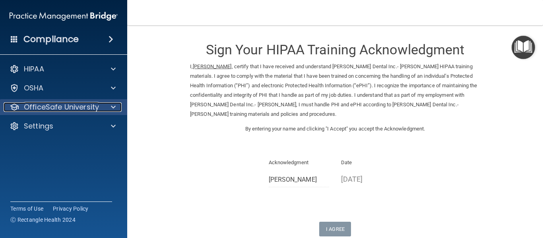
click at [110, 105] on div at bounding box center [112, 108] width 20 height 10
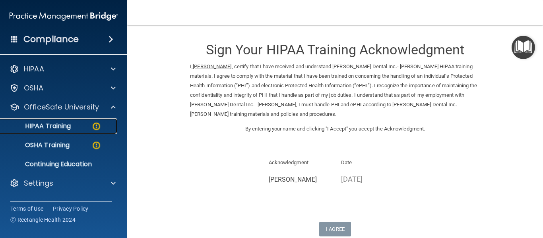
click at [97, 129] on img at bounding box center [96, 127] width 10 height 10
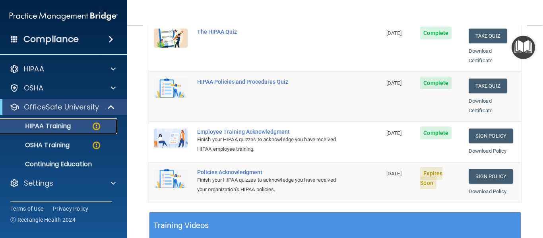
scroll to position [181, 0]
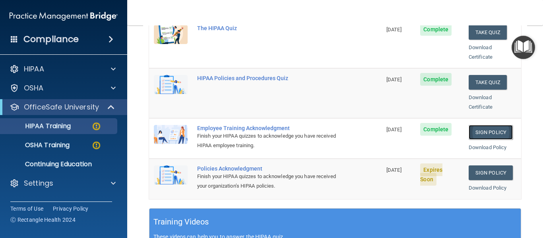
click at [474, 125] on link "Sign Policy" at bounding box center [491, 132] width 44 height 15
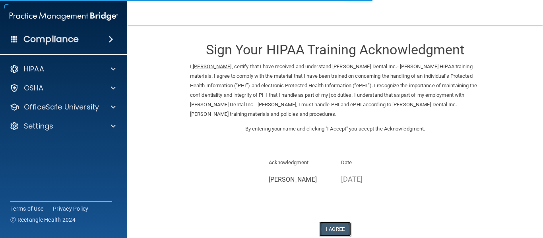
click at [329, 235] on button "I Agree" at bounding box center [335, 229] width 32 height 15
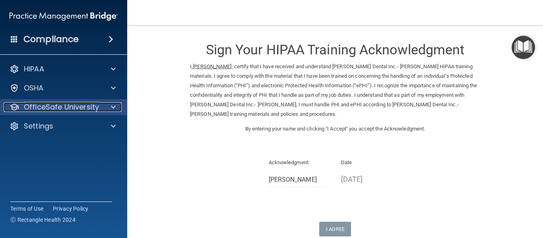
click at [110, 104] on div at bounding box center [112, 108] width 20 height 10
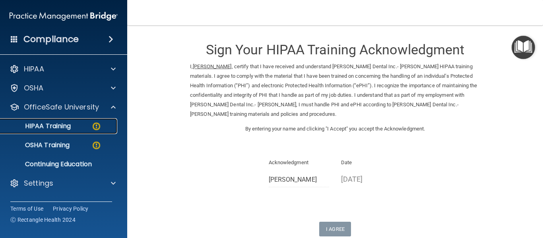
click at [93, 133] on link "HIPAA Training" at bounding box center [54, 126] width 125 height 16
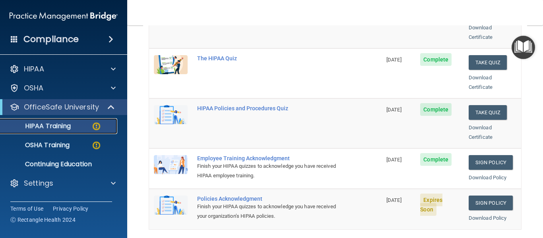
scroll to position [157, 0]
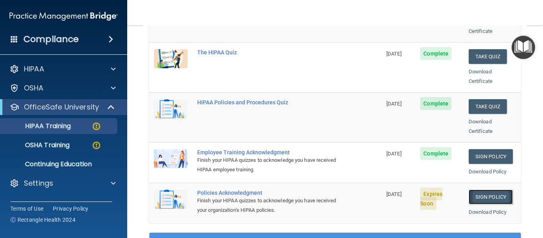
click at [480, 190] on link "Sign Policy" at bounding box center [491, 197] width 44 height 15
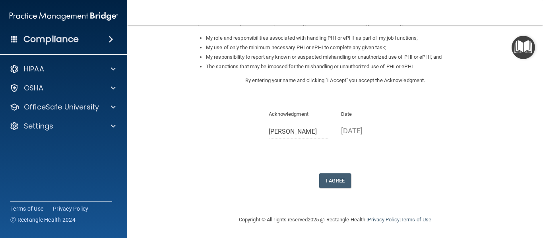
scroll to position [126, 0]
click at [331, 178] on button "I Agree" at bounding box center [335, 180] width 32 height 15
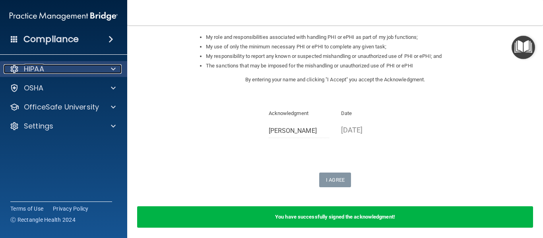
click at [110, 67] on div at bounding box center [112, 69] width 20 height 10
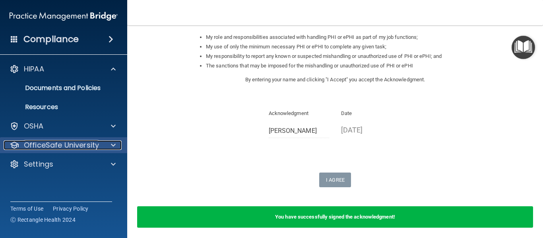
click at [84, 144] on p "OfficeSafe University" at bounding box center [61, 146] width 75 height 10
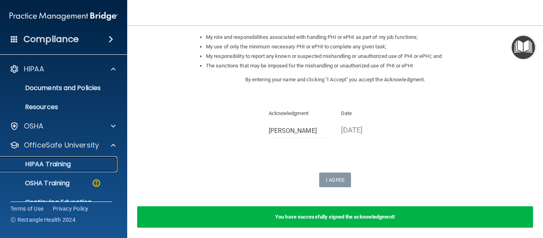
click at [82, 161] on div "HIPAA Training" at bounding box center [59, 165] width 109 height 8
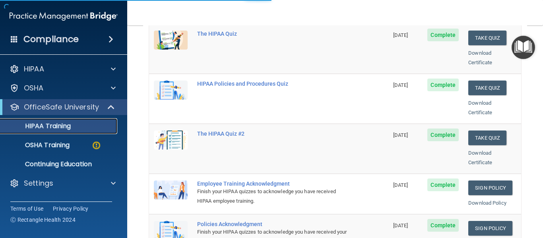
scroll to position [358, 0]
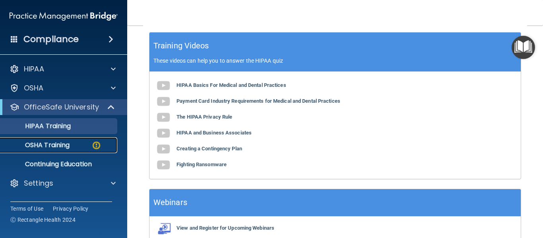
click at [76, 147] on div "OSHA Training" at bounding box center [59, 145] width 109 height 8
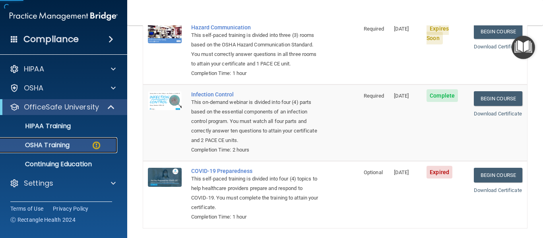
scroll to position [190, 0]
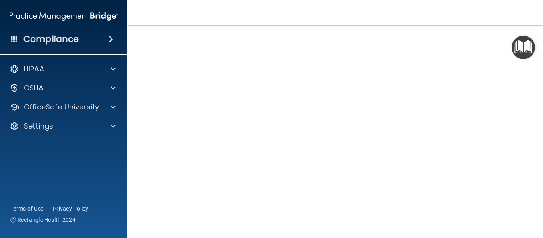
scroll to position [37, 0]
click at [518, 43] on img "Open Resource Center" at bounding box center [523, 47] width 23 height 23
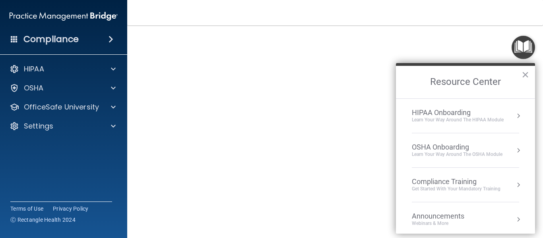
click at [444, 151] on div "Learn your way around the OSHA module" at bounding box center [457, 154] width 91 height 7
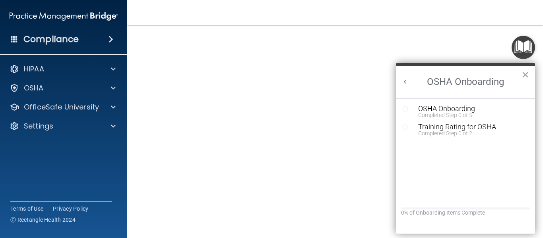
scroll to position [0, 0]
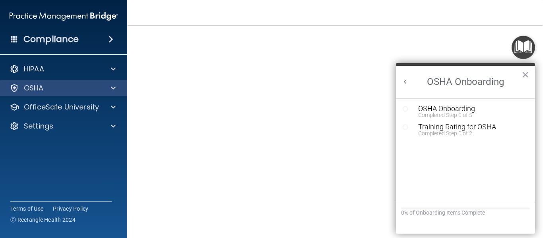
click at [84, 95] on div "OSHA" at bounding box center [64, 88] width 128 height 16
click at [114, 90] on span at bounding box center [113, 88] width 5 height 10
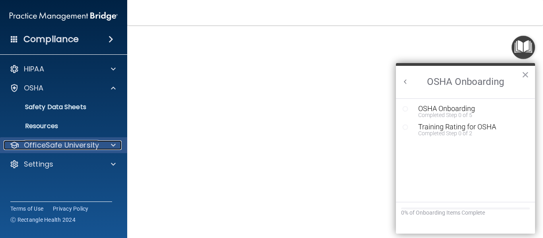
click at [100, 142] on div "OfficeSafe University" at bounding box center [53, 146] width 99 height 10
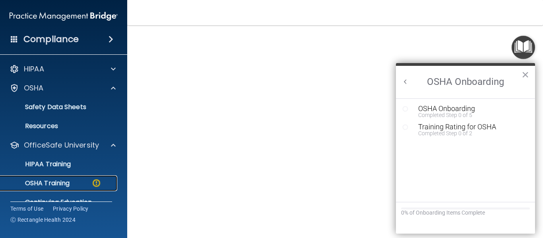
click at [85, 182] on div "OSHA Training" at bounding box center [59, 184] width 109 height 8
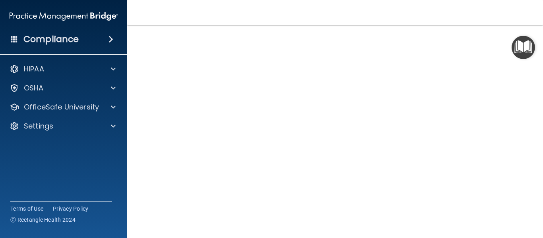
scroll to position [43, 0]
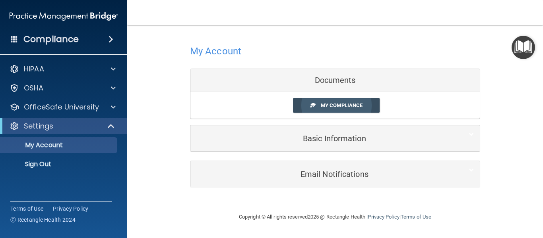
click at [352, 111] on link "My Compliance" at bounding box center [336, 105] width 87 height 15
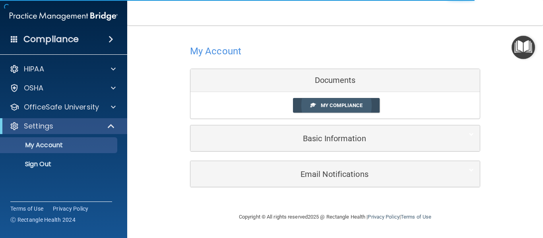
click at [352, 111] on link "My Compliance" at bounding box center [336, 105] width 87 height 15
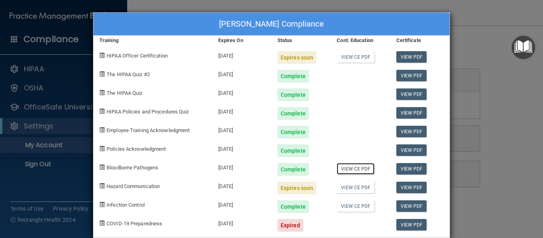
click at [355, 169] on link "View CE PDF" at bounding box center [356, 169] width 38 height 12
click at [403, 168] on link "View PDF" at bounding box center [411, 169] width 31 height 12
click at [348, 168] on link "View CE PDF" at bounding box center [356, 169] width 38 height 12
click at [42, 79] on div "Emily Andera's Compliance Training Expires On Status Cont. Education Certificat…" at bounding box center [271, 119] width 543 height 238
click at [43, 85] on div "Emily Andera's Compliance Training Expires On Status Cont. Education Certificat…" at bounding box center [271, 119] width 543 height 238
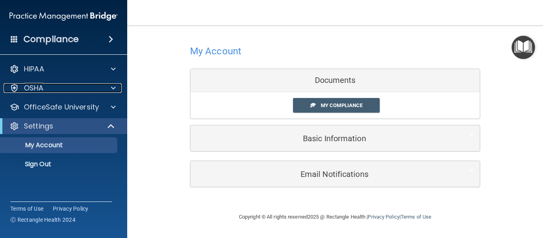
click at [43, 85] on p "OSHA" at bounding box center [34, 88] width 20 height 10
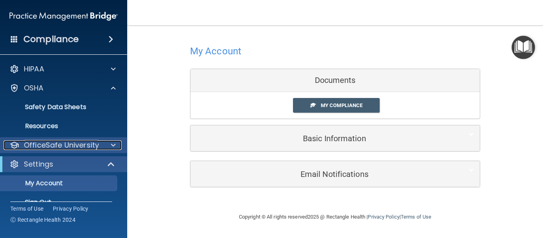
click at [53, 143] on p "OfficeSafe University" at bounding box center [61, 146] width 75 height 10
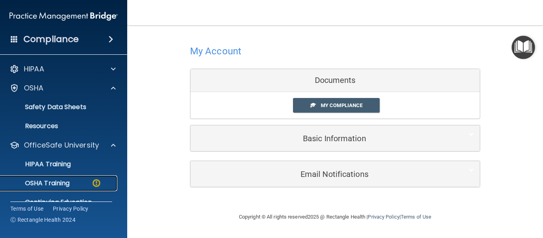
click at [50, 182] on p "OSHA Training" at bounding box center [37, 184] width 64 height 8
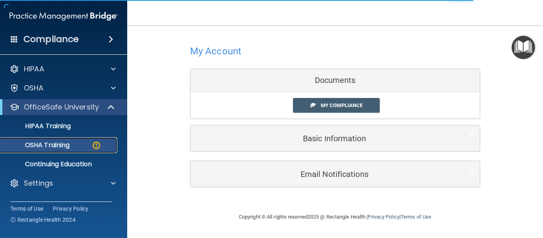
click at [78, 147] on div "OSHA Training" at bounding box center [59, 145] width 109 height 8
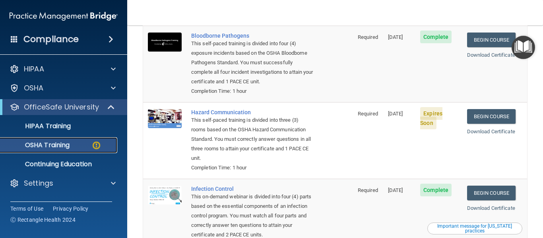
scroll to position [99, 0]
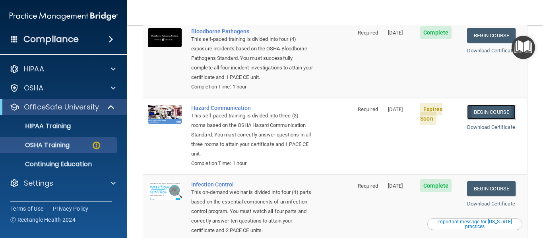
click at [475, 109] on link "Begin Course" at bounding box center [491, 112] width 48 height 15
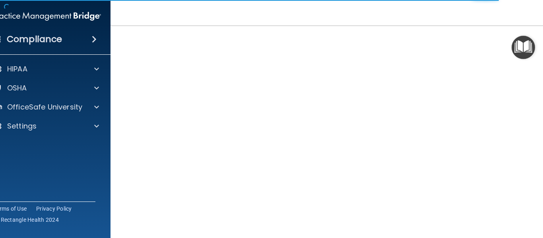
scroll to position [50, 0]
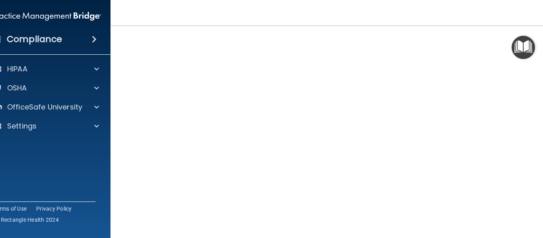
click at [527, 52] on img "Open Resource Center" at bounding box center [523, 47] width 23 height 23
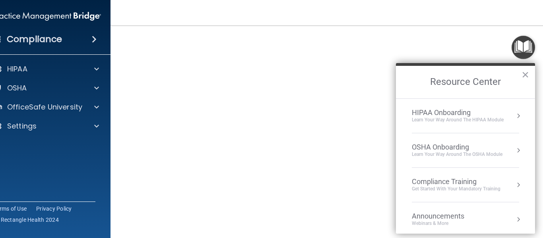
click at [484, 69] on h2 "Resource Center" at bounding box center [465, 82] width 139 height 33
click at [524, 76] on button "×" at bounding box center [525, 74] width 8 height 13
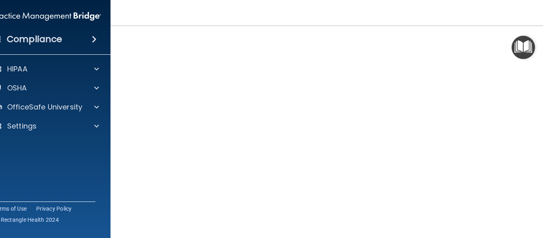
click at [520, 43] on img "Open Resource Center" at bounding box center [523, 47] width 23 height 23
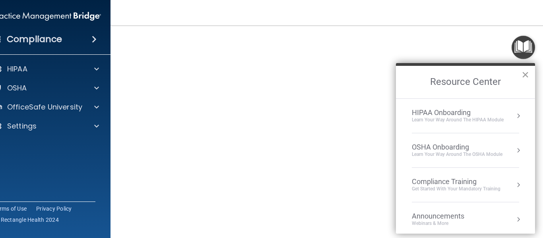
click at [527, 74] on button "×" at bounding box center [525, 74] width 8 height 13
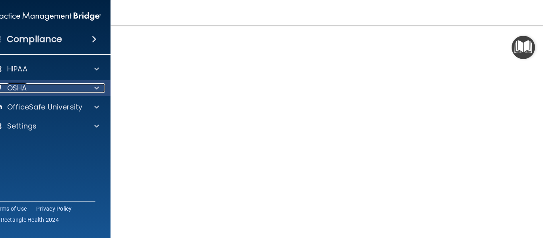
click at [94, 87] on span at bounding box center [96, 88] width 5 height 10
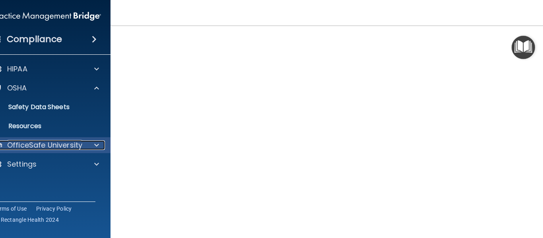
click at [76, 144] on p "OfficeSafe University" at bounding box center [44, 146] width 75 height 10
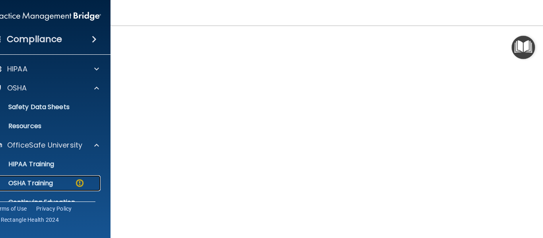
click at [59, 183] on div "OSHA Training" at bounding box center [42, 184] width 109 height 8
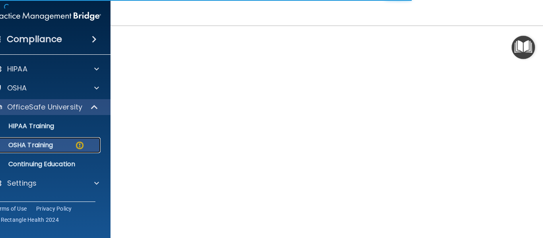
click at [54, 151] on link "OSHA Training" at bounding box center [37, 146] width 125 height 16
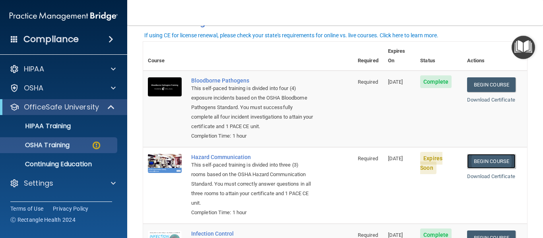
click at [493, 158] on link "Begin Course" at bounding box center [491, 161] width 48 height 15
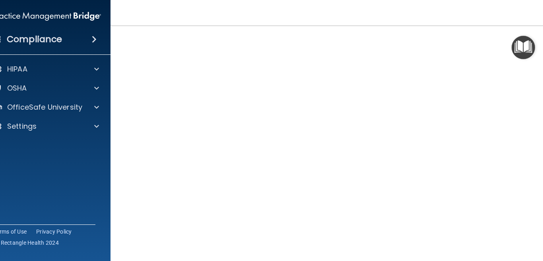
scroll to position [38, 0]
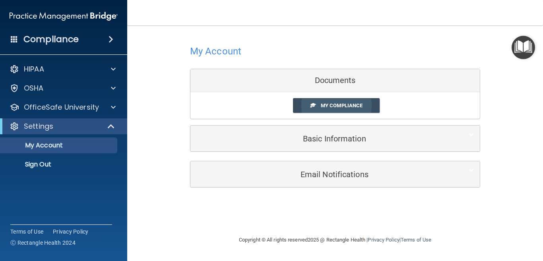
click at [312, 112] on link "My Compliance" at bounding box center [336, 105] width 87 height 15
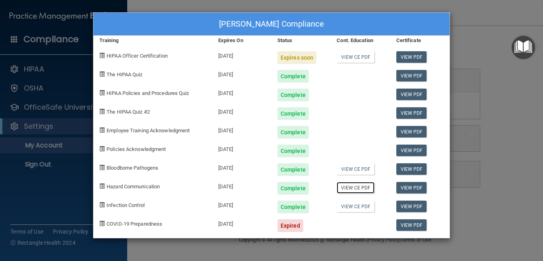
click at [348, 189] on link "View CE PDF" at bounding box center [356, 188] width 38 height 12
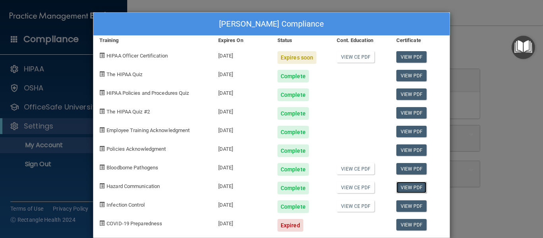
click at [400, 189] on link "View PDF" at bounding box center [411, 188] width 31 height 12
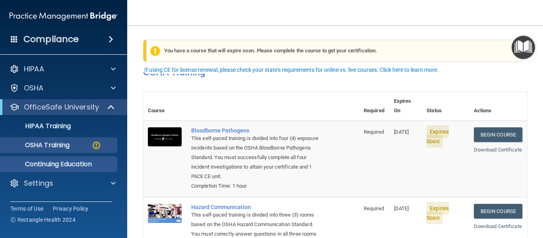
scroll to position [16, 0]
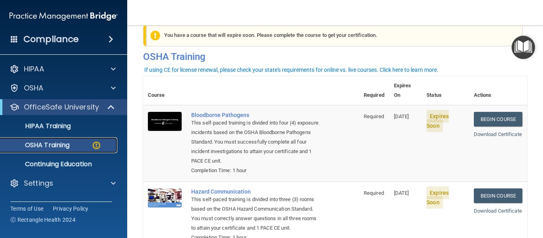
click at [99, 147] on img at bounding box center [96, 146] width 10 height 10
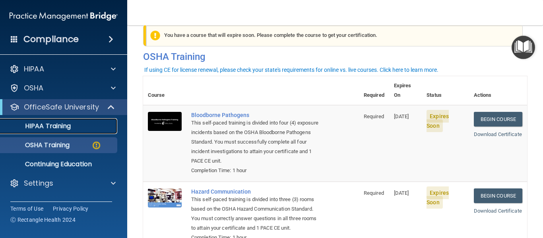
click at [98, 127] on div "HIPAA Training" at bounding box center [59, 126] width 109 height 8
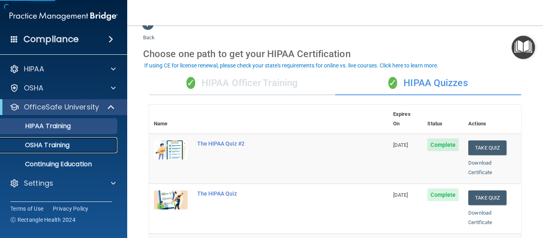
click at [98, 141] on div "OSHA Training" at bounding box center [59, 145] width 109 height 8
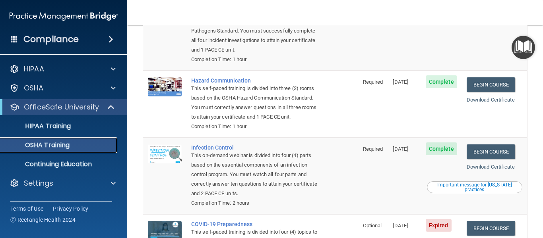
scroll to position [107, 0]
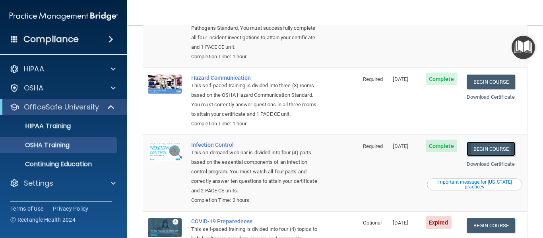
click at [497, 147] on link "Begin Course" at bounding box center [491, 149] width 48 height 15
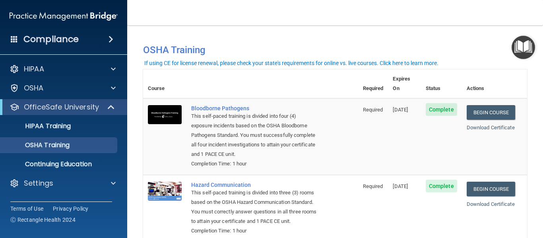
click at [101, 44] on div "Compliance" at bounding box center [63, 39] width 127 height 17
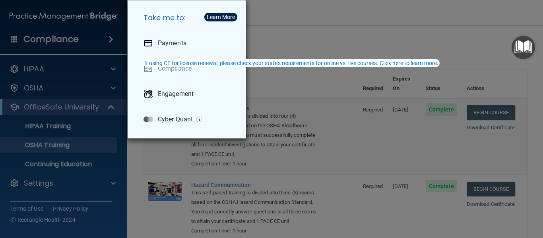
click at [54, 181] on div "Take me to: Payments Compliance Engagement Cyber Quant" at bounding box center [271, 119] width 543 height 238
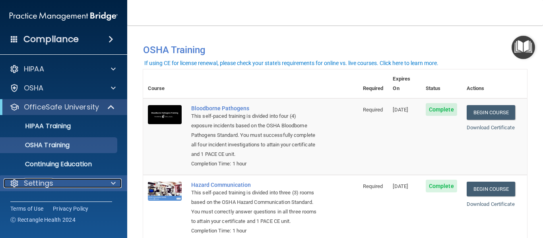
click at [81, 188] on div "Settings" at bounding box center [53, 184] width 99 height 10
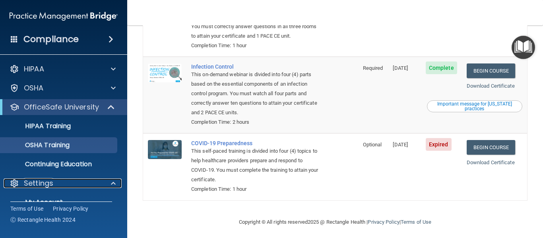
scroll to position [189, 0]
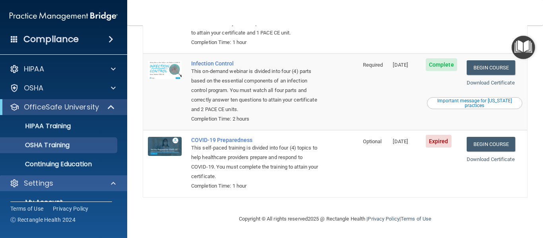
click at [100, 189] on div "Settings" at bounding box center [64, 184] width 128 height 16
click at [111, 187] on span at bounding box center [113, 184] width 5 height 10
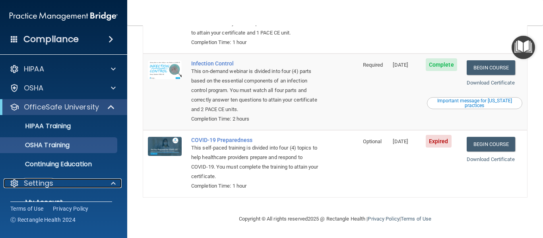
scroll to position [0, 0]
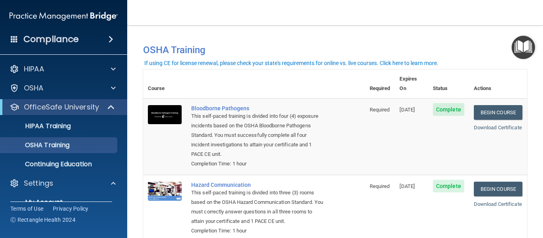
click at [109, 39] on span at bounding box center [111, 40] width 5 height 10
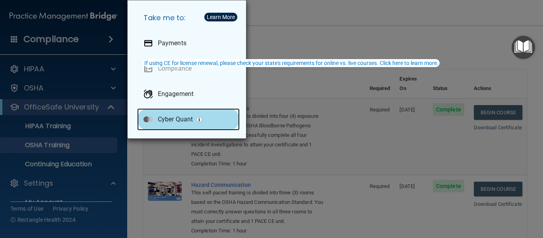
click at [180, 122] on p "Cyber Quant" at bounding box center [175, 120] width 35 height 8
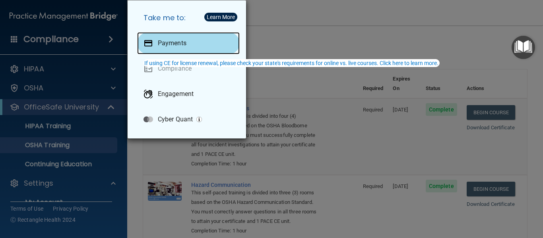
click at [163, 40] on p "Payments" at bounding box center [172, 43] width 29 height 8
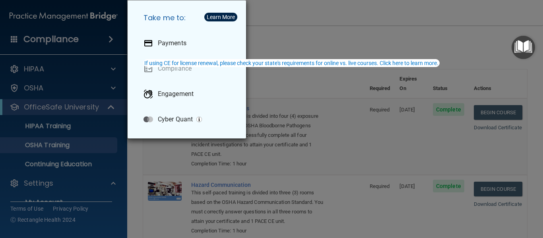
click at [358, 19] on div "Take me to: Payments Compliance Engagement Cyber Quant" at bounding box center [271, 119] width 543 height 238
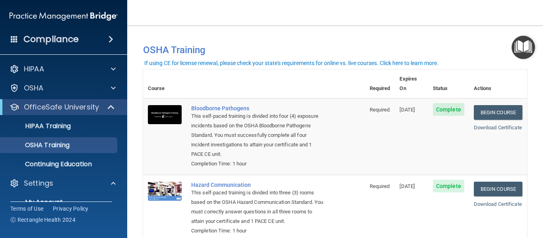
click at [524, 42] on img "Open Resource Center" at bounding box center [523, 47] width 23 height 23
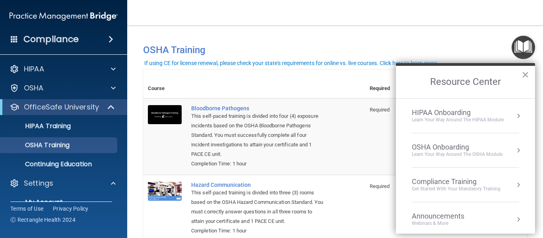
click at [525, 75] on button "×" at bounding box center [525, 74] width 8 height 13
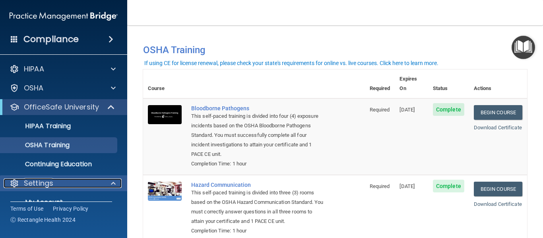
click at [110, 186] on div at bounding box center [112, 184] width 20 height 10
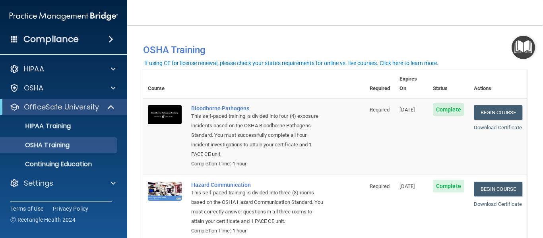
click at [99, 198] on div "Compliance HIPAA Documents and Policies Report an Incident Business Associates …" at bounding box center [63, 119] width 127 height 238
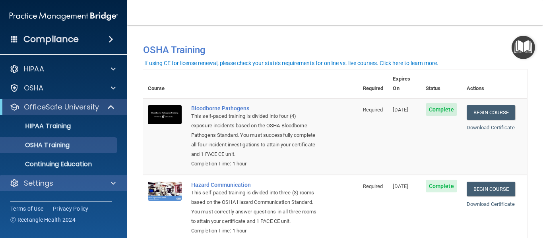
click at [105, 189] on div "Settings" at bounding box center [64, 184] width 128 height 16
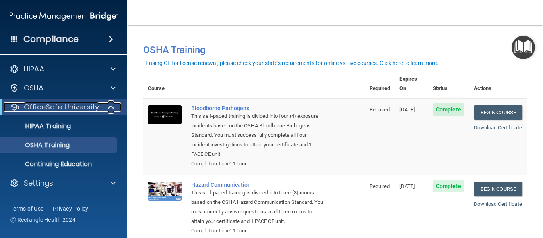
click at [112, 112] on span at bounding box center [112, 108] width 7 height 10
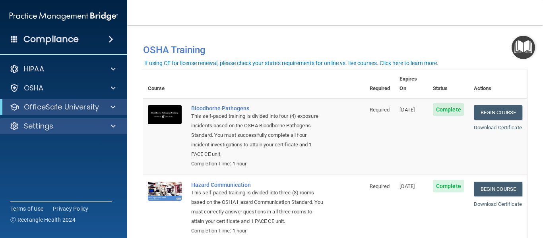
click at [105, 134] on div "Settings" at bounding box center [64, 126] width 128 height 16
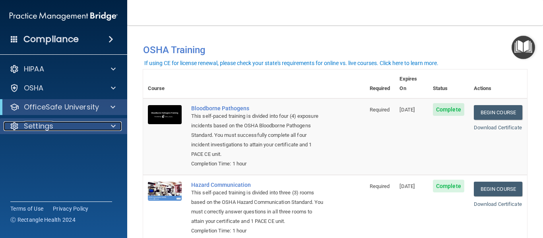
click at [107, 125] on div at bounding box center [112, 127] width 20 height 10
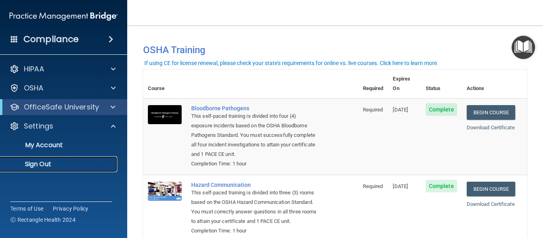
click at [30, 168] on p "Sign Out" at bounding box center [59, 165] width 109 height 8
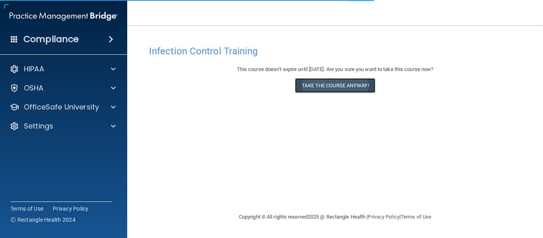
click at [345, 82] on button "Take the course anyway!" at bounding box center [335, 85] width 80 height 15
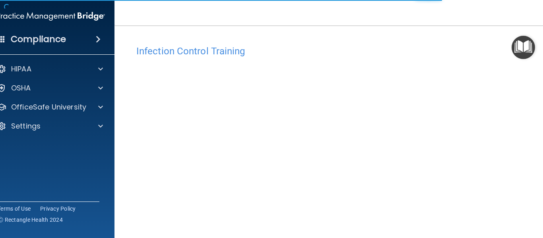
drag, startPoint x: 541, startPoint y: 115, endPoint x: 543, endPoint y: 141, distance: 26.3
click at [543, 141] on main "Infection Control Training This course doesn’t expire until [DATE]. Are you sur…" at bounding box center [334, 131] width 441 height 213
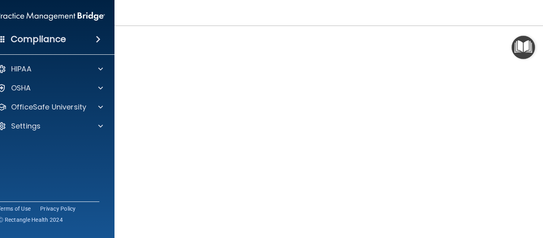
click at [471, 228] on div "Infection Control Training This course doesn’t expire until [DATE]. Are you sur…" at bounding box center [334, 99] width 409 height 275
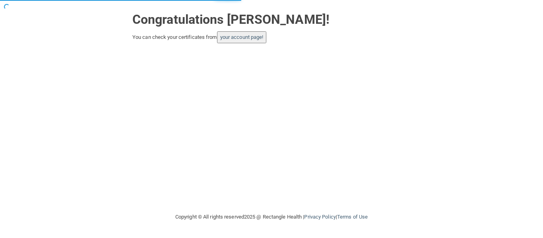
click at [299, 101] on div "Congratulations [PERSON_NAME]! You can check your certificates from your accoun…" at bounding box center [271, 106] width 511 height 197
click at [245, 35] on link "your account page!" at bounding box center [241, 37] width 43 height 6
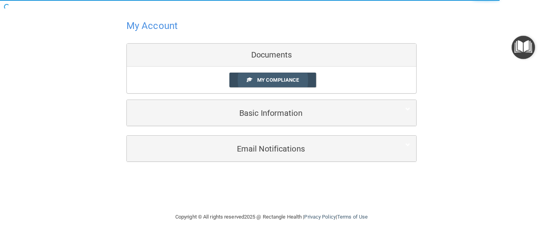
click at [250, 77] on span at bounding box center [249, 79] width 5 height 5
click at [256, 79] on link "My Compliance" at bounding box center [272, 80] width 87 height 15
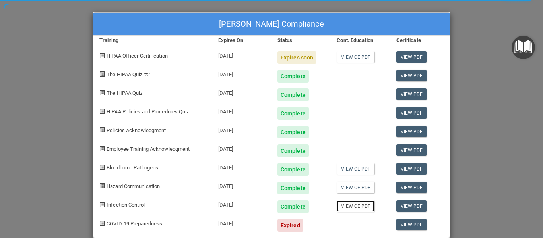
click at [350, 207] on link "View CE PDF" at bounding box center [356, 207] width 38 height 12
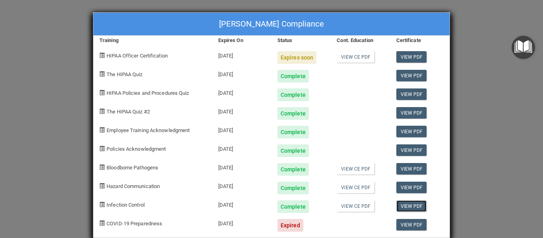
click at [401, 205] on link "View PDF" at bounding box center [411, 207] width 31 height 12
